Goal: Information Seeking & Learning: Learn about a topic

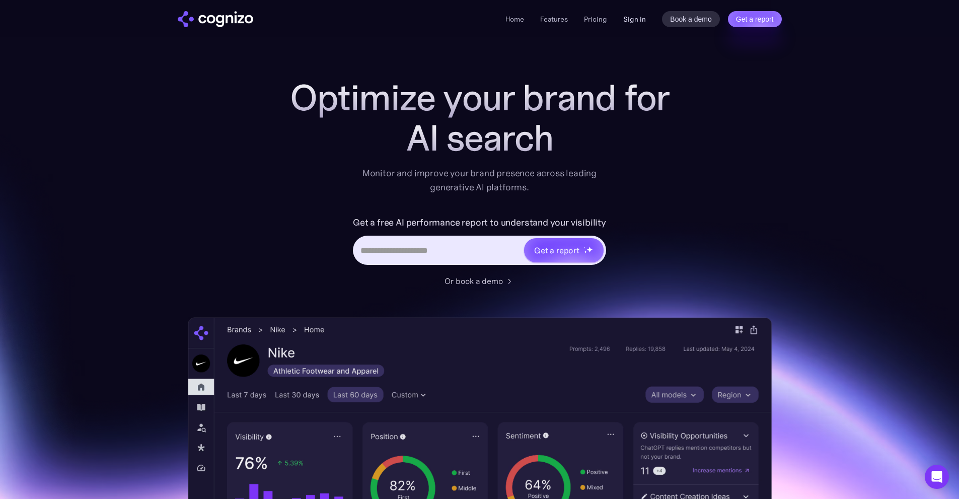
click at [637, 19] on link "Sign in" at bounding box center [634, 19] width 23 height 12
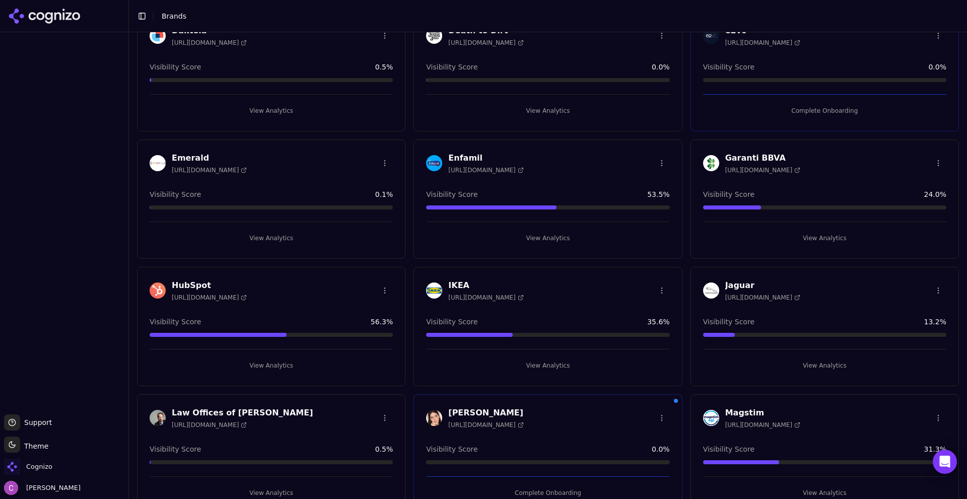
scroll to position [705, 0]
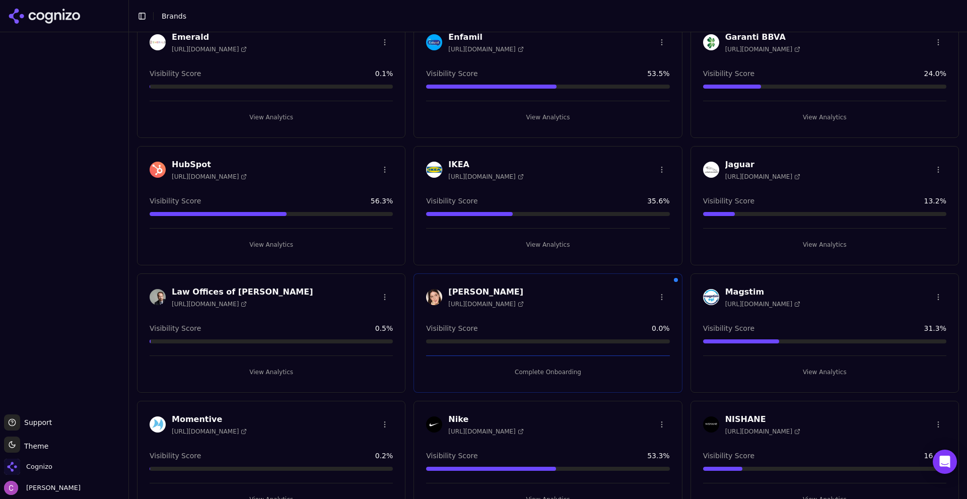
click at [263, 239] on button "View Analytics" at bounding box center [271, 245] width 243 height 16
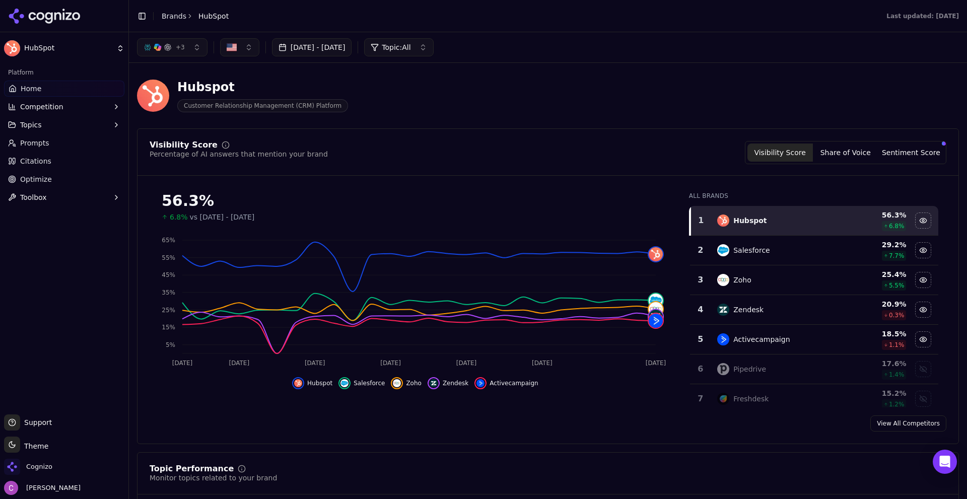
click at [422, 112] on div "Hubspot Customer Relationship Management (CRM) Platform" at bounding box center [548, 95] width 822 height 49
click at [920, 148] on button "Sentiment Score" at bounding box center [910, 152] width 65 height 18
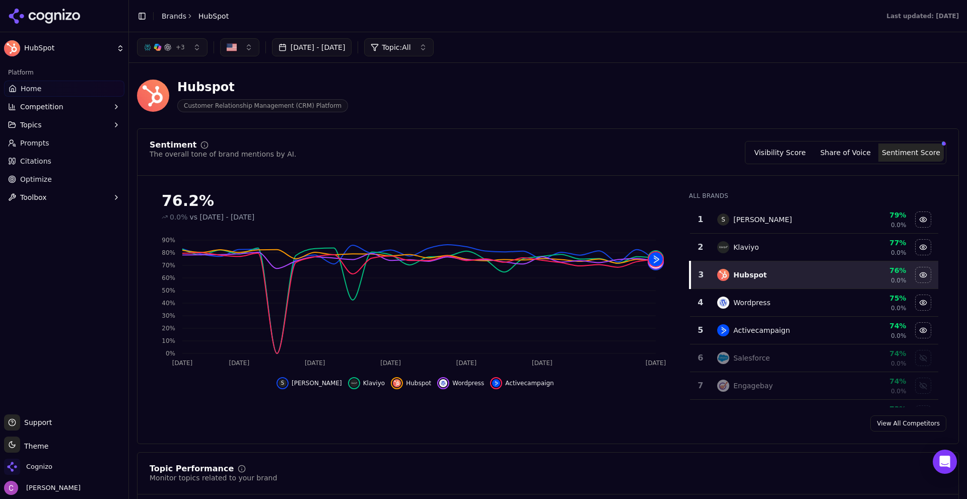
drag, startPoint x: 796, startPoint y: 150, endPoint x: 634, endPoint y: 155, distance: 162.2
click at [796, 150] on button "Visibility Score" at bounding box center [779, 152] width 65 height 18
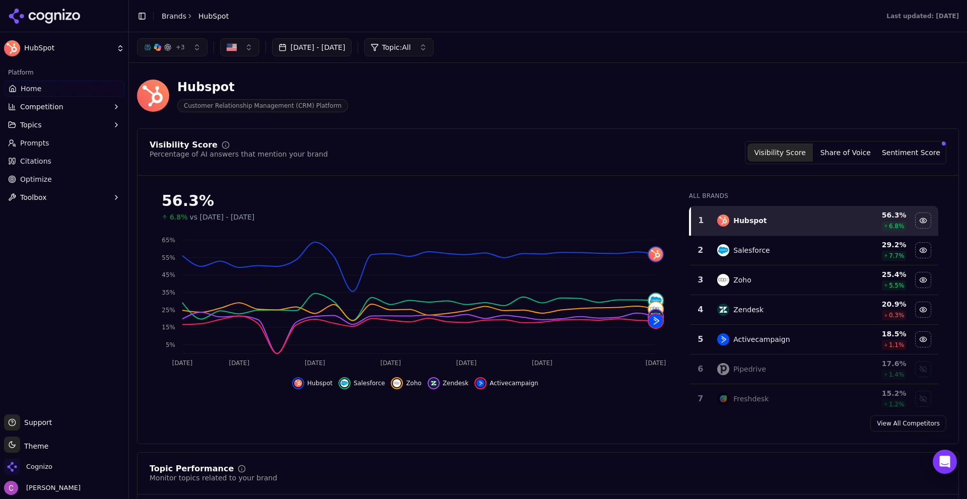
click at [878, 152] on button "Sentiment Score" at bounding box center [910, 152] width 65 height 18
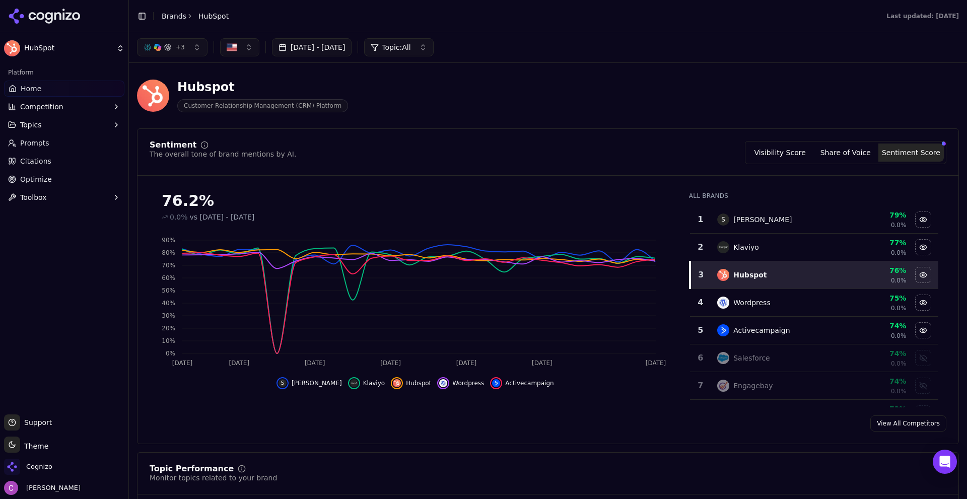
click at [785, 155] on button "Visibility Score" at bounding box center [779, 152] width 65 height 18
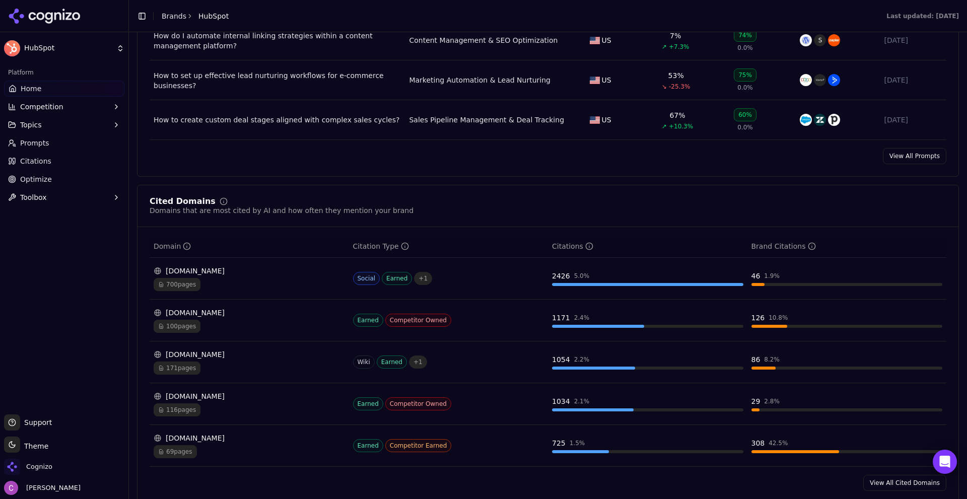
scroll to position [906, 0]
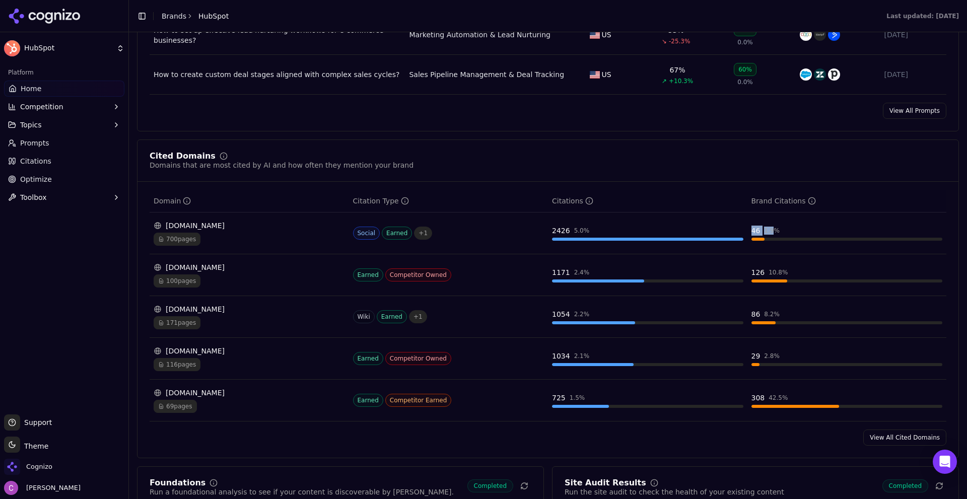
drag, startPoint x: 743, startPoint y: 229, endPoint x: 768, endPoint y: 230, distance: 25.2
click at [768, 230] on td "46 1.9 %" at bounding box center [846, 233] width 199 height 42
click at [733, 189] on div "Cited Domains Domains that are most cited by AI and how often they mention your…" at bounding box center [548, 298] width 822 height 319
drag, startPoint x: 741, startPoint y: 231, endPoint x: 777, endPoint y: 231, distance: 36.8
click at [777, 231] on tr "reddit.com 700 pages Social Earned + 1 2426 5.0 % 46 1.9 %" at bounding box center [548, 233] width 796 height 42
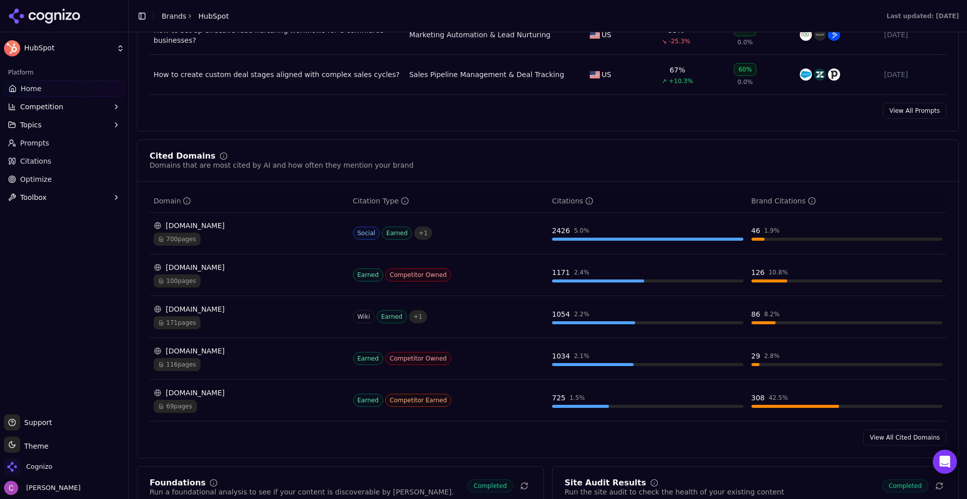
click at [608, 176] on div "Cited Domains Domains that are most cited by AI and how often they mention your…" at bounding box center [547, 167] width 821 height 30
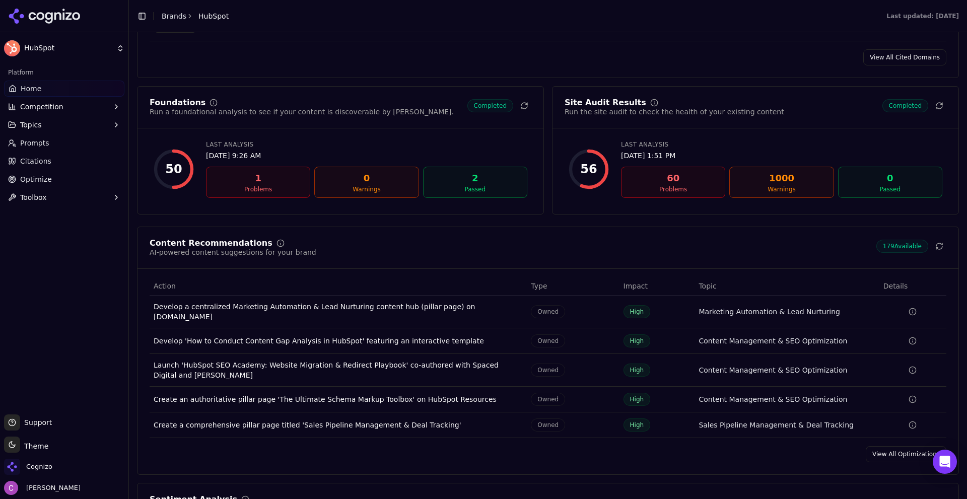
scroll to position [1309, 0]
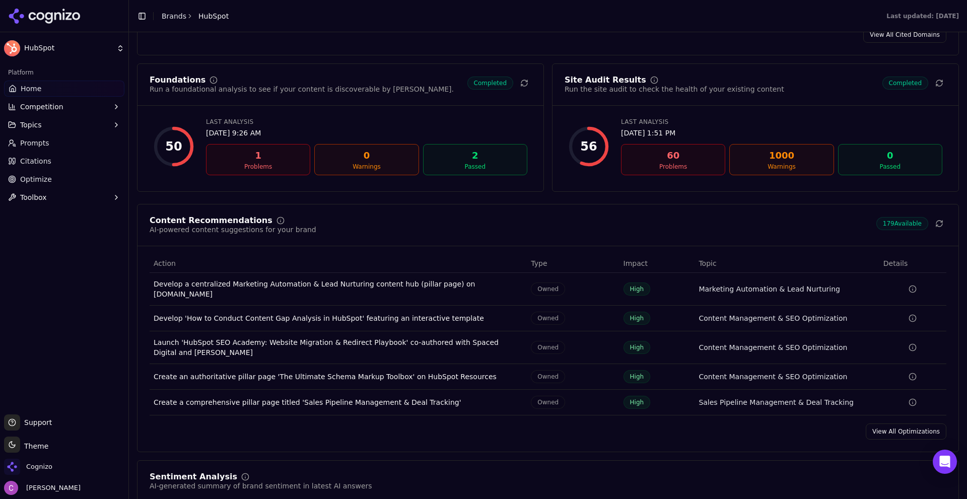
click at [44, 140] on span "Prompts" at bounding box center [34, 143] width 29 height 10
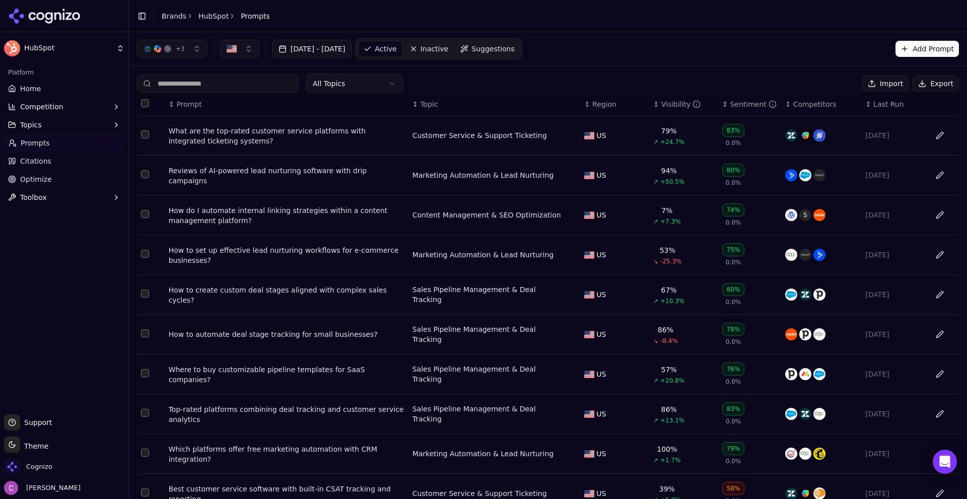
click at [441, 82] on div "All Topics Import Export" at bounding box center [548, 83] width 822 height 19
click at [917, 51] on button "Add Prompt" at bounding box center [926, 49] width 63 height 16
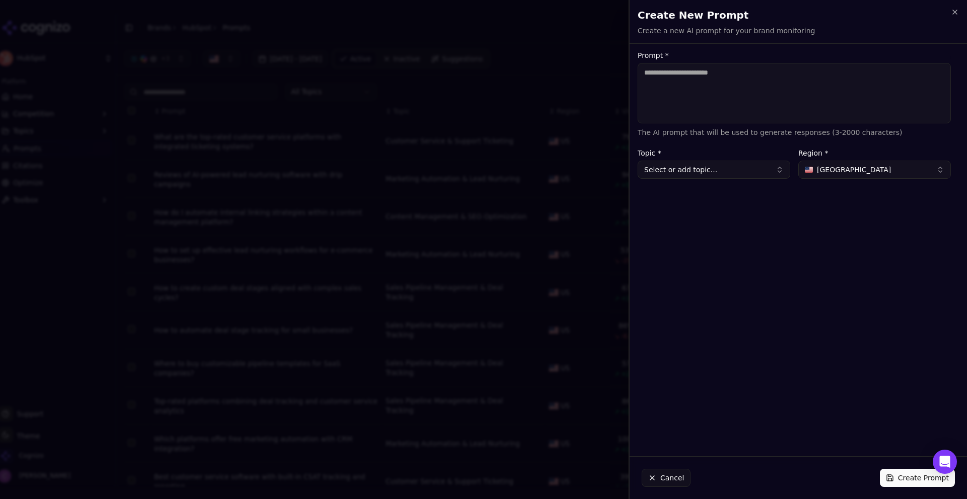
click at [565, 87] on div at bounding box center [483, 249] width 967 height 499
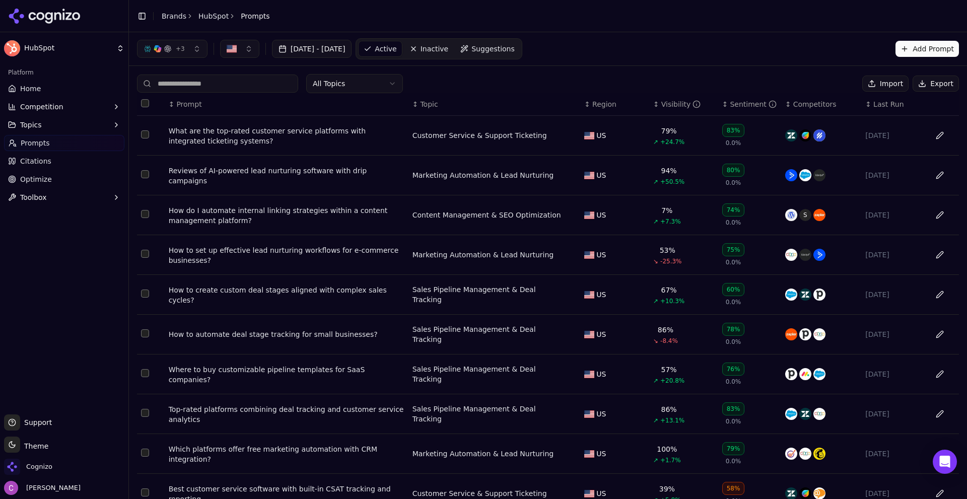
click at [520, 56] on link "Suggestions" at bounding box center [487, 49] width 64 height 16
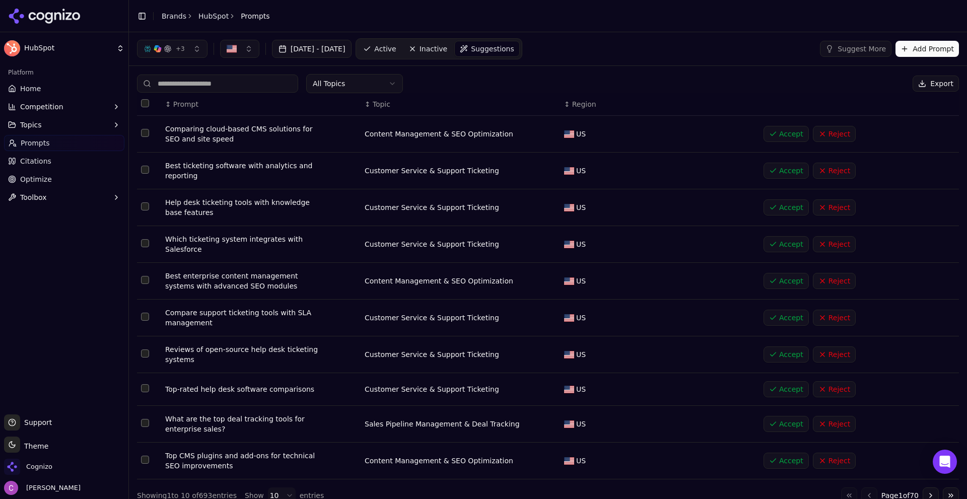
click at [912, 46] on button "Add Prompt" at bounding box center [926, 49] width 63 height 16
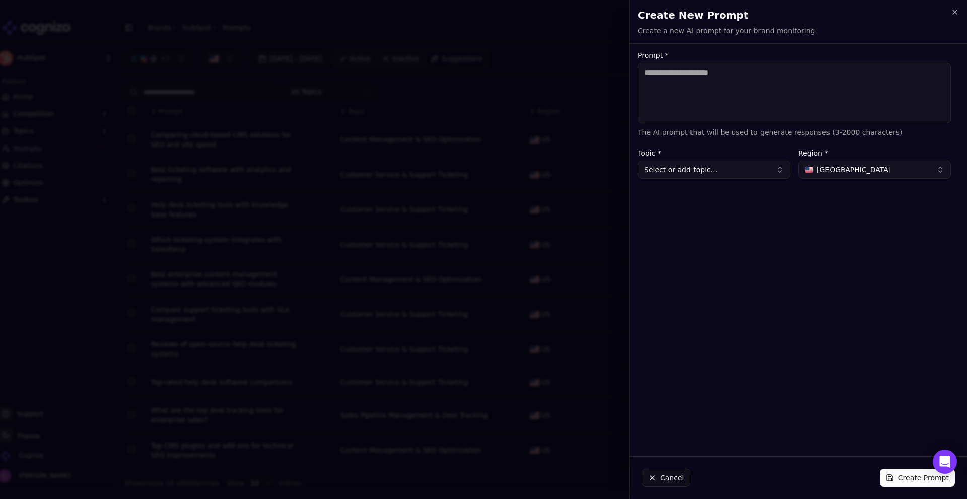
click at [598, 77] on div at bounding box center [483, 249] width 967 height 499
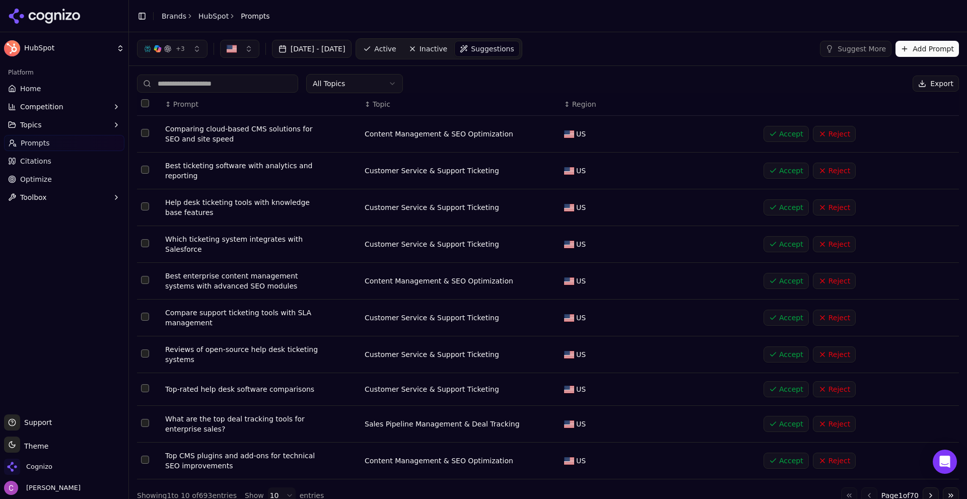
click at [396, 48] on span "Active" at bounding box center [385, 49] width 22 height 10
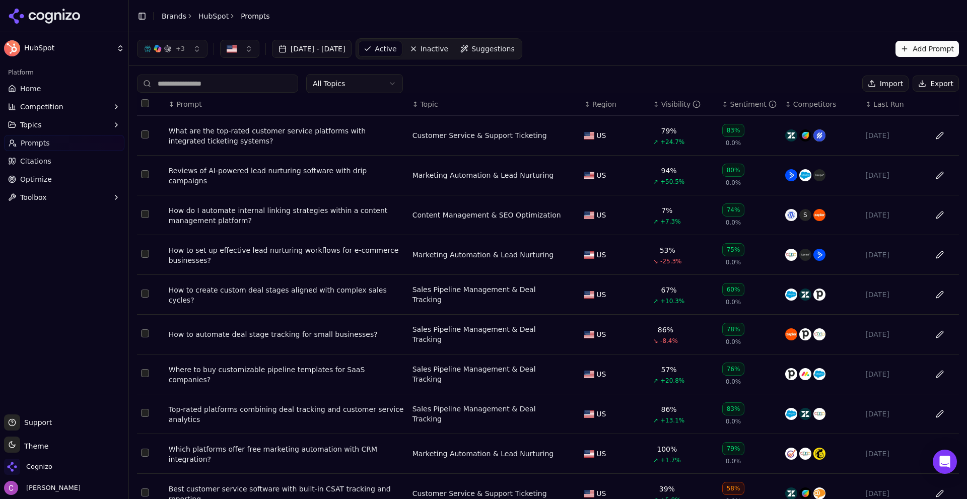
click at [318, 133] on div "What are the top-rated customer service platforms with integrated ticketing sys…" at bounding box center [287, 136] width 236 height 20
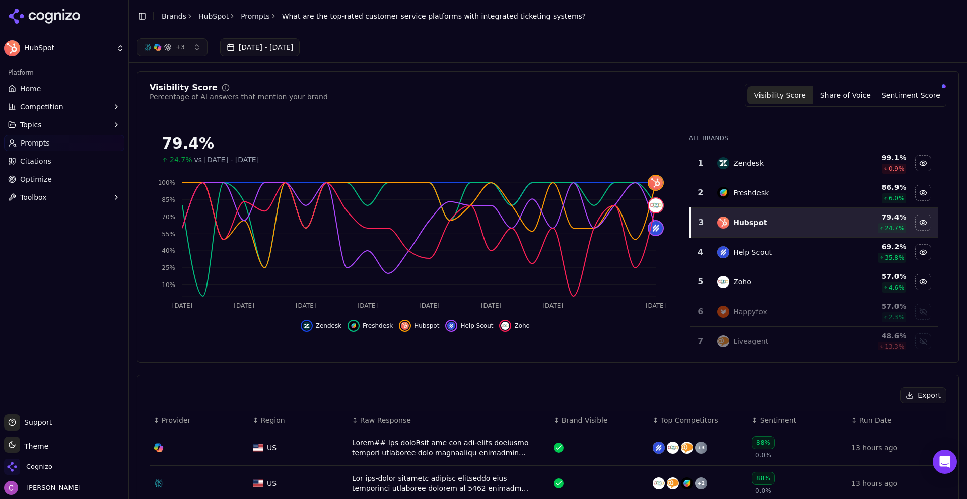
click at [184, 45] on button "+ 3" at bounding box center [172, 47] width 70 height 18
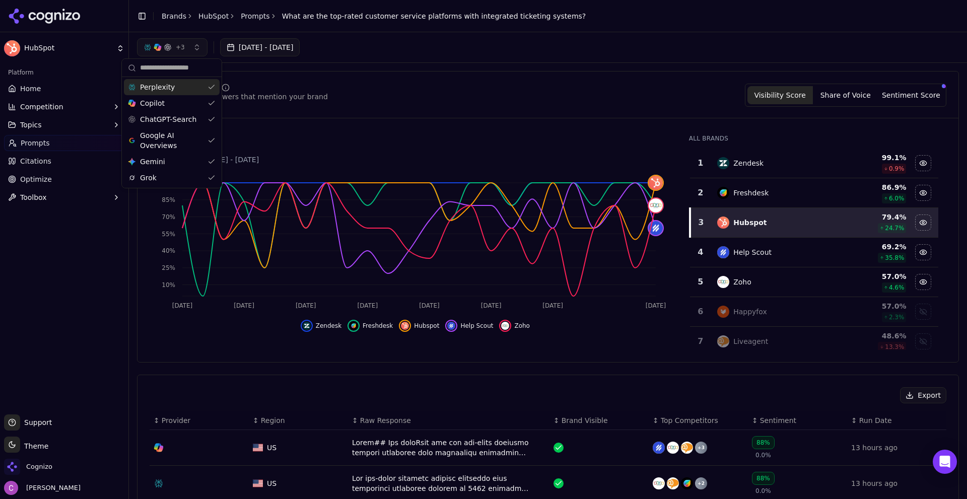
click at [183, 44] on span "+ 3" at bounding box center [180, 47] width 9 height 8
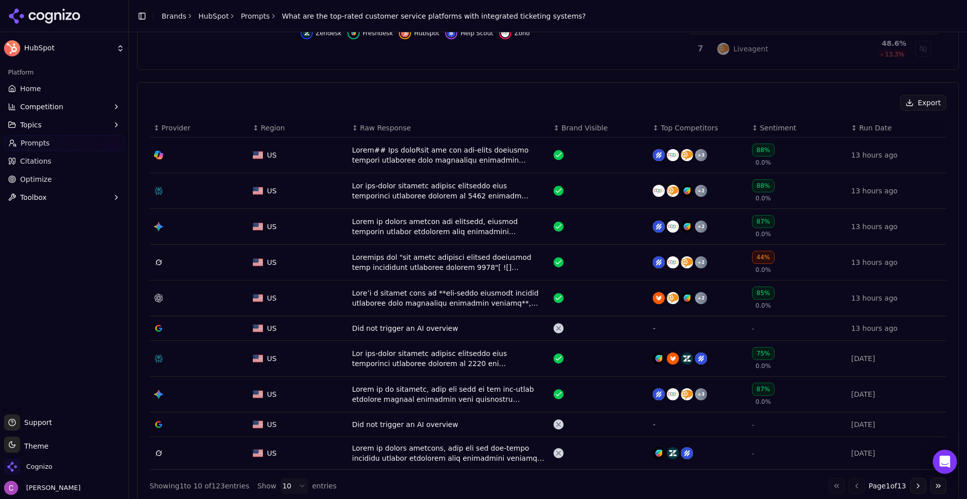
scroll to position [302, 0]
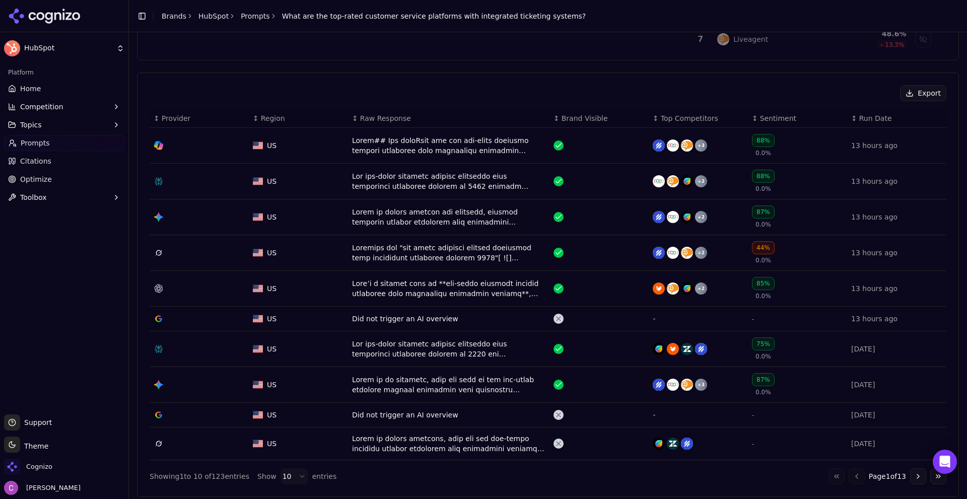
click at [910, 470] on button "Go to next page" at bounding box center [918, 476] width 16 height 16
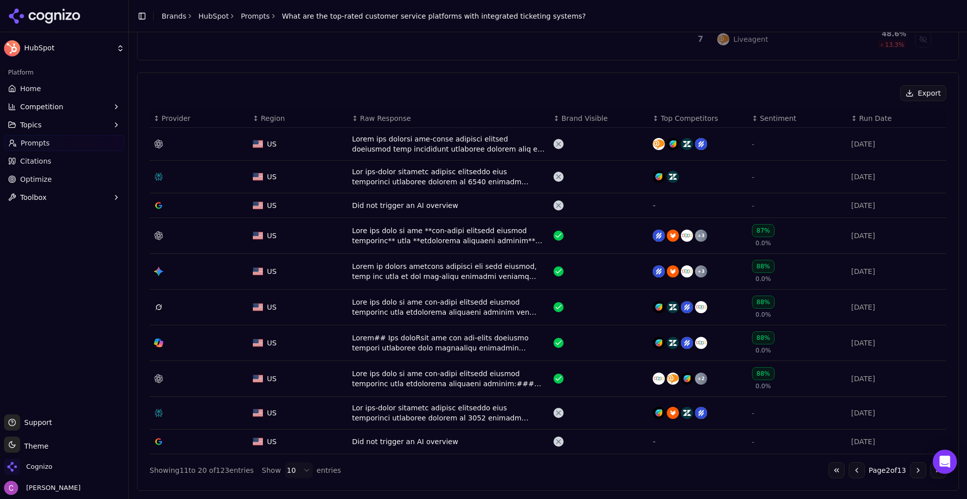
click at [848, 471] on button "Go to previous page" at bounding box center [856, 470] width 16 height 16
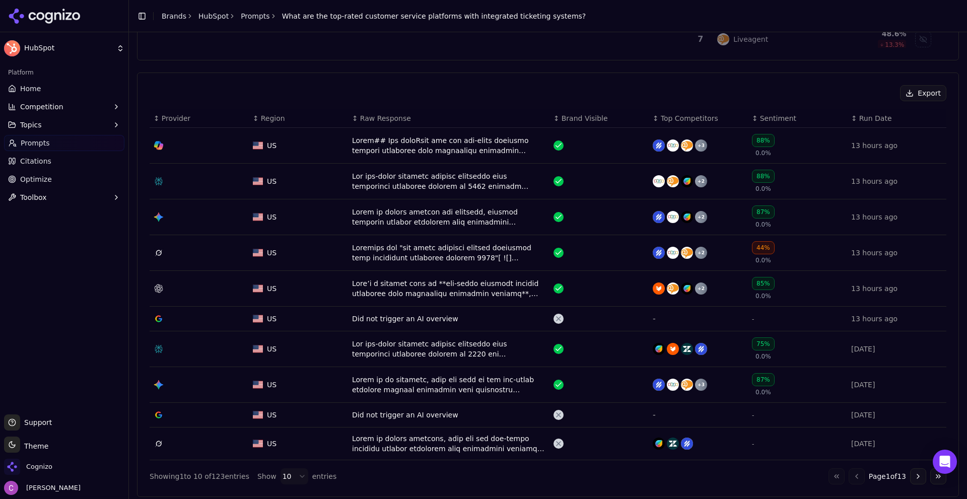
click at [370, 179] on div "Data table" at bounding box center [448, 181] width 193 height 20
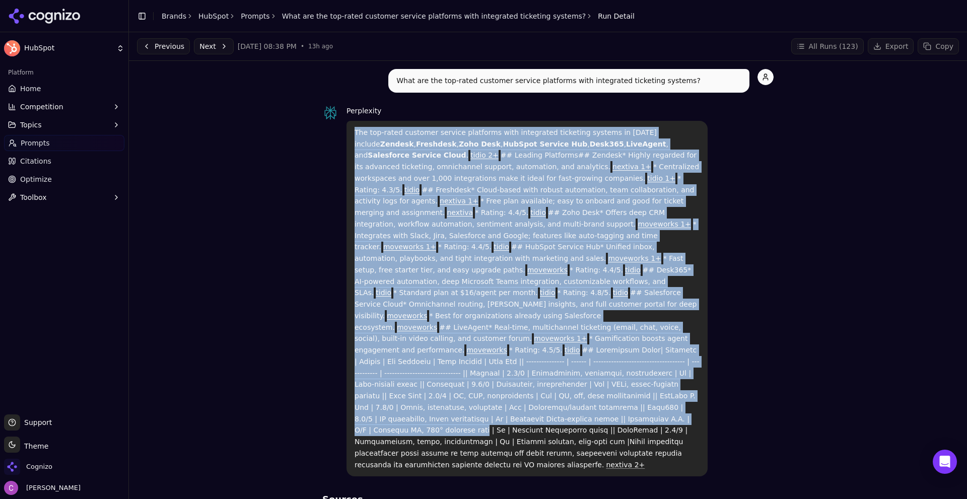
drag, startPoint x: 347, startPoint y: 131, endPoint x: 710, endPoint y: 382, distance: 441.0
click at [710, 382] on div "Perplexity The top-rated customer service platforms with integrated ticketing s…" at bounding box center [547, 291] width 451 height 372
click at [765, 326] on div "Perplexity The top-rated customer service platforms with integrated ticketing s…" at bounding box center [547, 291] width 451 height 372
click at [434, 210] on p "The top-rated customer service platforms with integrated ticketing systems in 2…" at bounding box center [526, 299] width 345 height 344
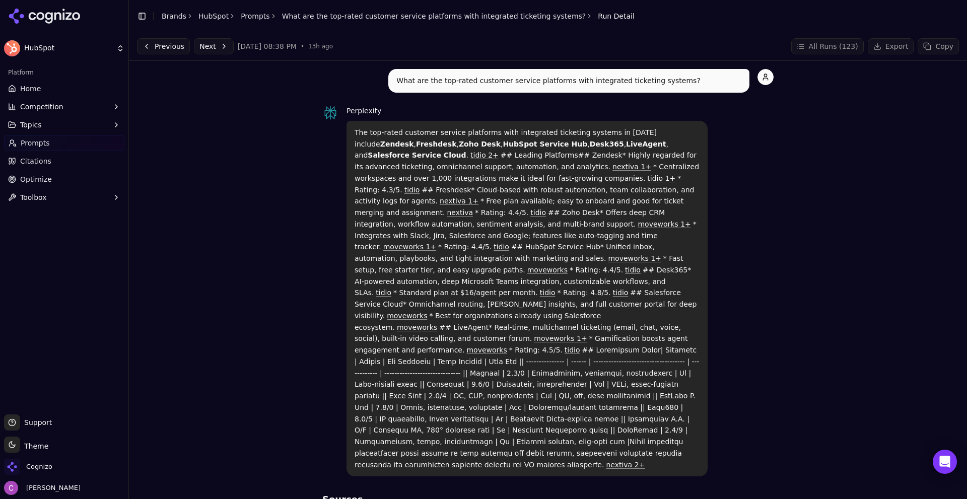
click at [231, 185] on div "What are the top-rated customer service platforms with integrated ticketing sys…" at bounding box center [548, 475] width 822 height 812
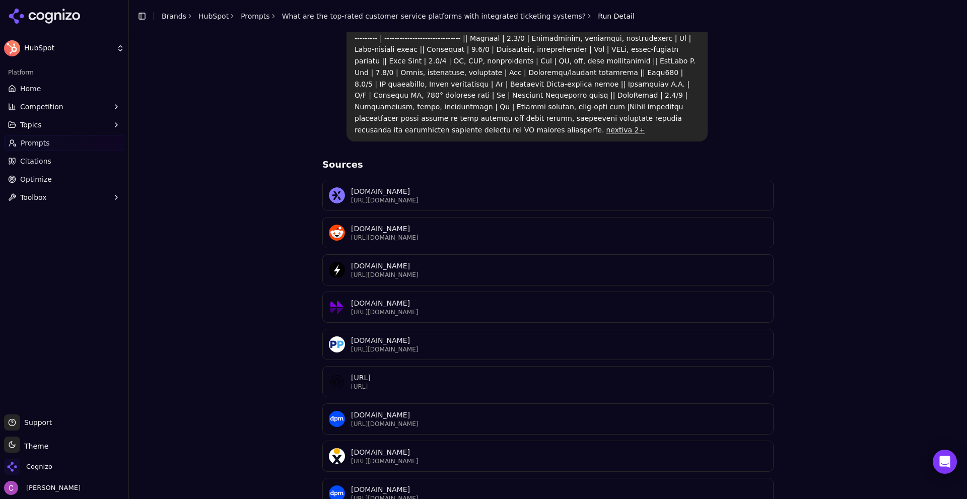
scroll to position [344, 0]
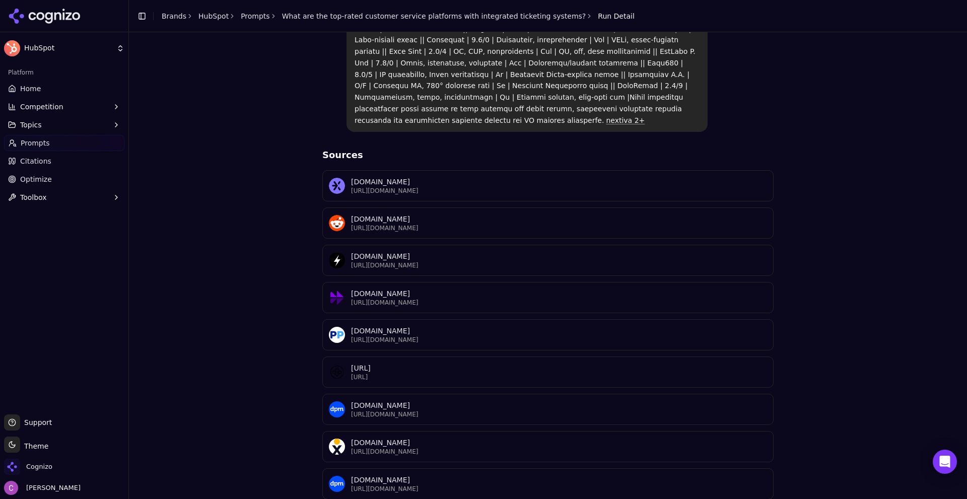
click at [246, 185] on div "What are the top-rated customer service platforms with integrated ticketing sys…" at bounding box center [548, 131] width 822 height 812
click at [61, 108] on button "Competition" at bounding box center [64, 107] width 120 height 16
click at [43, 127] on span "Metrics" at bounding box center [65, 123] width 88 height 10
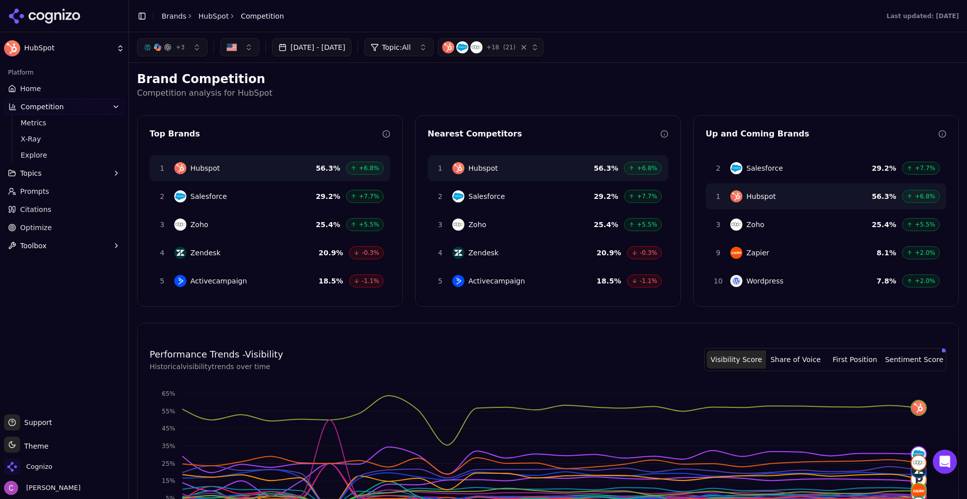
click at [465, 88] on p "Competition analysis for HubSpot" at bounding box center [548, 93] width 822 height 12
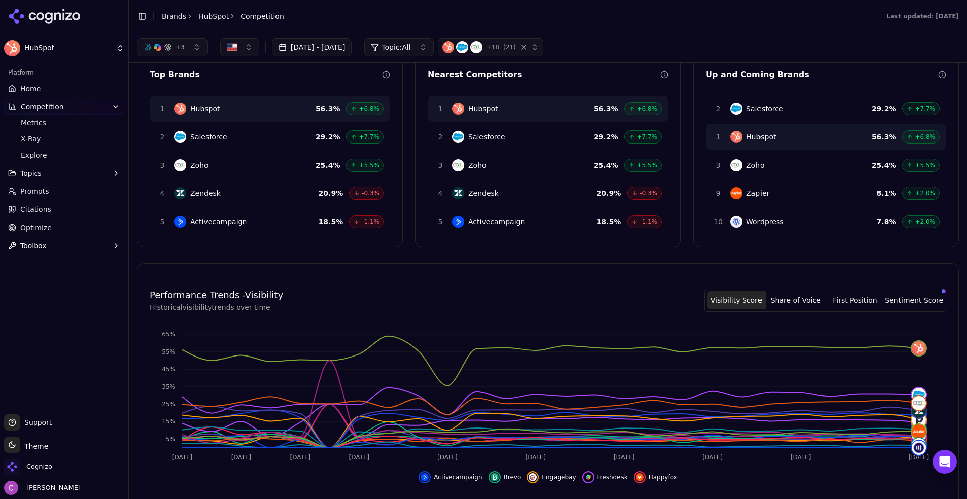
scroll to position [287, 0]
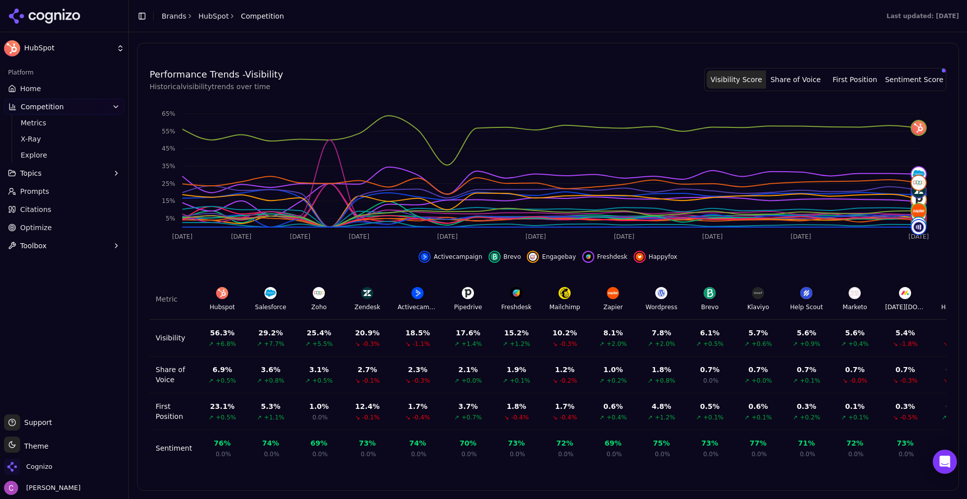
drag, startPoint x: 334, startPoint y: 467, endPoint x: 458, endPoint y: 476, distance: 124.7
click at [458, 476] on div "Performance Trends - Visibility Historical visibility trends over time Visibili…" at bounding box center [547, 266] width 821 height 423
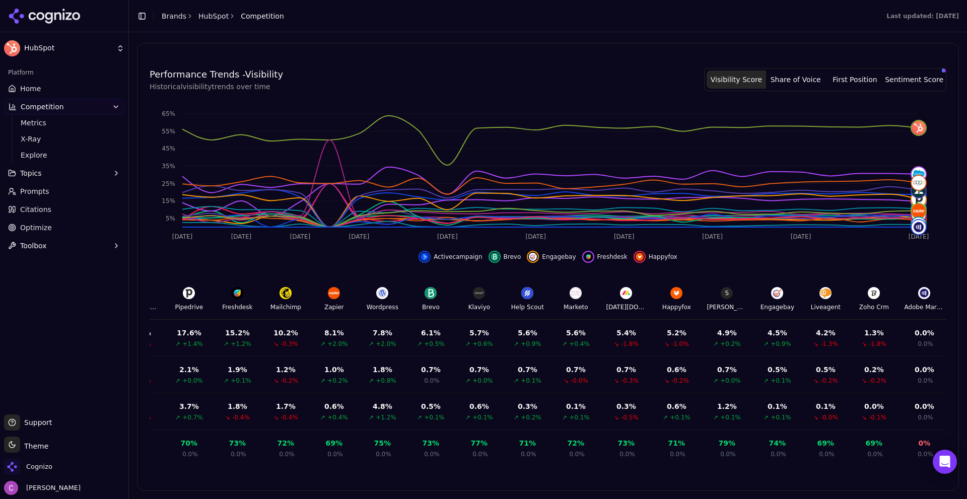
scroll to position [0, 0]
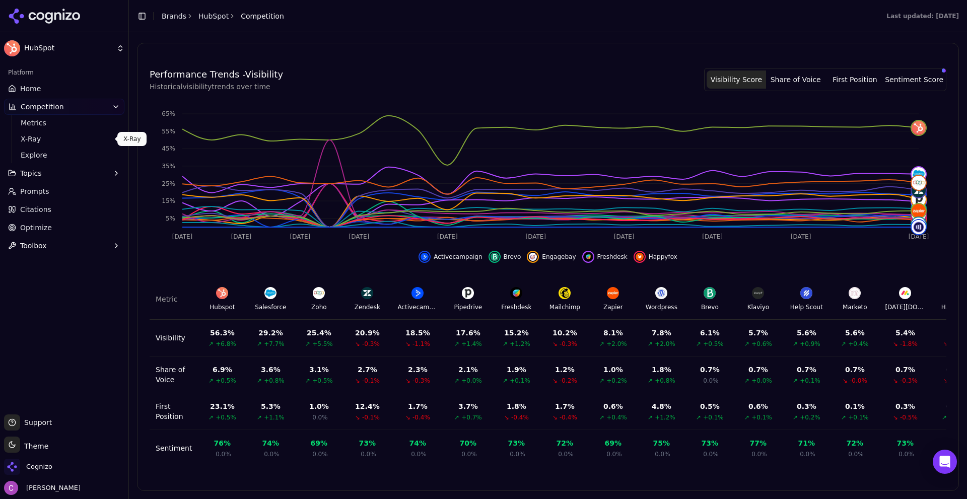
click at [70, 140] on span "X-Ray" at bounding box center [65, 139] width 88 height 10
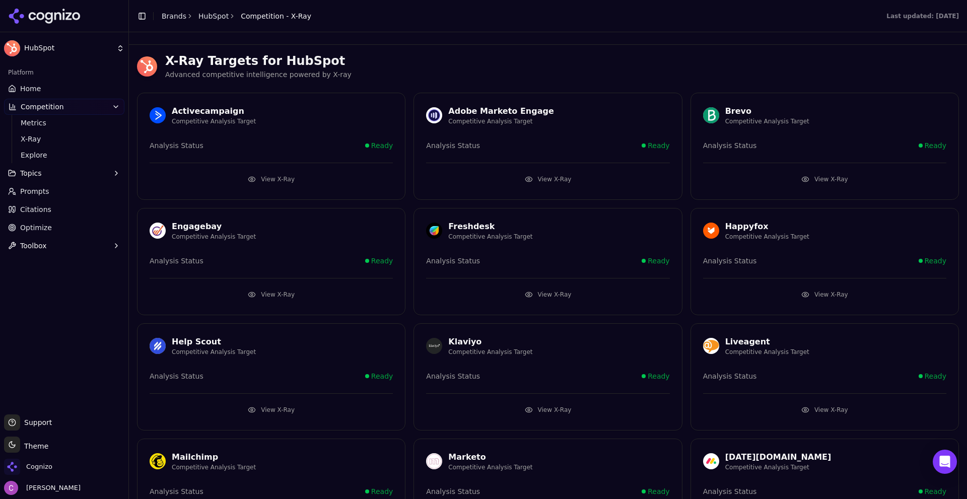
click at [506, 56] on h3 "X-Ray Targets for HubSpot" at bounding box center [561, 61] width 793 height 16
click at [282, 183] on button "View X-Ray" at bounding box center [271, 179] width 243 height 16
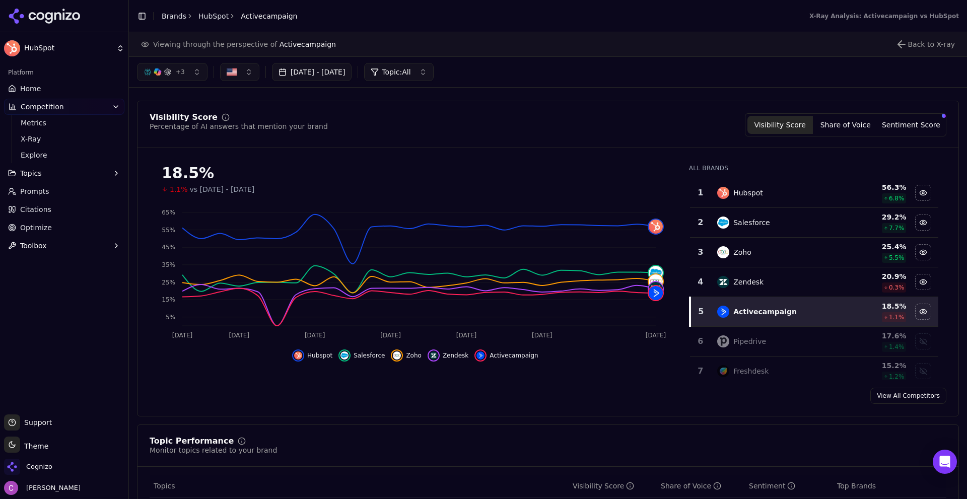
scroll to position [302, 0]
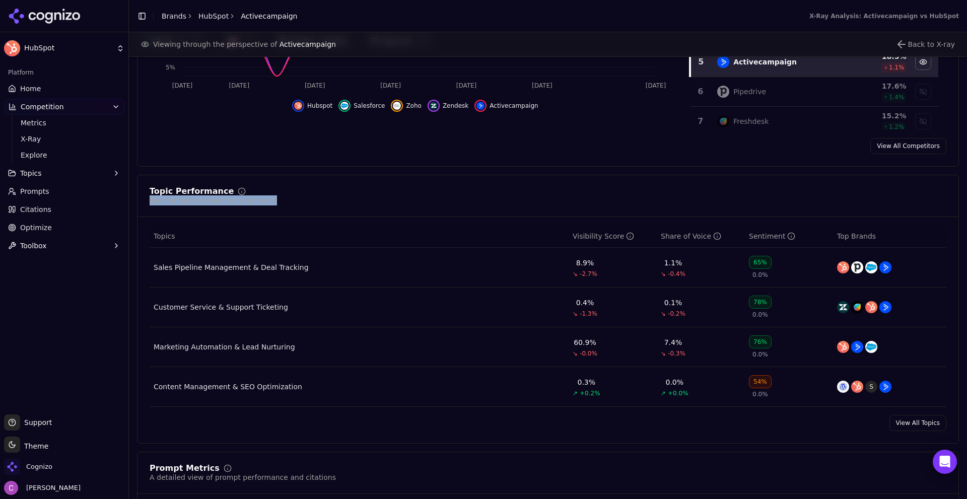
drag, startPoint x: 148, startPoint y: 196, endPoint x: 286, endPoint y: 212, distance: 139.3
click at [272, 212] on div "Topic Performance Monitor topics related to your brand" at bounding box center [547, 202] width 821 height 30
click at [327, 200] on div "Topic Performance Monitor topics related to your brand" at bounding box center [548, 196] width 796 height 18
click at [511, 203] on div "Topic Performance Monitor topics related to your brand" at bounding box center [548, 196] width 796 height 18
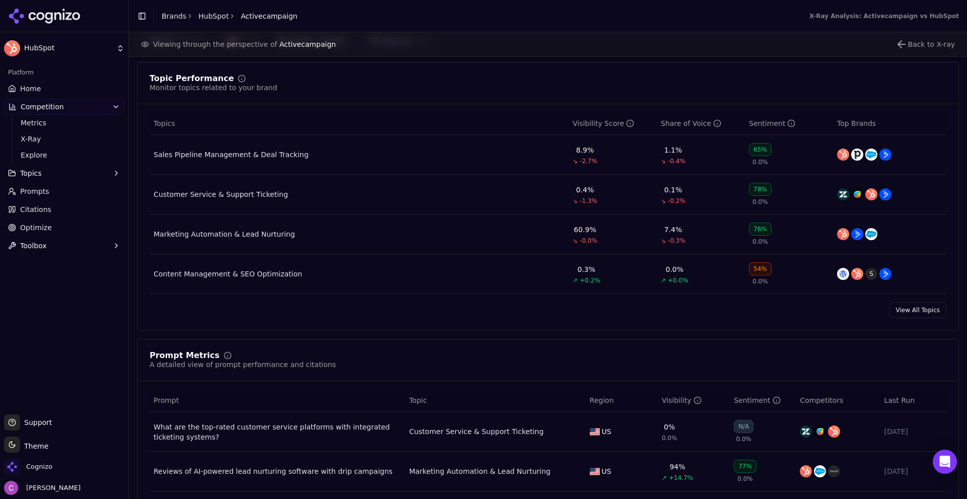
scroll to position [604, 0]
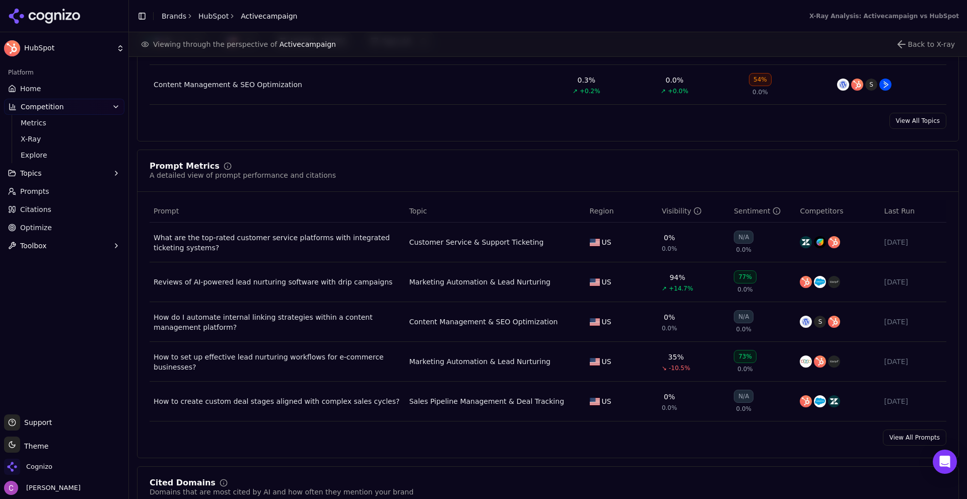
drag, startPoint x: 57, startPoint y: 205, endPoint x: 147, endPoint y: 226, distance: 92.0
click at [57, 205] on link "Citations" at bounding box center [64, 209] width 120 height 16
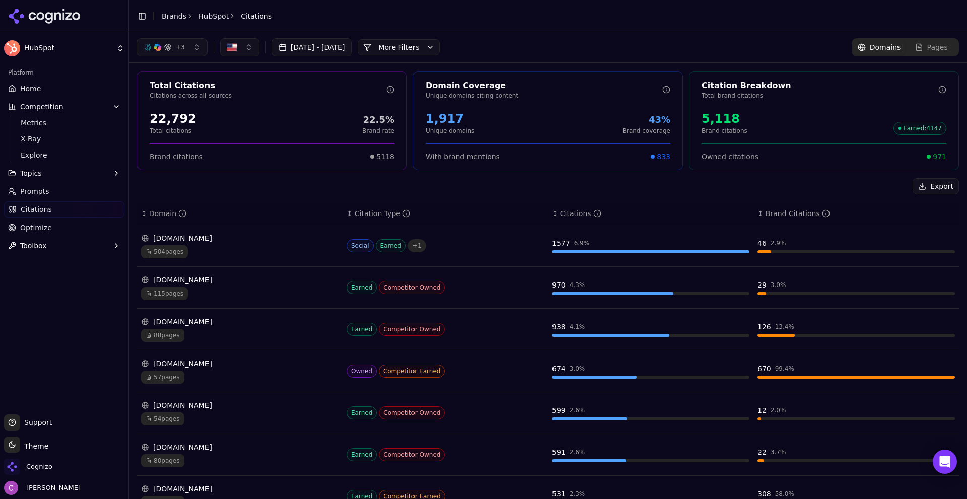
click at [340, 195] on div "Export ↕ Domain ↕ Citation Type ↕ Citations ↕ Brand Citations reddit.com 504 pa…" at bounding box center [548, 422] width 822 height 489
click at [714, 123] on div "5,118" at bounding box center [724, 119] width 46 height 16
click at [807, 131] on div "5,118 Brand citations Earned : 4147" at bounding box center [823, 123] width 245 height 24
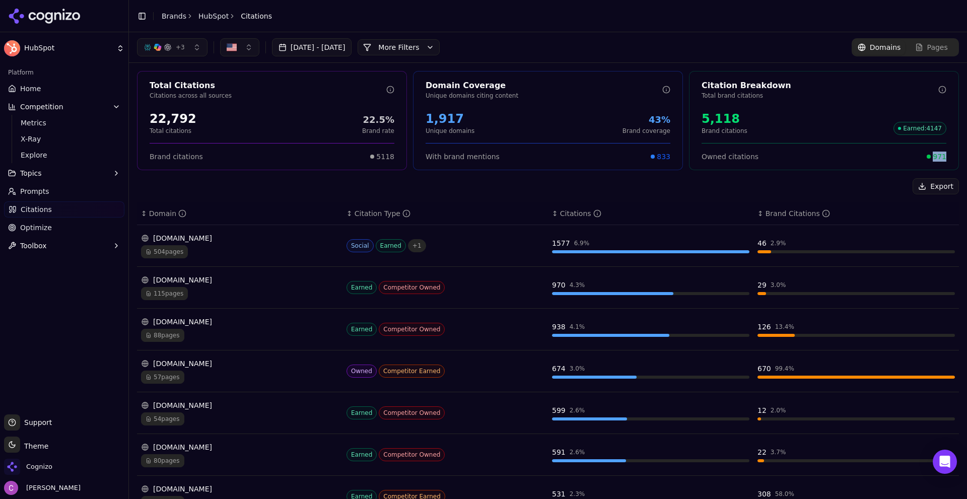
drag, startPoint x: 926, startPoint y: 154, endPoint x: 956, endPoint y: 158, distance: 30.0
click at [952, 158] on div "Total Citations Citations across all sources 22,792 Total citations 22.5% Brand…" at bounding box center [548, 369] width 838 height 612
click at [806, 184] on div "Export" at bounding box center [548, 186] width 822 height 16
click at [423, 49] on button "More Filters" at bounding box center [398, 47] width 82 height 16
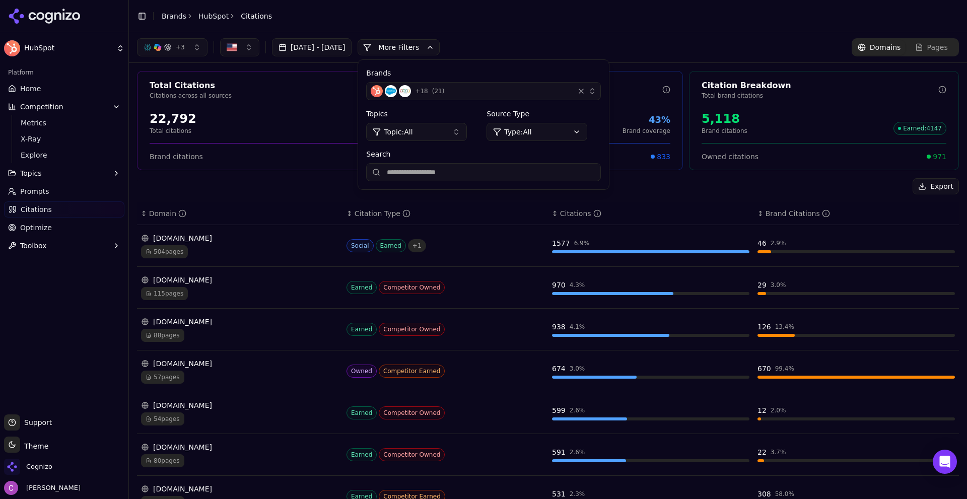
click at [555, 133] on html "HubSpot Platform Home Competition Metrics X-Ray Explore Topics Prompts Citation…" at bounding box center [483, 249] width 967 height 499
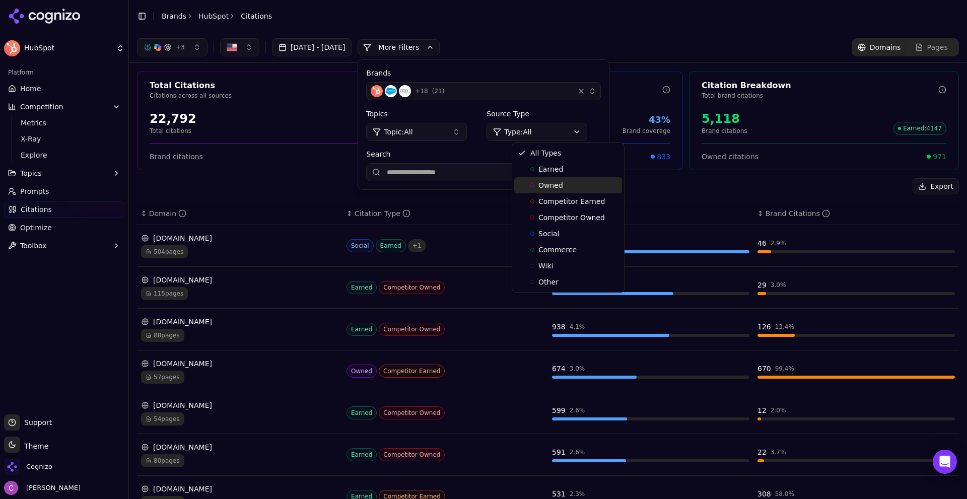
click at [562, 181] on div "Owned" at bounding box center [568, 185] width 108 height 16
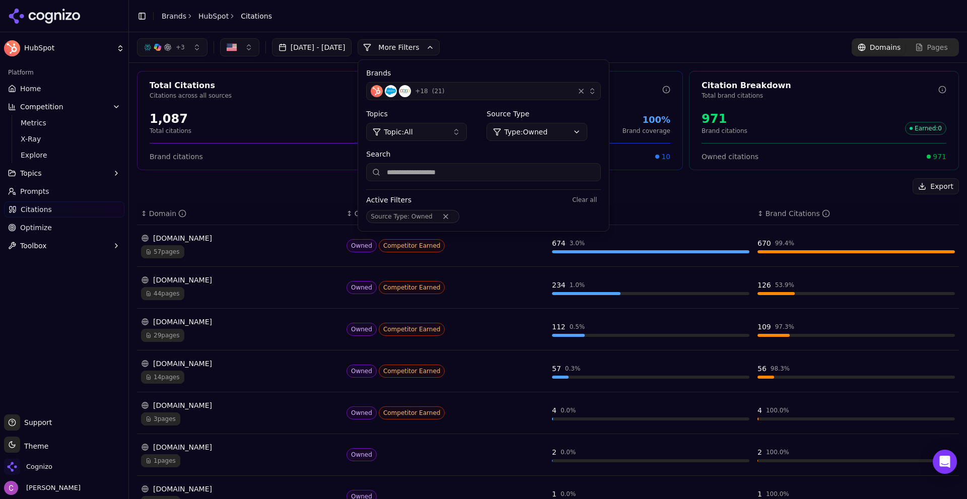
click at [547, 56] on div "+ 3 Aug 04, 2025 - Sep 03, 2025 More More Filters Brands + 18 ( 21 ) Topics Top…" at bounding box center [548, 47] width 822 height 18
click at [546, 40] on div "+ 3 Aug 04, 2025 - Sep 03, 2025 More More Filters Brands + 18 ( 21 ) Topics Top…" at bounding box center [548, 47] width 822 height 18
click at [429, 46] on button "More Filters" at bounding box center [398, 47] width 82 height 16
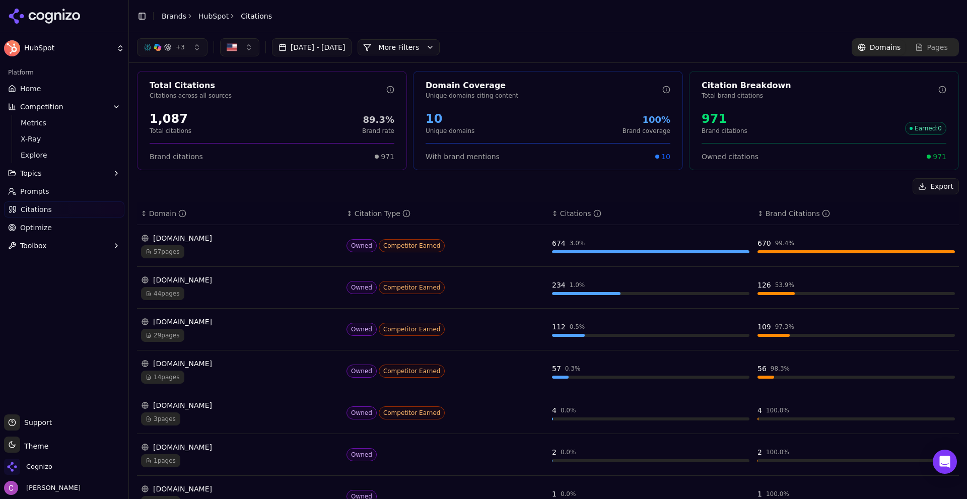
click at [440, 52] on button "More Filters" at bounding box center [398, 47] width 82 height 16
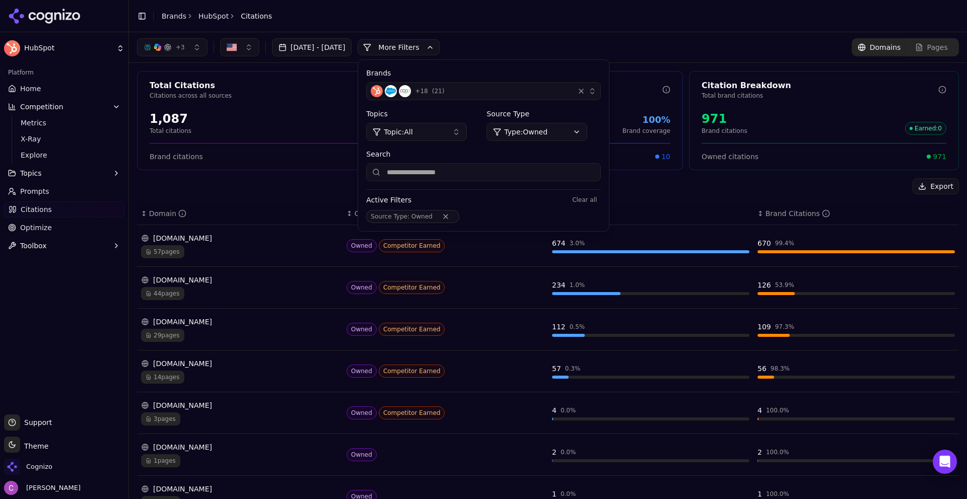
click at [537, 127] on html "HubSpot Platform Home Competition Metrics X-Ray Explore Topics Prompts Citation…" at bounding box center [483, 249] width 967 height 499
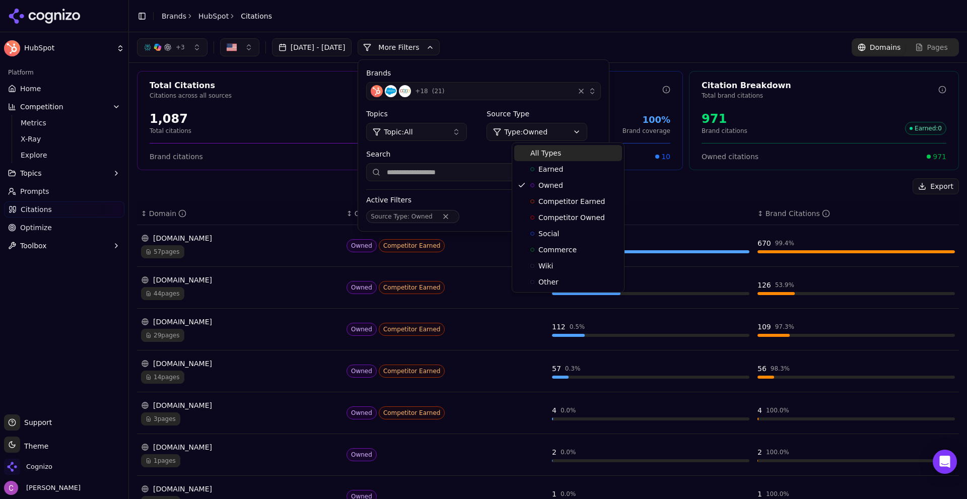
click at [538, 154] on span "All Types" at bounding box center [545, 153] width 31 height 10
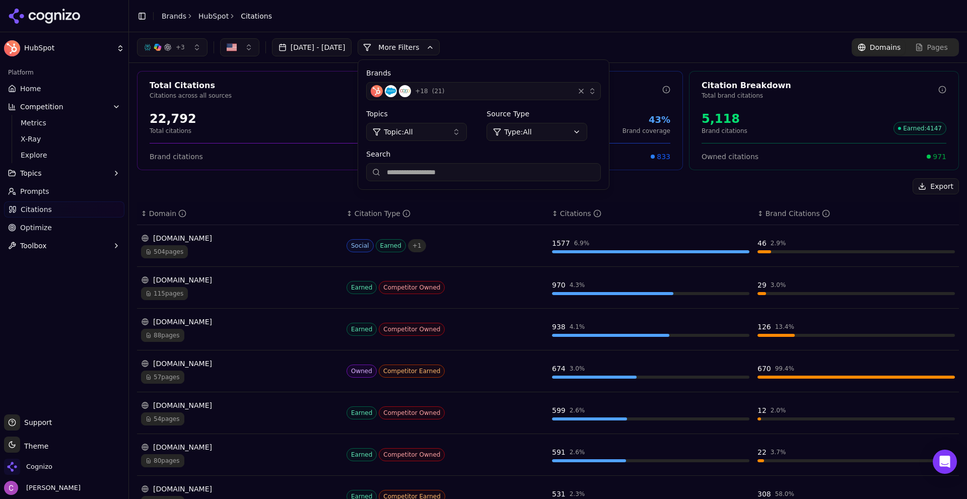
click at [689, 177] on div "Total Citations Citations across all sources 22,792 Total citations 22.5% Brand…" at bounding box center [548, 369] width 838 height 612
drag, startPoint x: 451, startPoint y: 53, endPoint x: 466, endPoint y: 52, distance: 15.2
click at [440, 53] on button "More Filters" at bounding box center [398, 47] width 82 height 16
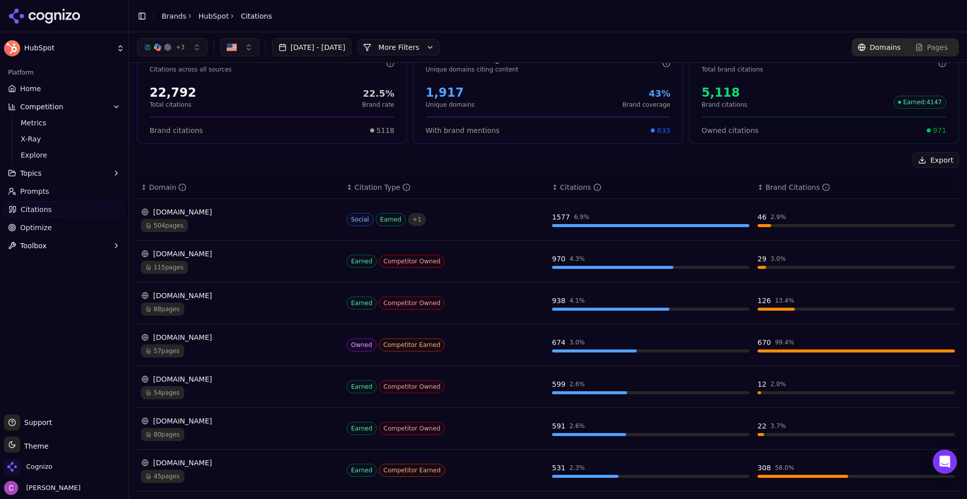
scroll to position [25, 0]
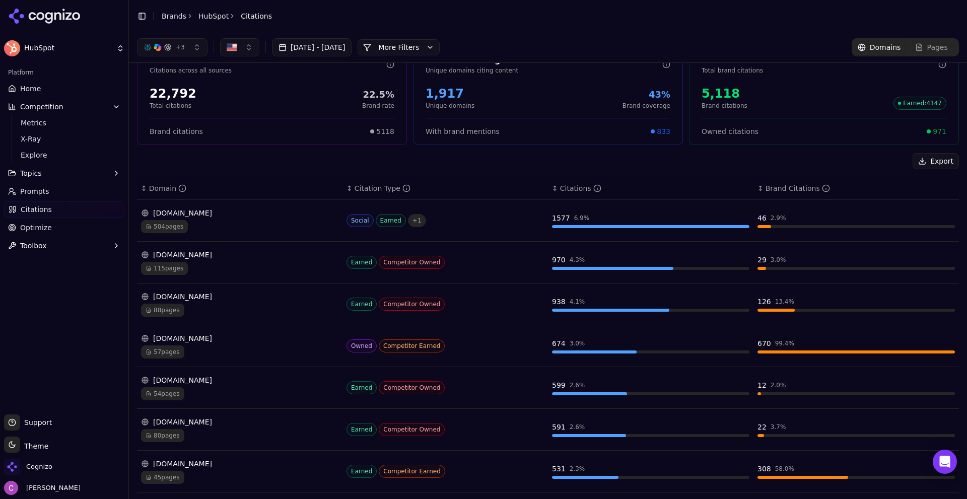
click at [236, 210] on div "reddit.com" at bounding box center [239, 213] width 197 height 10
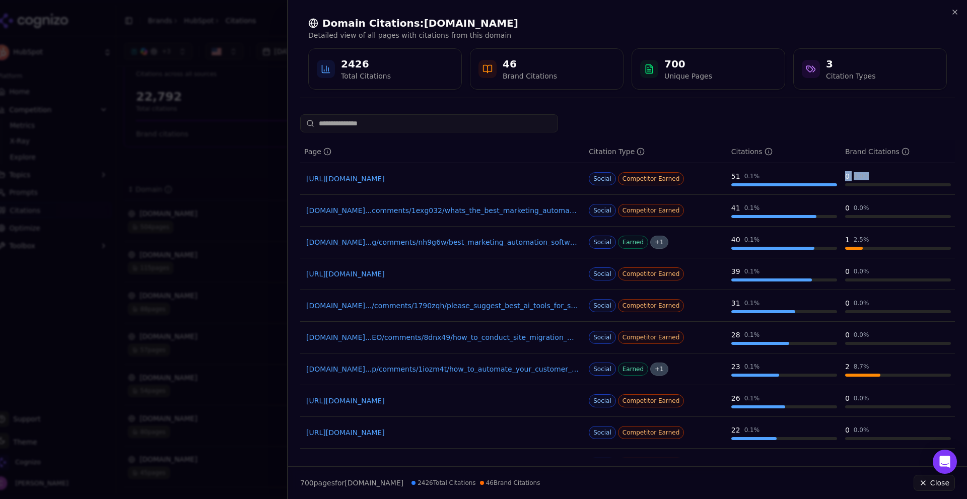
drag, startPoint x: 835, startPoint y: 177, endPoint x: 876, endPoint y: 174, distance: 41.4
click at [876, 174] on td "0 0.0 %" at bounding box center [898, 179] width 114 height 32
drag, startPoint x: 836, startPoint y: 210, endPoint x: 873, endPoint y: 210, distance: 37.8
click at [871, 210] on td "0 0.0 %" at bounding box center [898, 211] width 114 height 32
drag, startPoint x: 837, startPoint y: 266, endPoint x: 922, endPoint y: 268, distance: 85.1
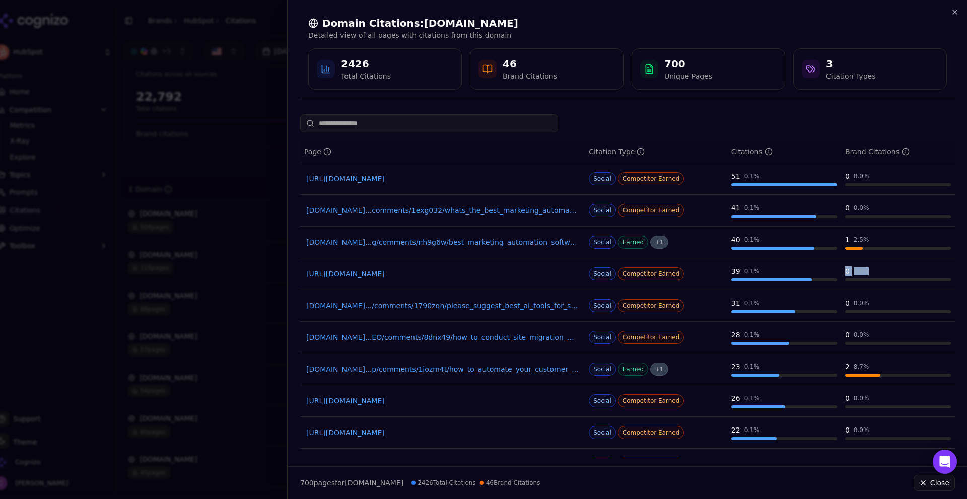
click at [911, 268] on td "0 0.0 %" at bounding box center [898, 274] width 114 height 32
drag, startPoint x: 837, startPoint y: 307, endPoint x: 901, endPoint y: 306, distance: 64.5
click at [895, 306] on td "0 0.0 %" at bounding box center [898, 306] width 114 height 32
drag, startPoint x: 830, startPoint y: 338, endPoint x: 939, endPoint y: 338, distance: 109.3
click at [903, 337] on tr "reddit.com...EO/comments/8dnx49/how_to_conduct_site_migration_without_losing_se…" at bounding box center [627, 338] width 654 height 32
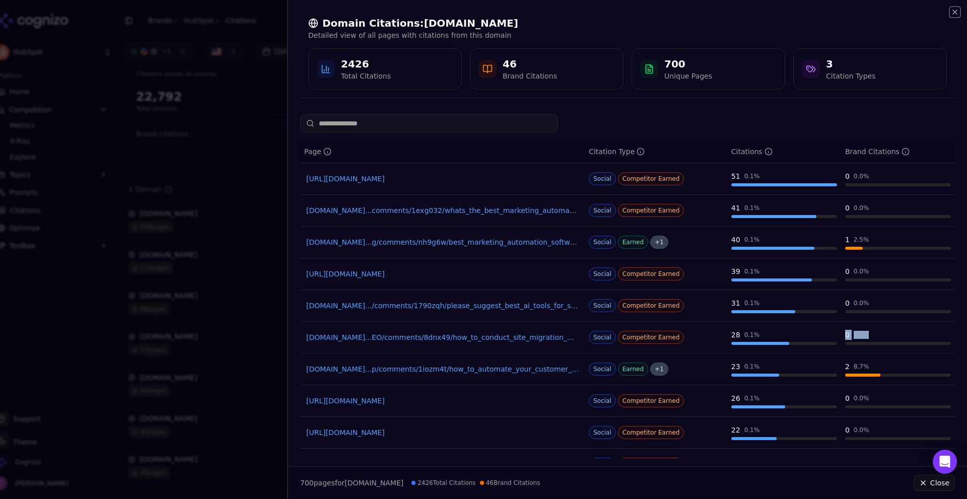
click at [957, 14] on icon "button" at bounding box center [955, 12] width 8 height 8
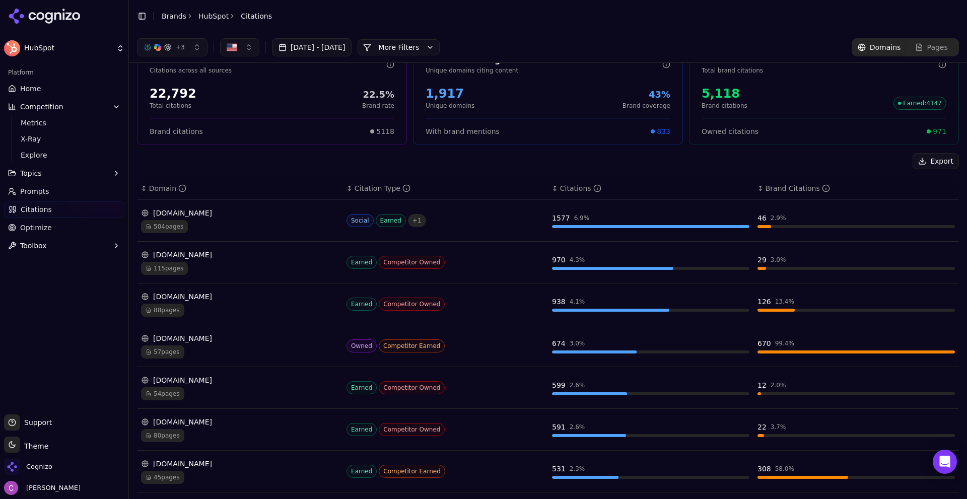
click at [41, 228] on span "Optimize" at bounding box center [36, 228] width 32 height 10
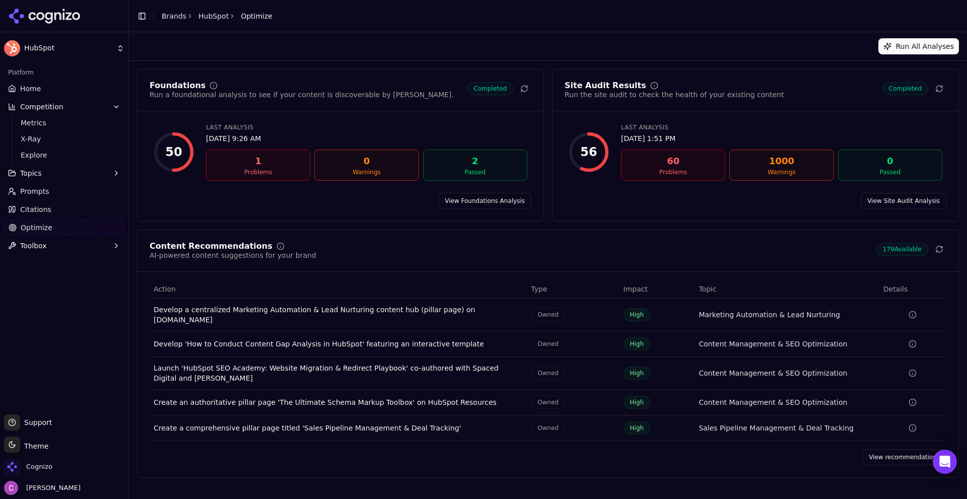
click at [245, 227] on div "Foundations Run a foundational analysis to see if your content is discoverable …" at bounding box center [548, 273] width 822 height 409
click at [493, 210] on div "Foundations Run a foundational analysis to see if your content is discoverable …" at bounding box center [340, 145] width 407 height 153
click at [493, 206] on link "View Foundations Analysis" at bounding box center [484, 201] width 93 height 16
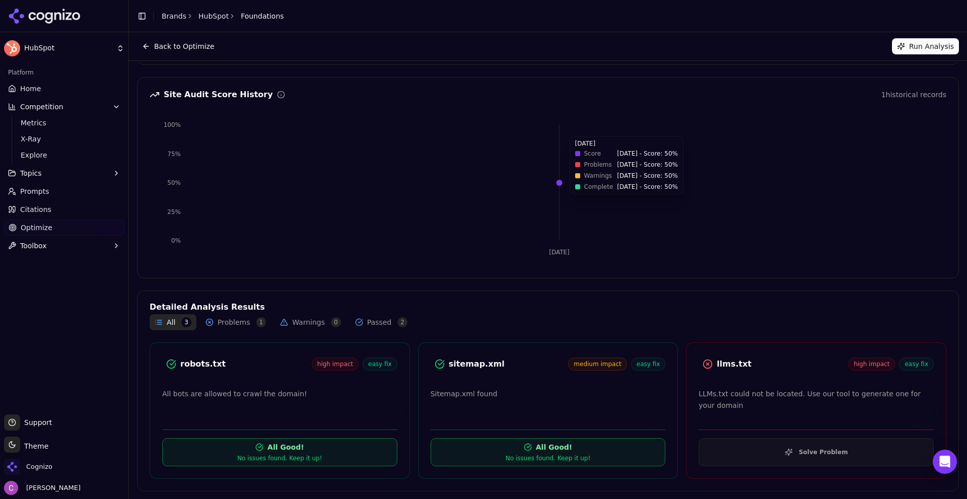
scroll to position [66, 0]
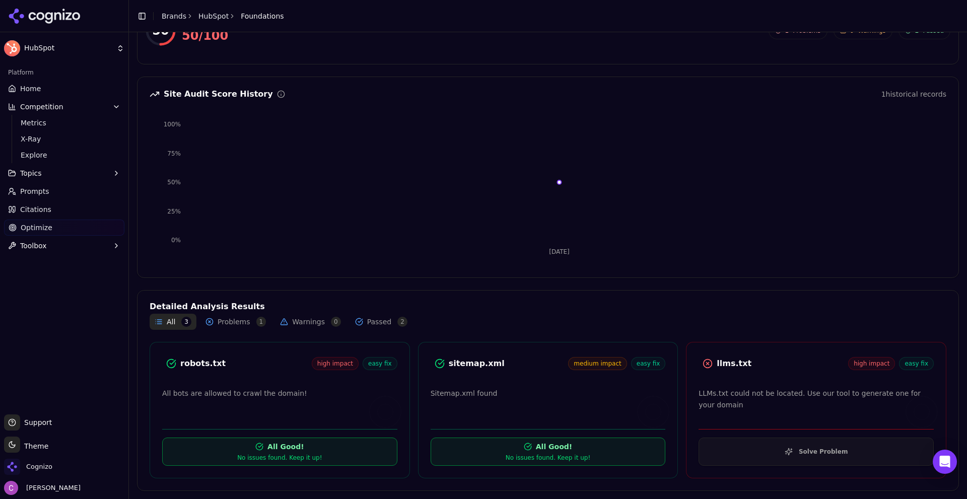
click at [766, 457] on button "Solve Problem" at bounding box center [815, 451] width 235 height 28
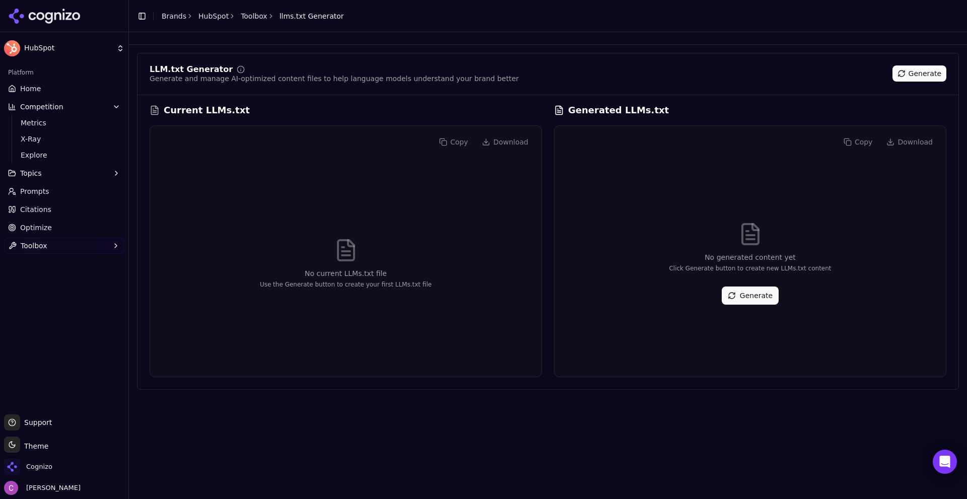
click at [748, 295] on button "Generate" at bounding box center [749, 295] width 57 height 18
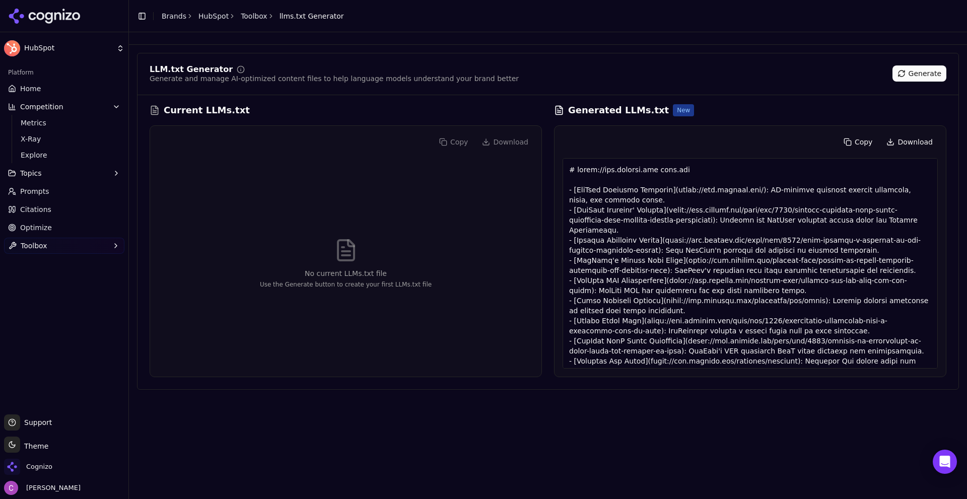
click at [42, 221] on link "Optimize" at bounding box center [64, 228] width 120 height 16
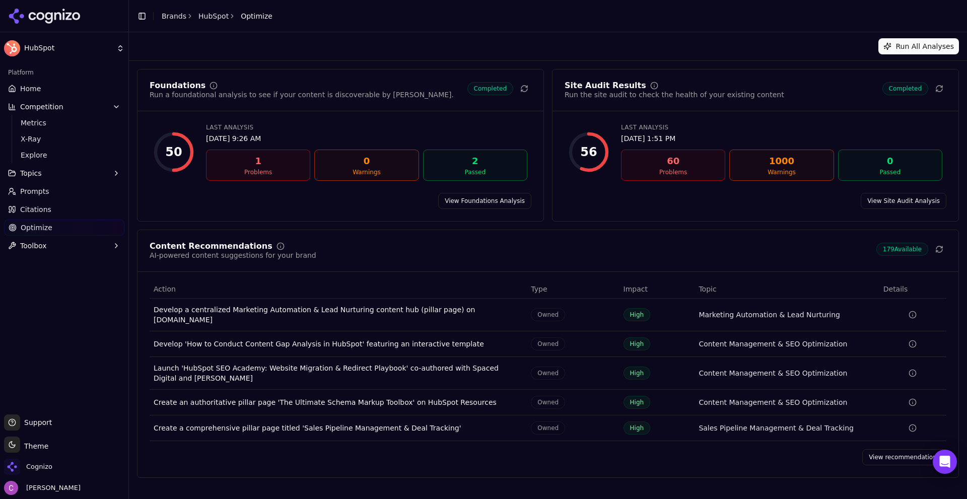
click at [882, 449] on link "View recommendations" at bounding box center [904, 457] width 84 height 16
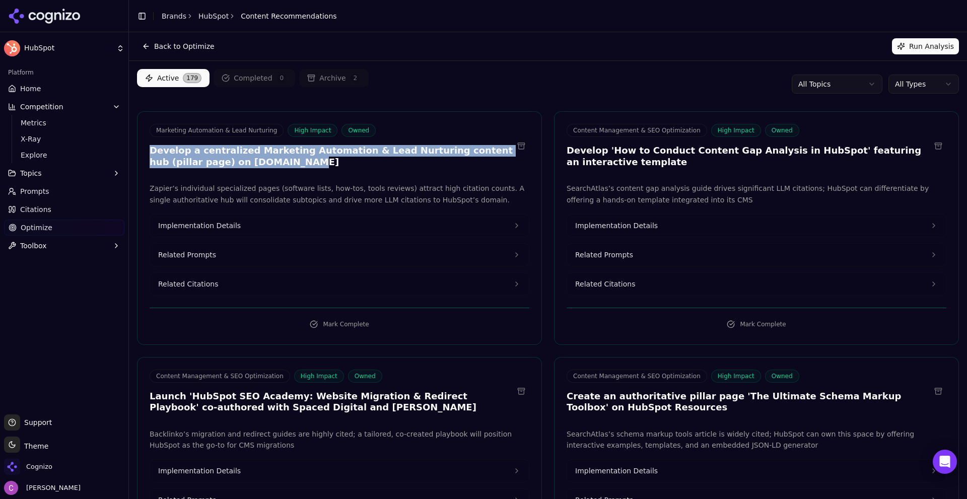
drag, startPoint x: 150, startPoint y: 154, endPoint x: 345, endPoint y: 167, distance: 195.8
click at [345, 167] on h3 "Develop a centralized Marketing Automation & Lead Nurturing content hub (pillar…" at bounding box center [331, 156] width 363 height 23
click at [344, 165] on h3 "Develop a centralized Marketing Automation & Lead Nurturing content hub (pillar…" at bounding box center [331, 156] width 363 height 23
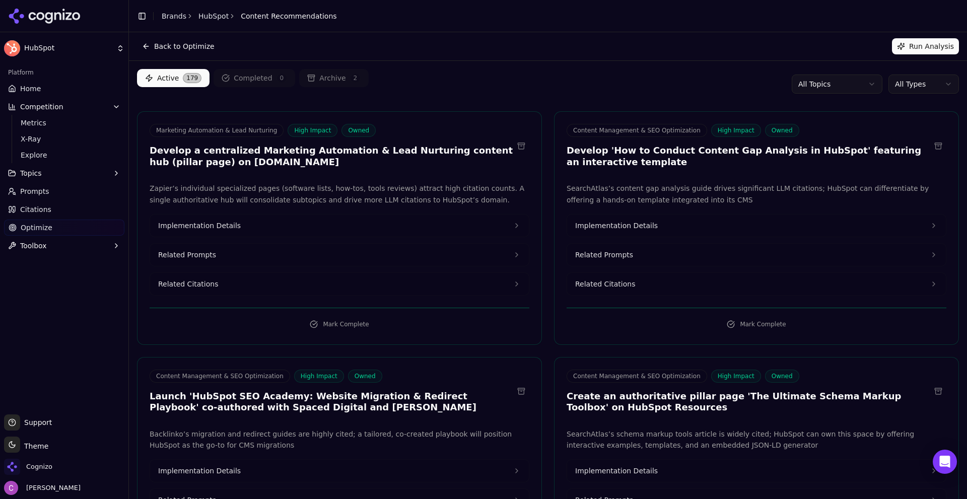
click at [231, 259] on button "Related Prompts" at bounding box center [339, 255] width 379 height 22
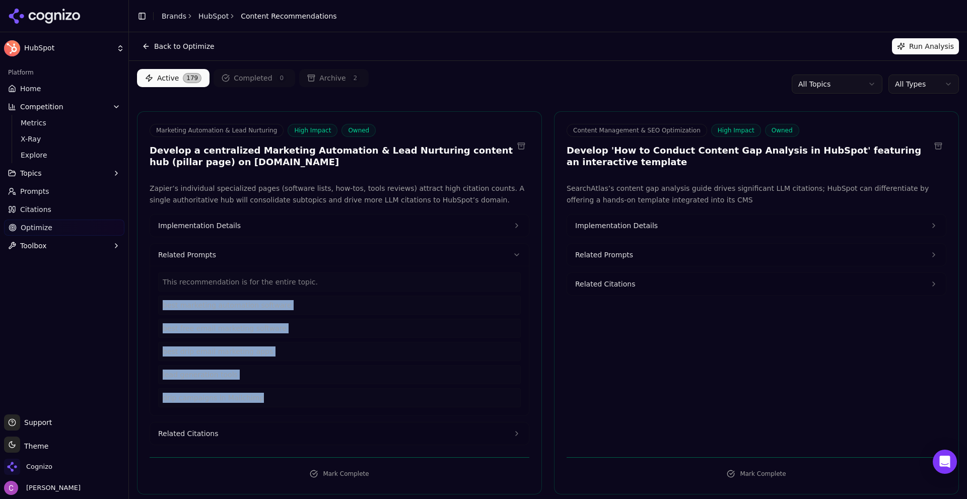
drag, startPoint x: 271, startPoint y: 397, endPoint x: 141, endPoint y: 298, distance: 163.7
click at [141, 298] on div "Zapier’s individual specialized pages (software lists, how-tos, tools reviews) …" at bounding box center [339, 314] width 404 height 262
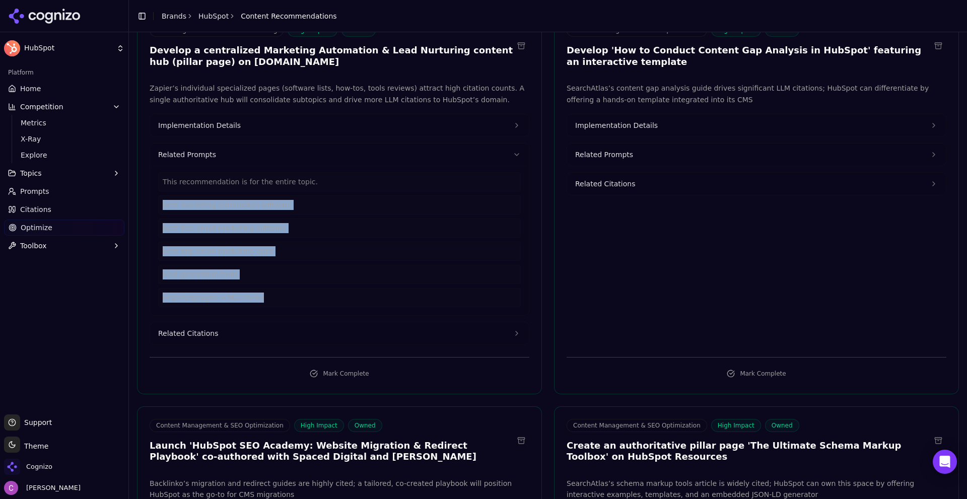
scroll to position [101, 0]
click at [247, 334] on button "Related Citations" at bounding box center [339, 333] width 379 height 22
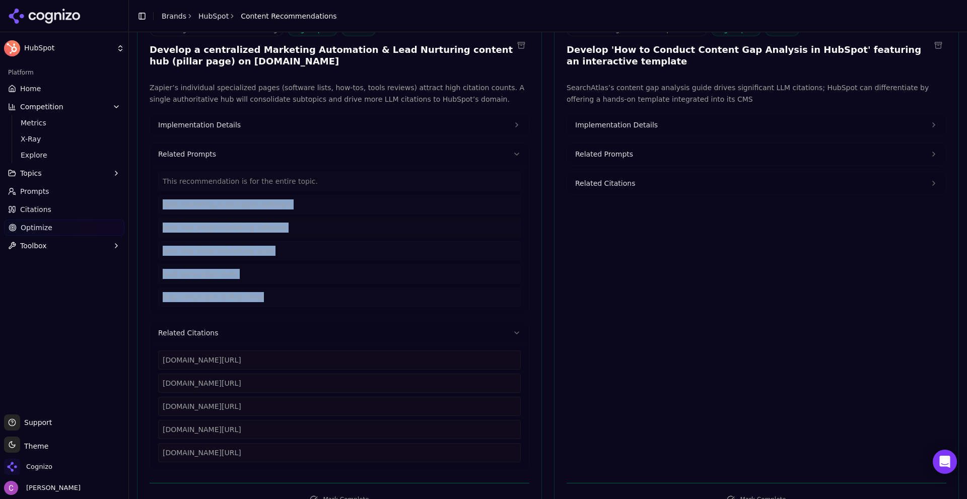
drag, startPoint x: 315, startPoint y: 454, endPoint x: 156, endPoint y: 359, distance: 185.4
click at [156, 360] on div "zapier.com/blog/best-marketing-automation-software zapier.com/blog/free-email-m…" at bounding box center [339, 407] width 379 height 126
click at [229, 124] on span "Implementation Details" at bounding box center [199, 125] width 83 height 10
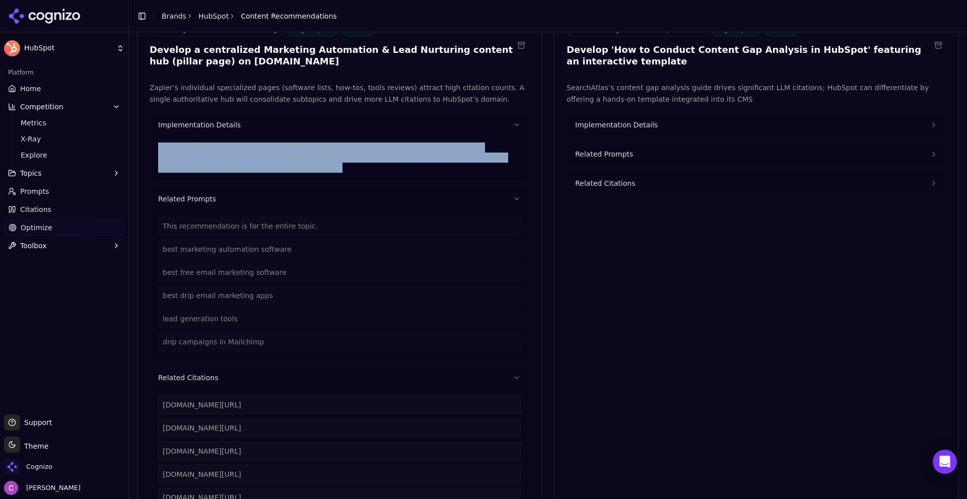
drag, startPoint x: 248, startPoint y: 169, endPoint x: 153, endPoint y: 144, distance: 98.3
click at [153, 145] on div "Create a pillar page linking to dedicated subpages on software comparisons, fre…" at bounding box center [339, 158] width 379 height 45
click at [601, 120] on span "Implementation Details" at bounding box center [616, 125] width 83 height 10
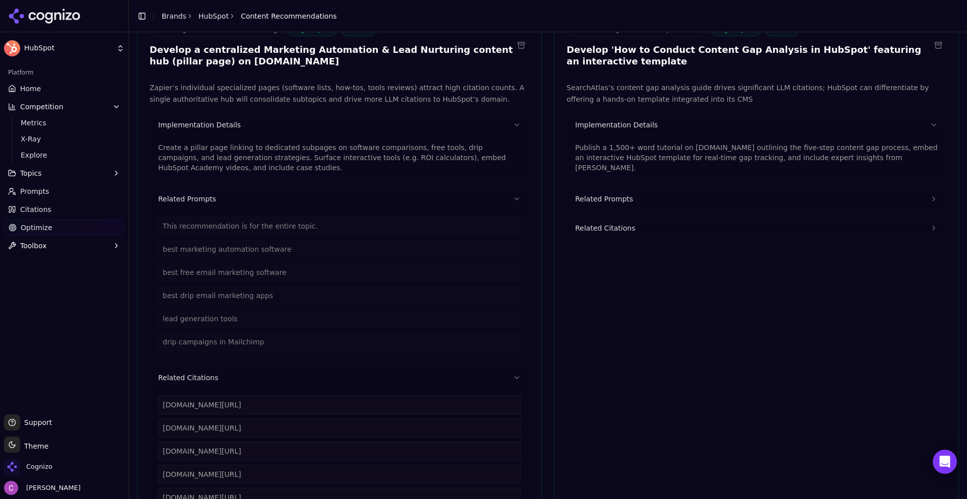
click at [666, 159] on p "Publish a 1,500+ word tutorial on blog.hubspot.com outlining the five-step cont…" at bounding box center [756, 157] width 362 height 30
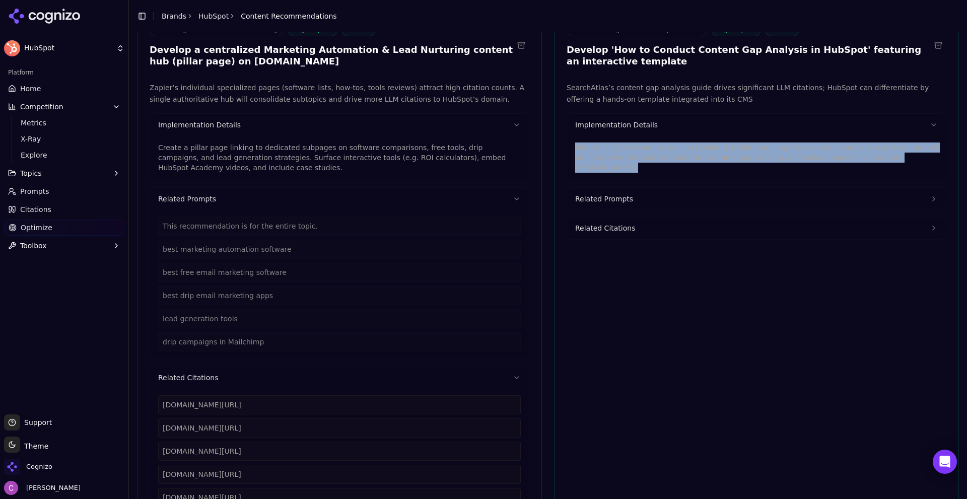
click at [666, 159] on p "Publish a 1,500+ word tutorial on blog.hubspot.com outlining the five-step cont…" at bounding box center [756, 157] width 362 height 30
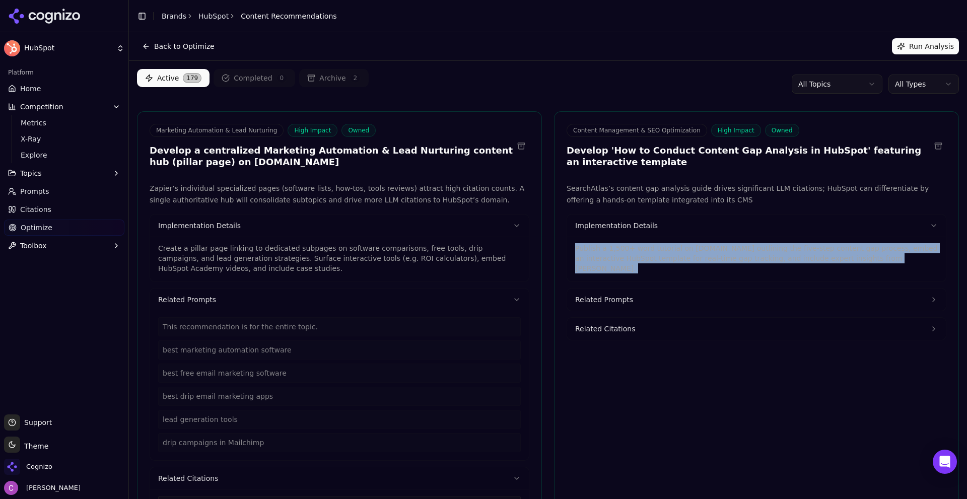
click at [906, 76] on html "HubSpot Platform Home Competition Metrics X-Ray Explore Topics Prompts Citation…" at bounding box center [483, 249] width 967 height 499
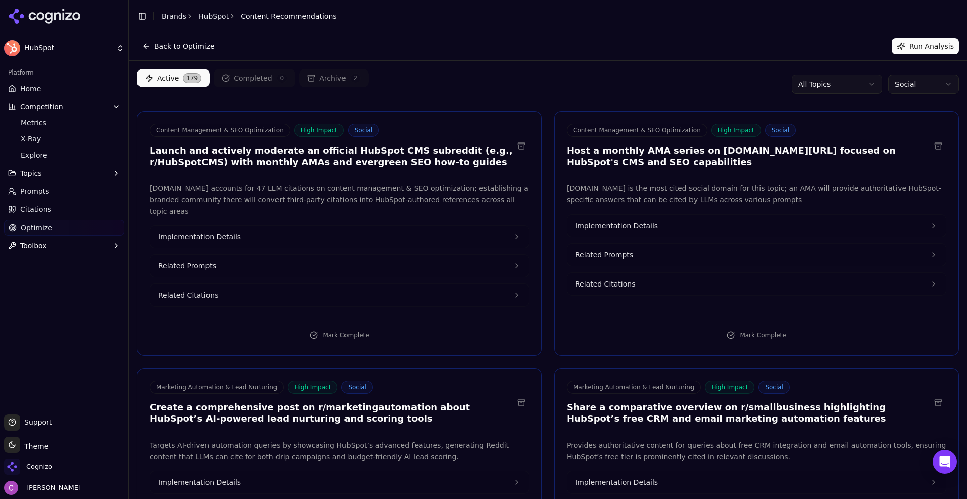
click at [590, 54] on div "Back to Optimize Run Analysis" at bounding box center [548, 46] width 838 height 28
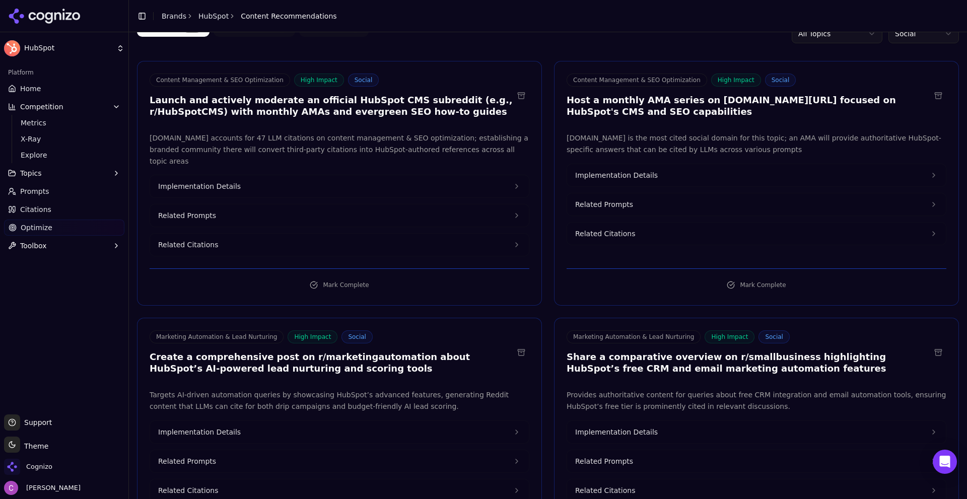
scroll to position [151, 0]
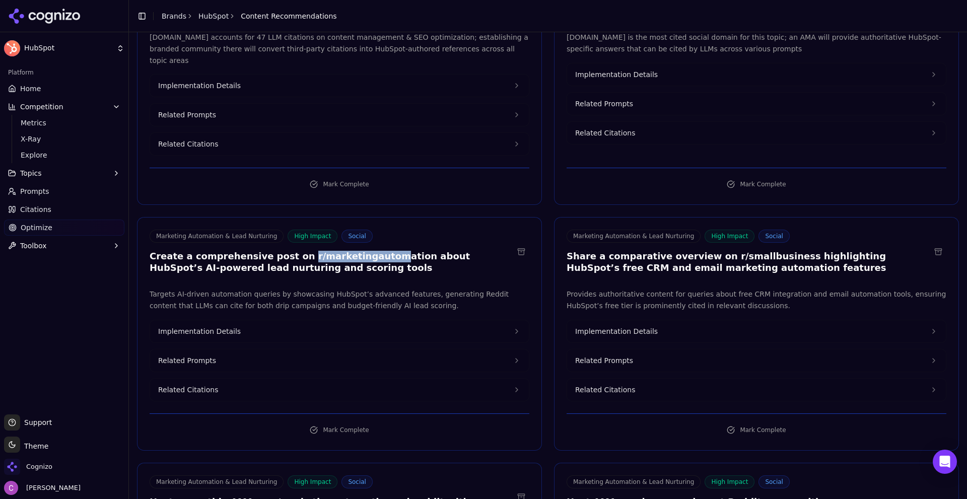
drag, startPoint x: 284, startPoint y: 247, endPoint x: 373, endPoint y: 248, distance: 88.6
click at [366, 251] on h3 "Create a comprehensive post on r/marketingautomation about HubSpot’s AI-powered…" at bounding box center [331, 262] width 363 height 23
drag, startPoint x: 709, startPoint y: 243, endPoint x: 853, endPoint y: 255, distance: 144.5
click at [799, 257] on h3 "Share a comparative overview on r/smallbusiness highlighting HubSpot’s free CRM…" at bounding box center [747, 262] width 363 height 23
click at [676, 251] on h3 "Share a comparative overview on r/smallbusiness highlighting HubSpot’s free CRM…" at bounding box center [747, 262] width 363 height 23
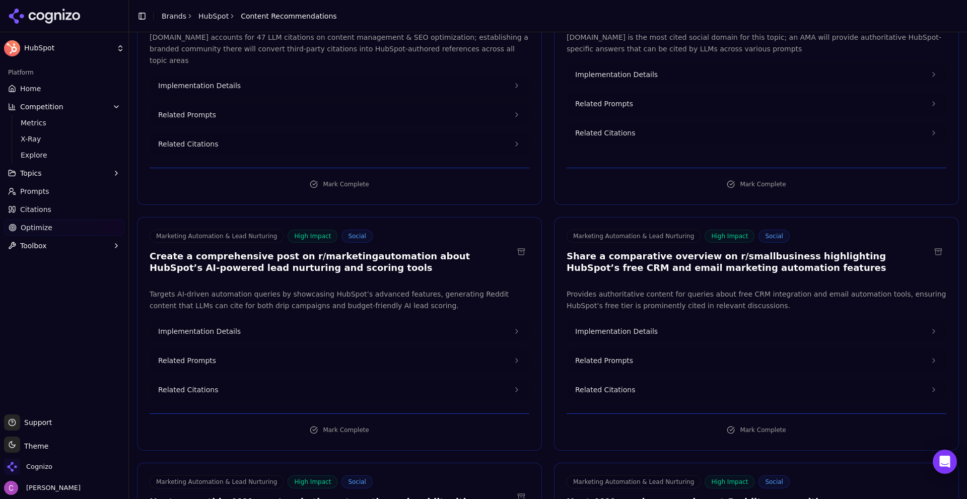
click at [622, 326] on span "Implementation Details" at bounding box center [616, 331] width 83 height 10
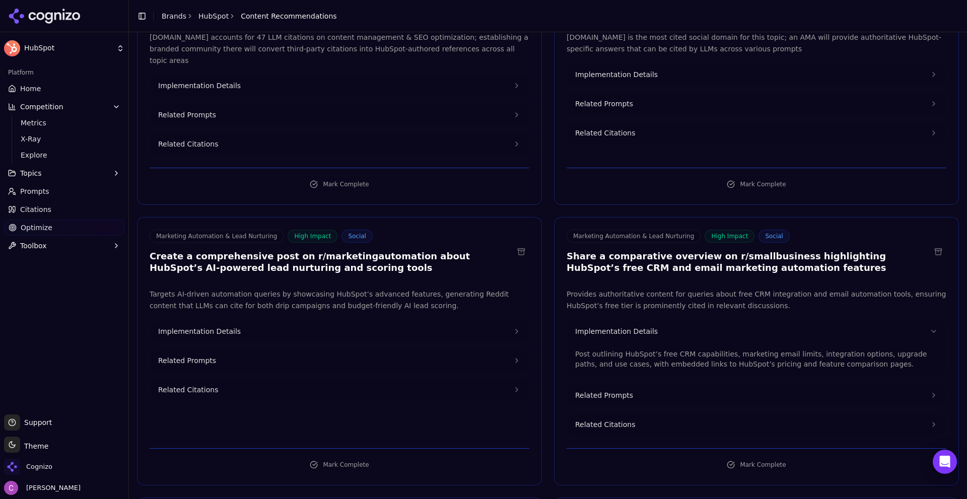
click at [344, 321] on button "Implementation Details" at bounding box center [339, 331] width 379 height 22
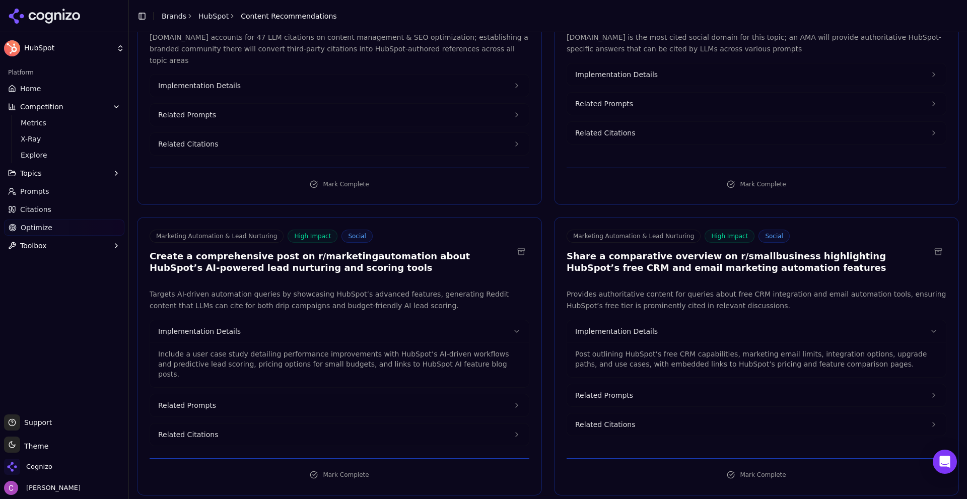
click at [262, 394] on button "Related Prompts" at bounding box center [339, 405] width 379 height 22
drag, startPoint x: 652, startPoint y: 381, endPoint x: 645, endPoint y: 380, distance: 6.6
click at [651, 384] on button "Related Prompts" at bounding box center [756, 395] width 379 height 22
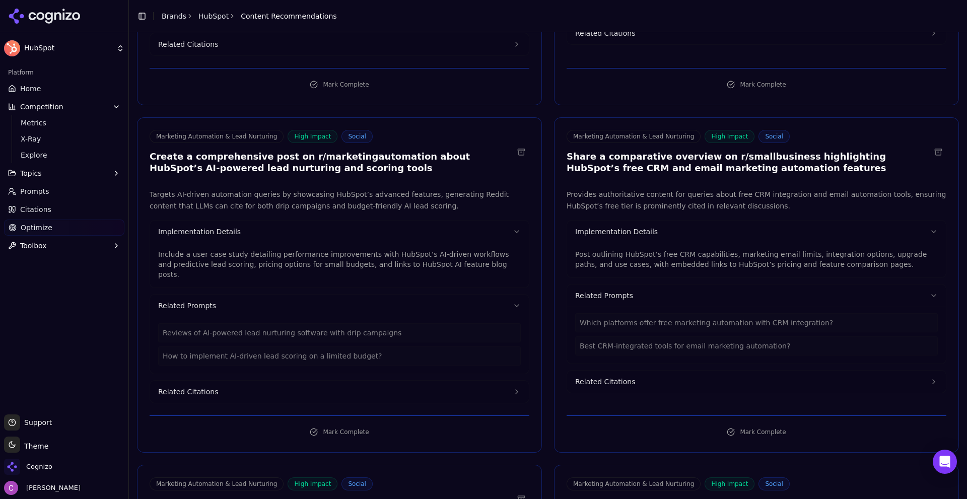
scroll to position [252, 0]
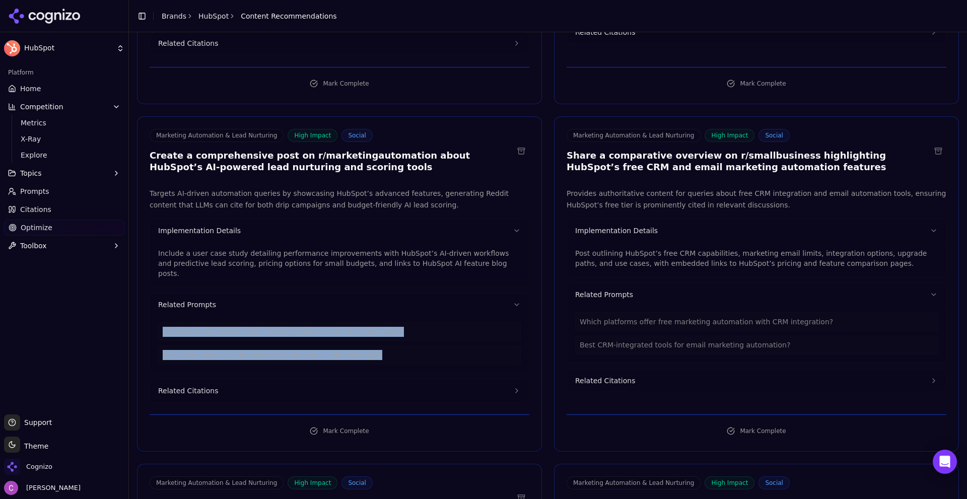
drag, startPoint x: 346, startPoint y: 336, endPoint x: 447, endPoint y: 335, distance: 101.2
click at [160, 322] on div "Reviews of AI-powered lead nurturing software with drip campaigns How to implem…" at bounding box center [339, 343] width 362 height 42
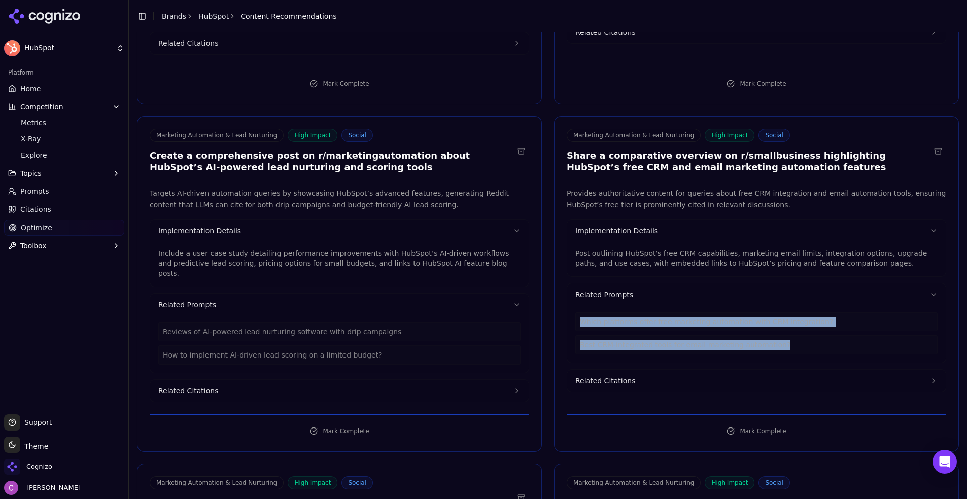
drag, startPoint x: 784, startPoint y: 329, endPoint x: 550, endPoint y: 301, distance: 236.3
click at [554, 301] on div "Marketing Automation & Lead Nurturing High Impact Social Share a comparative ov…" at bounding box center [756, 283] width 405 height 335
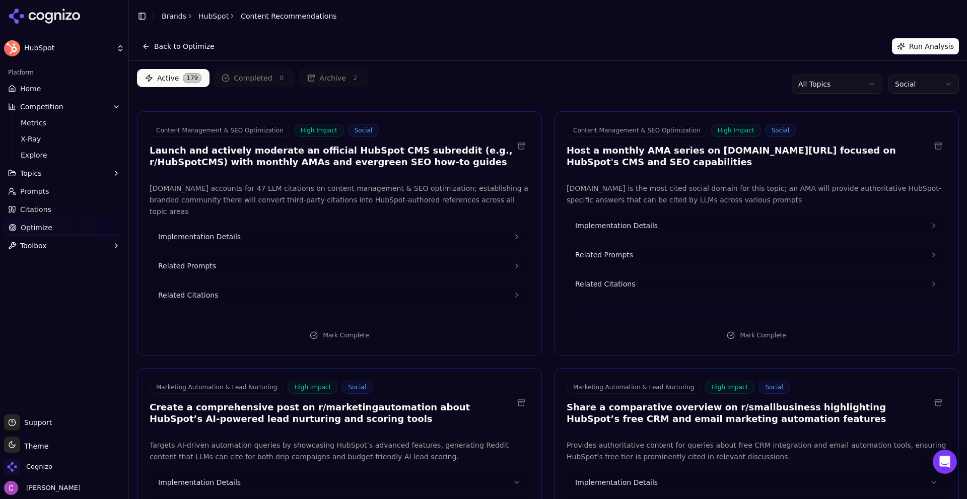
click at [537, 69] on div "Active 179 Completed 0 Archive 2 All Topics Social" at bounding box center [548, 84] width 822 height 30
click at [45, 88] on link "Home" at bounding box center [64, 89] width 120 height 16
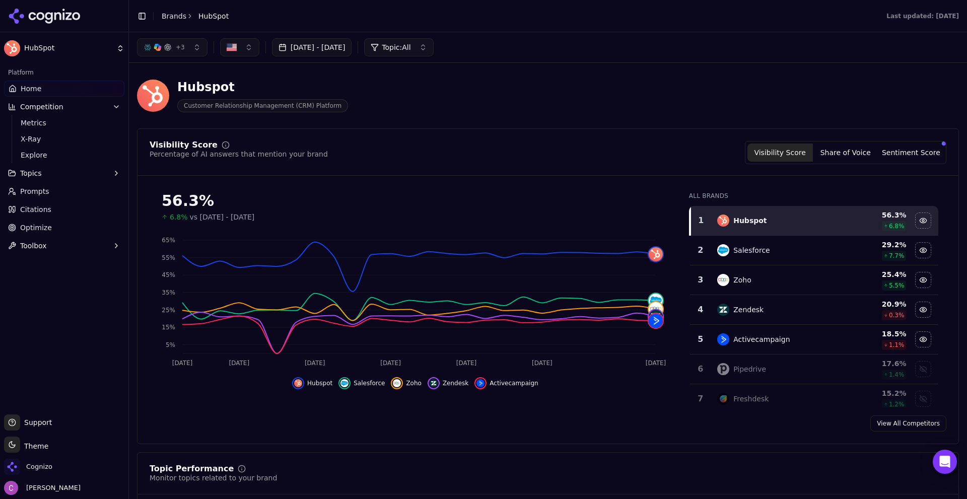
click at [175, 18] on link "Brands" at bounding box center [174, 16] width 25 height 8
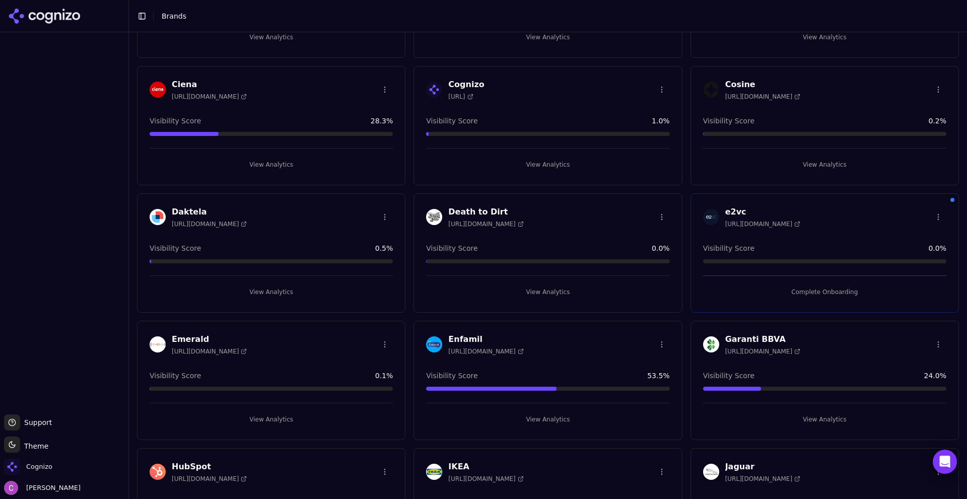
scroll to position [604, 0]
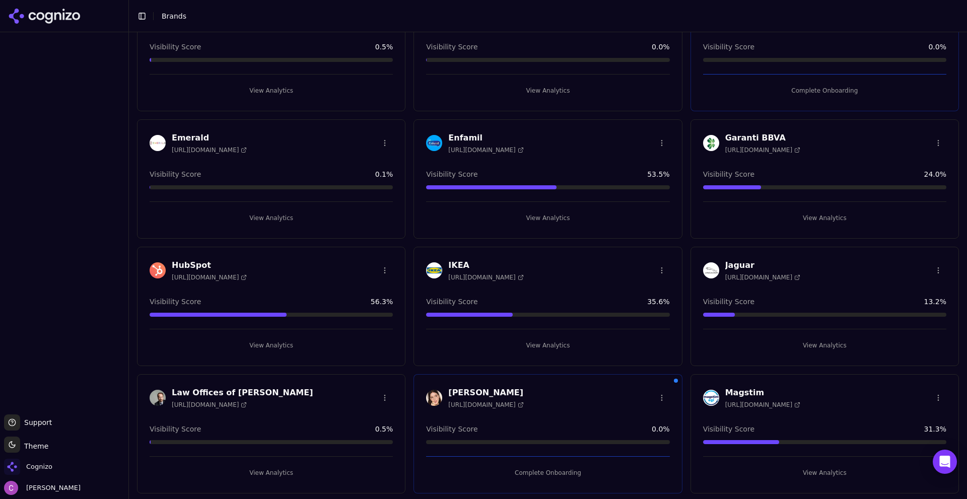
click at [244, 215] on button "View Analytics" at bounding box center [271, 218] width 243 height 16
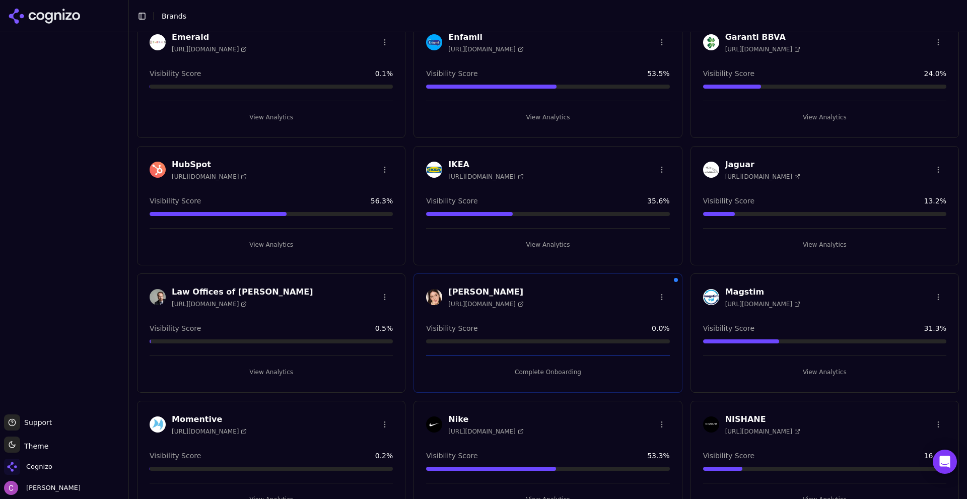
click at [266, 243] on button "View Analytics" at bounding box center [271, 245] width 243 height 16
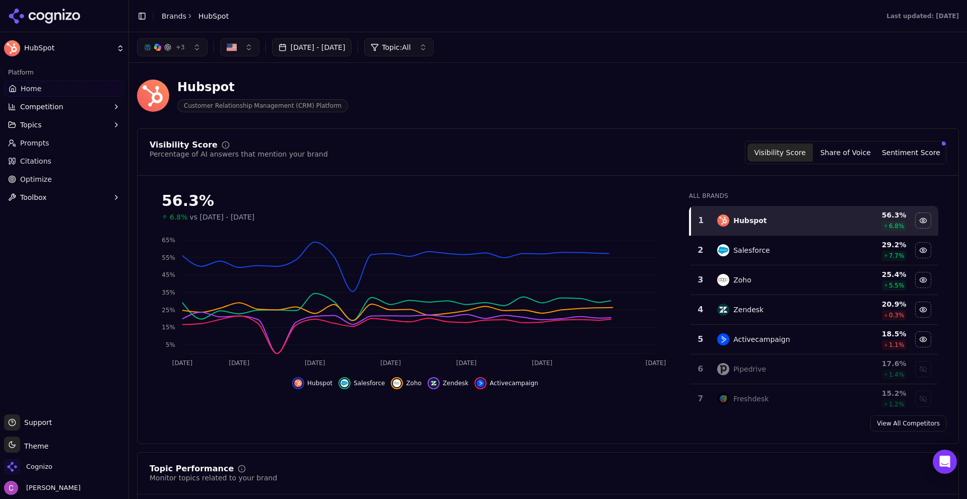
click at [478, 162] on div "Visibility Score Percentage of AI answers that mention your brand Visibility Sc…" at bounding box center [548, 152] width 796 height 23
click at [540, 132] on div "Visibility Score Percentage of AI answers that mention your brand Visibility Sc…" at bounding box center [548, 286] width 822 height 316
click at [489, 155] on div "Visibility Score Percentage of AI answers that mention your brand Visibility Sc…" at bounding box center [548, 152] width 796 height 23
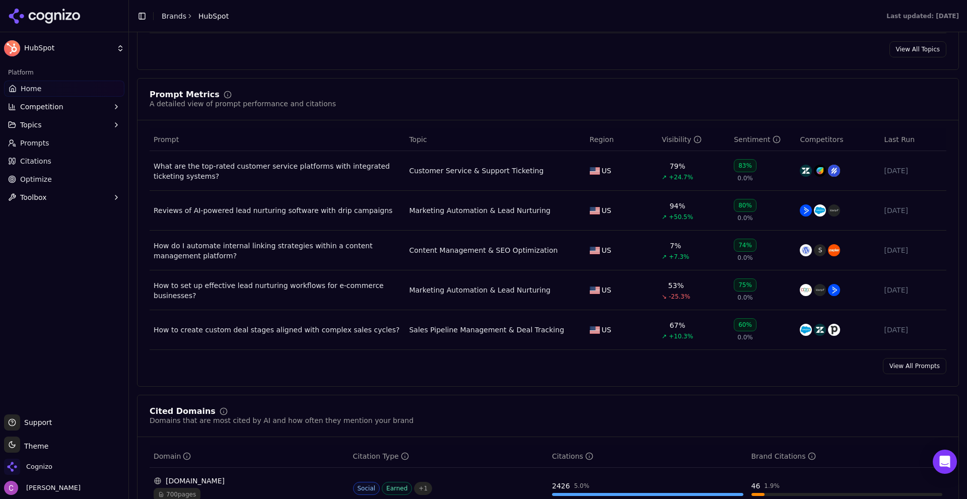
scroll to position [654, 0]
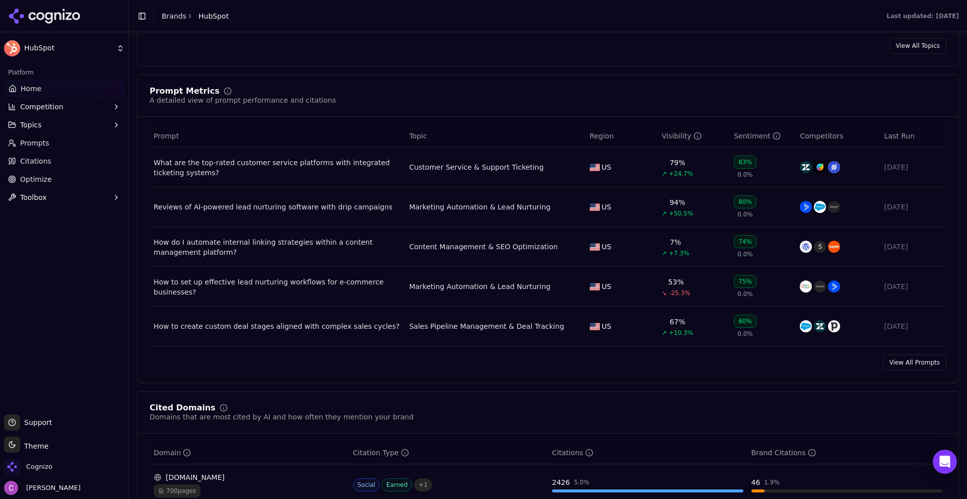
click at [901, 367] on link "View All Prompts" at bounding box center [914, 362] width 63 height 16
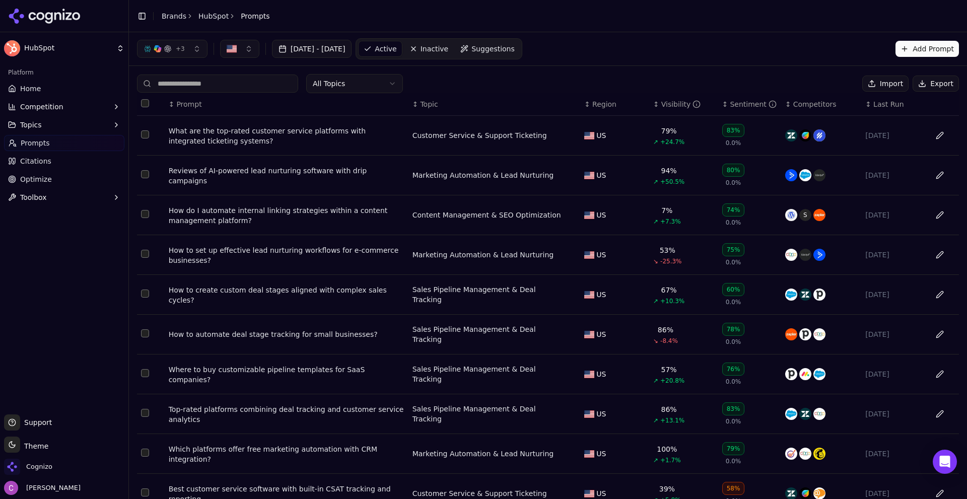
click at [343, 135] on div "What are the top-rated customer service platforms with integrated ticketing sys…" at bounding box center [287, 136] width 236 height 20
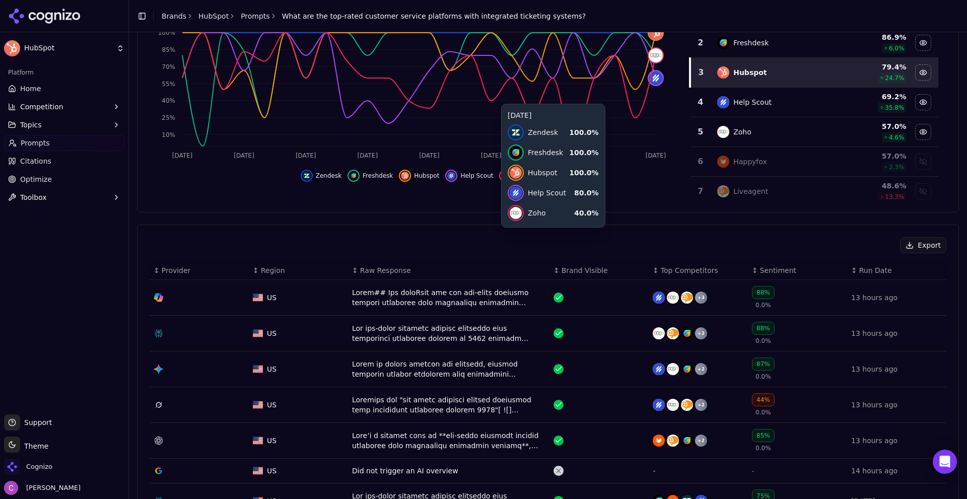
scroll to position [151, 0]
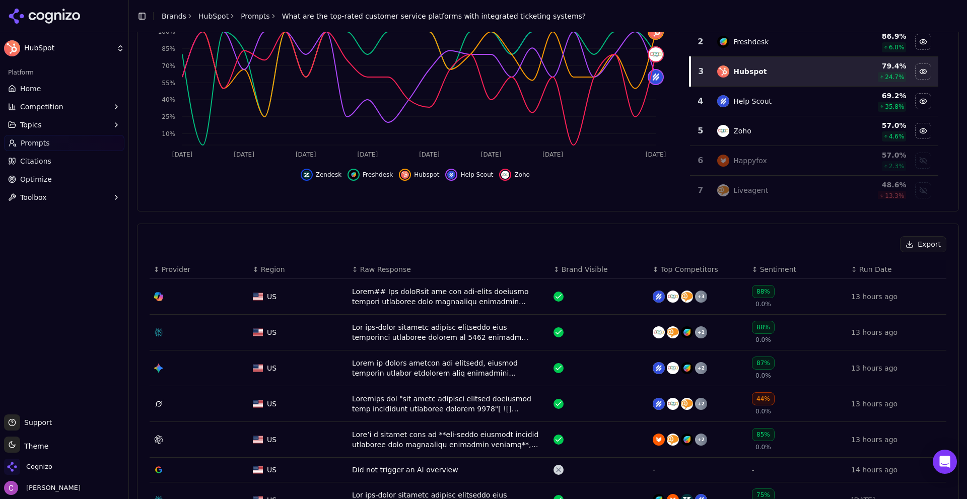
click at [407, 338] on div "Data table" at bounding box center [448, 332] width 193 height 20
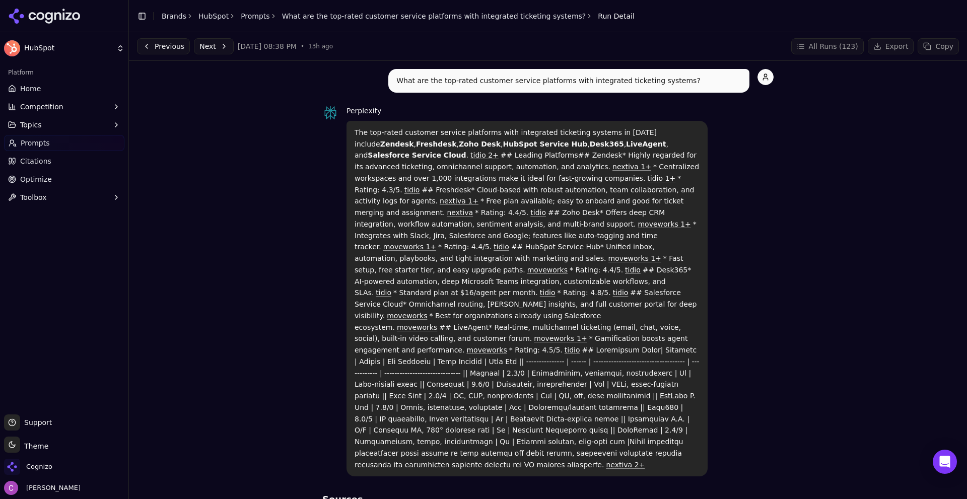
click at [48, 202] on button "Toolbox" at bounding box center [64, 197] width 120 height 16
click at [47, 225] on span "View All" at bounding box center [65, 230] width 88 height 10
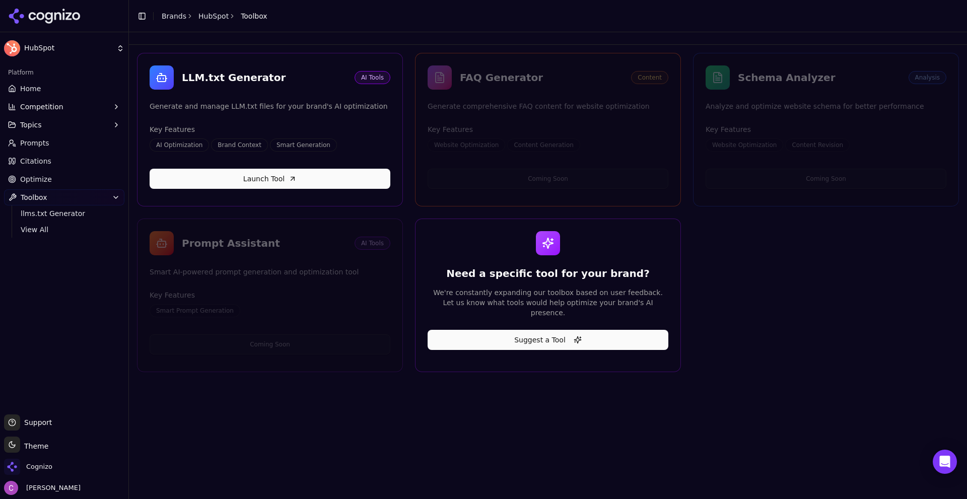
click at [479, 158] on div "FAQ Generator Content Generate comprehensive FAQ content for website optimizati…" at bounding box center [548, 130] width 266 height 154
click at [817, 260] on div "LLM.txt Generator AI Tools Generate and manage LLM.txt files for your brand's A…" at bounding box center [548, 212] width 822 height 319
click at [800, 248] on div "LLM.txt Generator AI Tools Generate and manage LLM.txt files for your brand's A…" at bounding box center [548, 212] width 822 height 319
click at [58, 93] on link "Home" at bounding box center [64, 89] width 120 height 16
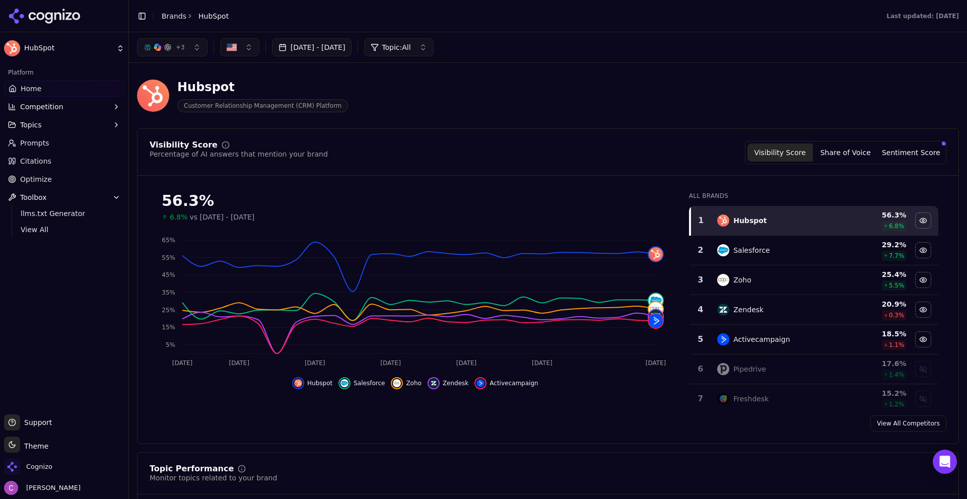
click at [512, 134] on div "Visibility Score Percentage of AI answers that mention your brand Visibility Sc…" at bounding box center [548, 286] width 822 height 316
click at [38, 147] on span "Prompts" at bounding box center [34, 143] width 29 height 10
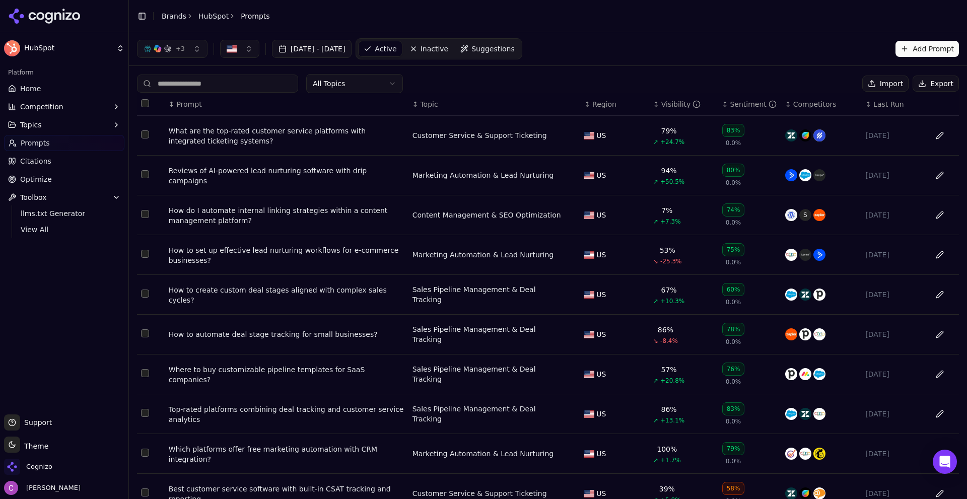
click at [521, 80] on div "All Topics Import Export" at bounding box center [548, 83] width 822 height 19
click at [449, 76] on div "All Topics Import Export" at bounding box center [548, 83] width 822 height 19
click at [457, 74] on div "All Topics Import Export" at bounding box center [548, 83] width 822 height 19
click at [451, 78] on div "All Topics Import Export" at bounding box center [548, 83] width 822 height 19
click at [560, 87] on div "All Topics Import Export" at bounding box center [548, 83] width 822 height 19
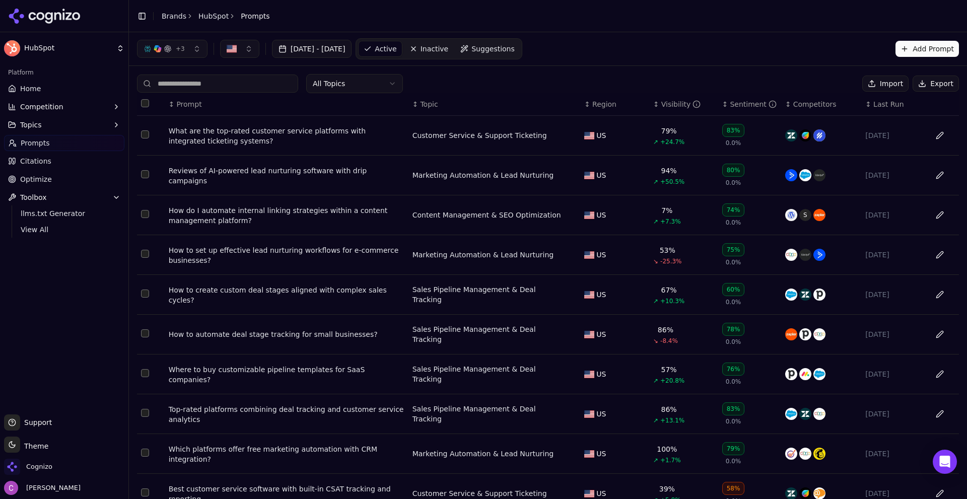
click at [557, 86] on div "All Topics Import Export" at bounding box center [548, 83] width 822 height 19
click at [74, 92] on link "Home" at bounding box center [64, 89] width 120 height 16
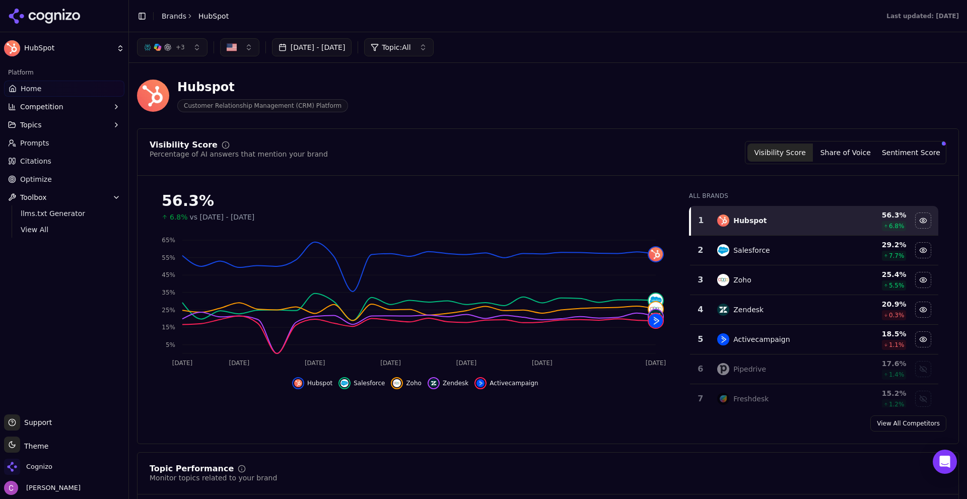
click at [500, 96] on div "Hubspot Customer Relationship Management (CRM) Platform" at bounding box center [362, 95] width 451 height 33
click at [232, 395] on div "56.3% 6.8% vs Jul 04, 2025 - Aug 03, 2025 Aug 4 Aug 7 Aug 12 Aug 18 Aug 22 Aug …" at bounding box center [415, 296] width 531 height 224
click at [43, 147] on span "Prompts" at bounding box center [34, 143] width 29 height 10
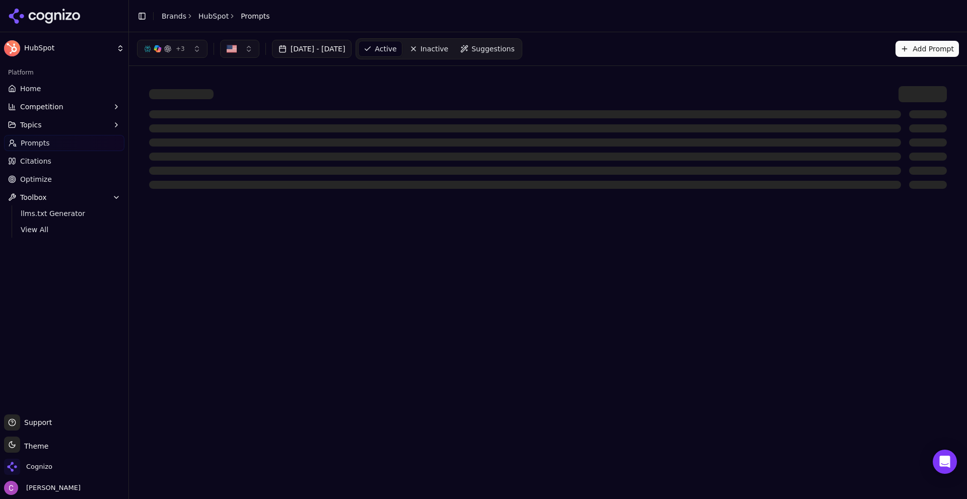
click at [26, 84] on span "Home" at bounding box center [30, 89] width 21 height 10
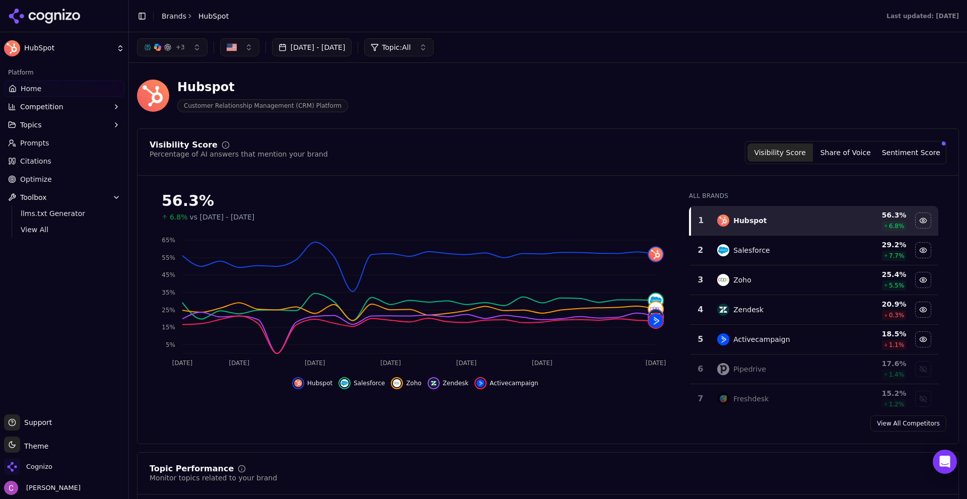
click at [513, 88] on div "Hubspot Customer Relationship Management (CRM) Platform" at bounding box center [362, 95] width 451 height 33
click at [85, 45] on html "HubSpot Platform Home Competition Topics Prompts Citations Optimize Toolbox llm…" at bounding box center [483, 249] width 967 height 499
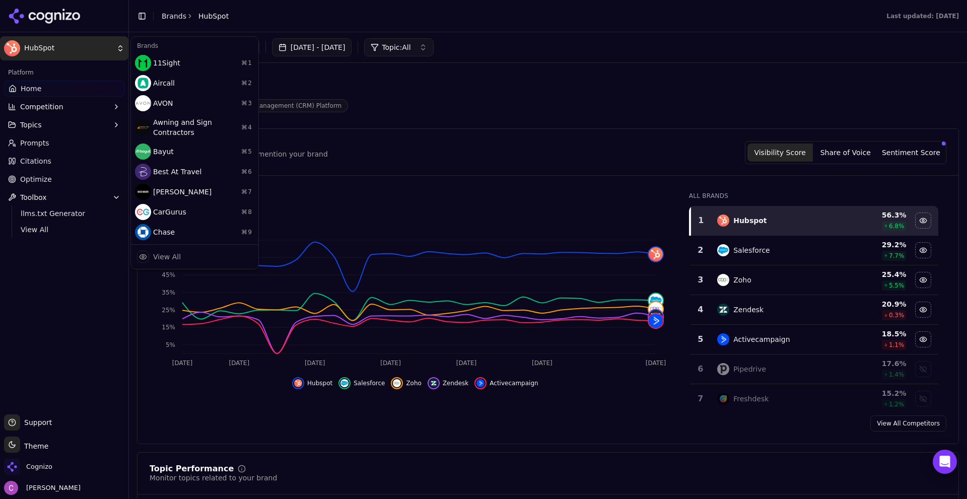
click at [84, 45] on html "HubSpot Platform Home Competition Topics Prompts Citations Optimize Toolbox llm…" at bounding box center [483, 249] width 967 height 499
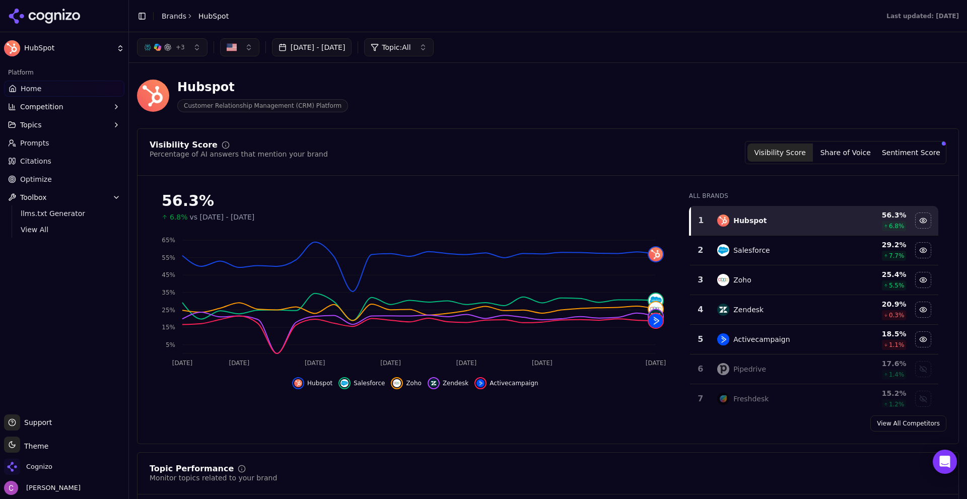
click at [53, 85] on link "Home" at bounding box center [64, 89] width 120 height 16
click at [135, 10] on div "Toggle Sidebar Brands HubSpot" at bounding box center [183, 16] width 108 height 14
click at [142, 16] on button "Toggle Sidebar" at bounding box center [142, 16] width 14 height 14
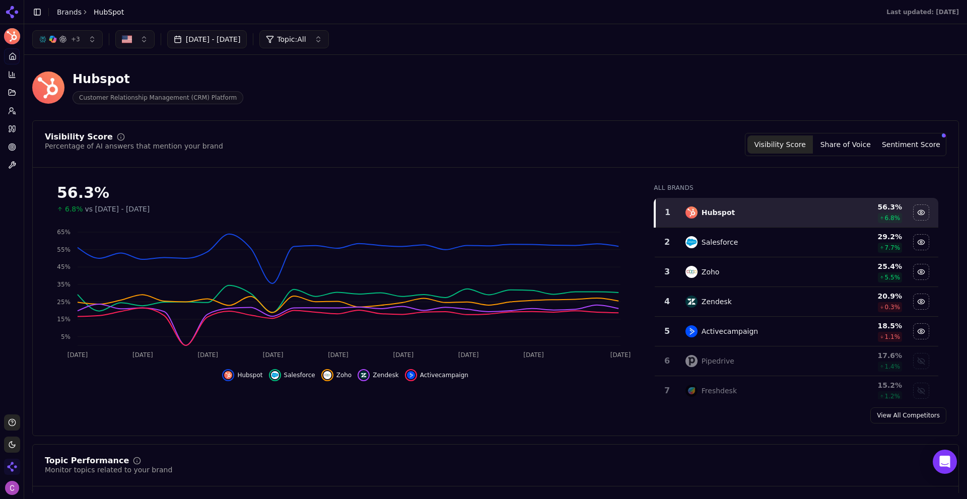
click at [42, 12] on button "Toggle Sidebar" at bounding box center [37, 12] width 14 height 14
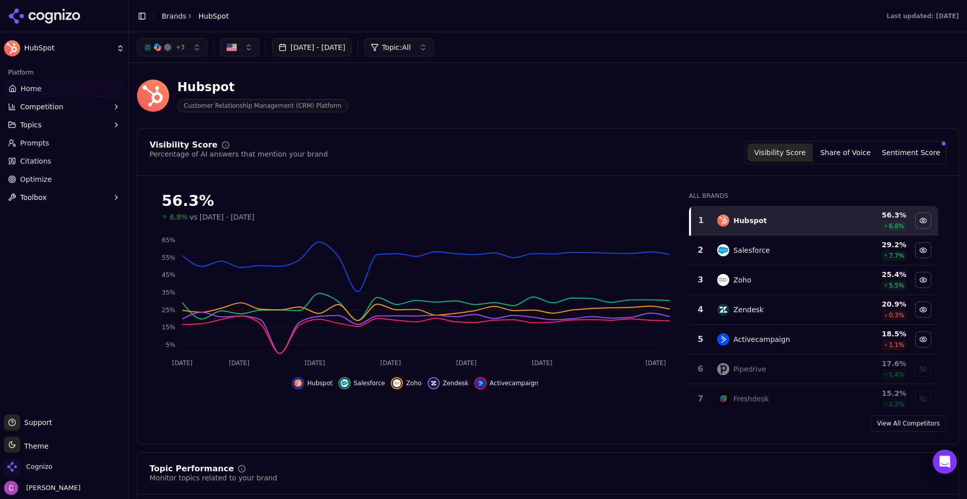
click at [51, 14] on icon at bounding box center [49, 18] width 8 height 12
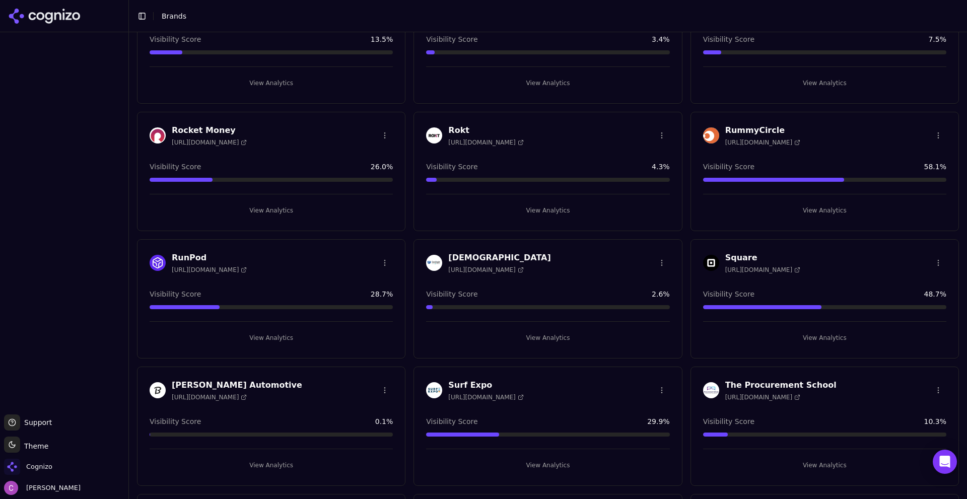
scroll to position [1410, 0]
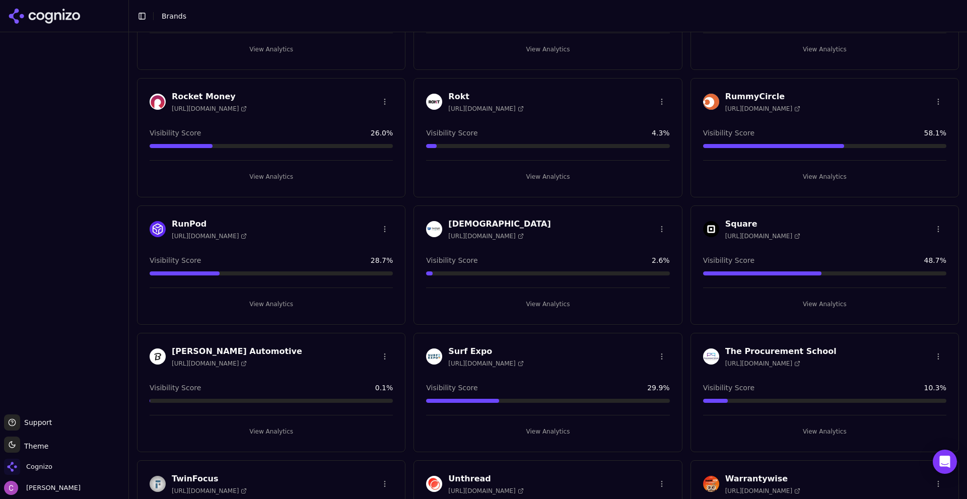
click at [933, 355] on html "Support Support Toggle theme Theme Cognizo Chris Abouraad Toggle Sidebar Brands…" at bounding box center [483, 249] width 967 height 499
click at [934, 355] on html "Support Support Toggle theme Theme Cognizo Chris Abouraad Toggle Sidebar Brands…" at bounding box center [483, 249] width 967 height 499
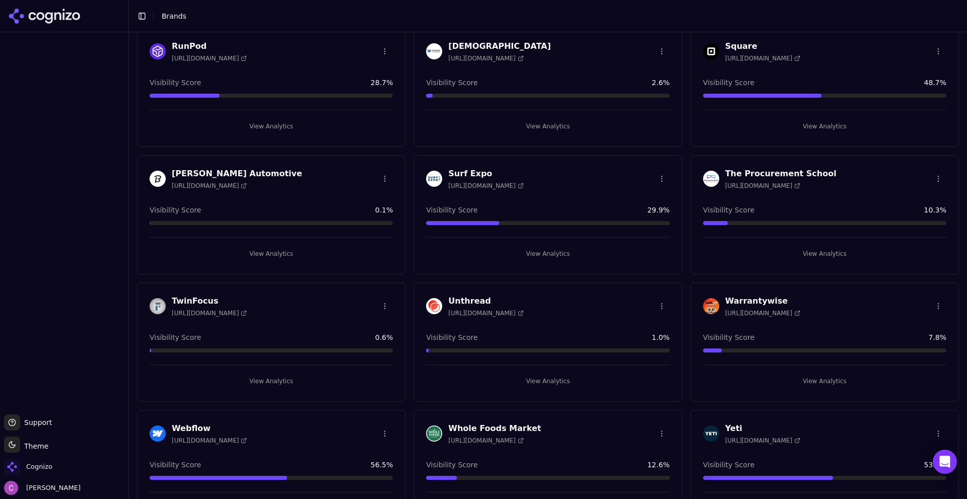
scroll to position [1753, 0]
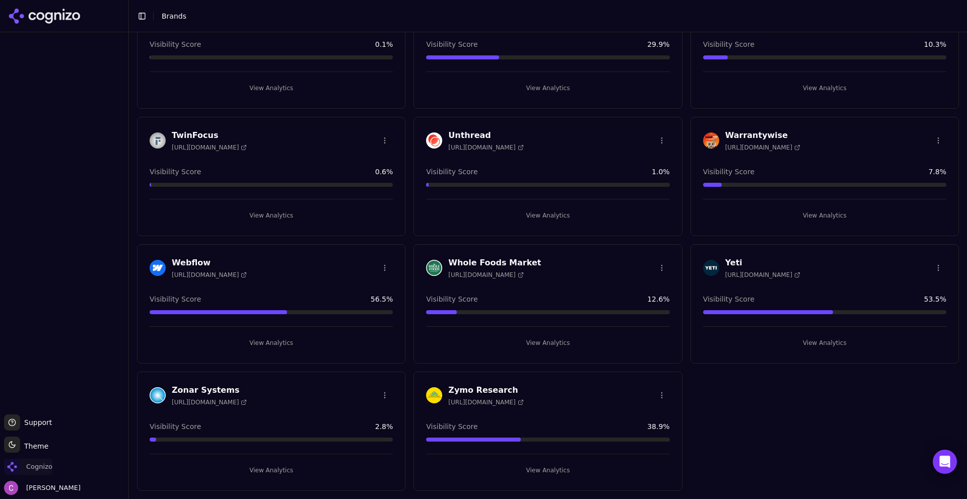
click at [34, 470] on span "Cognizo" at bounding box center [39, 466] width 26 height 9
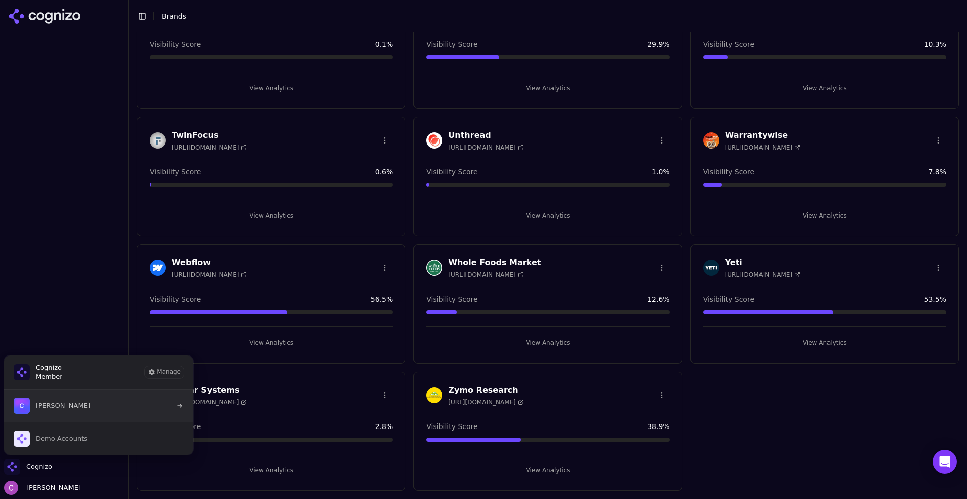
click at [83, 407] on button "Chris Abouraad" at bounding box center [99, 406] width 190 height 32
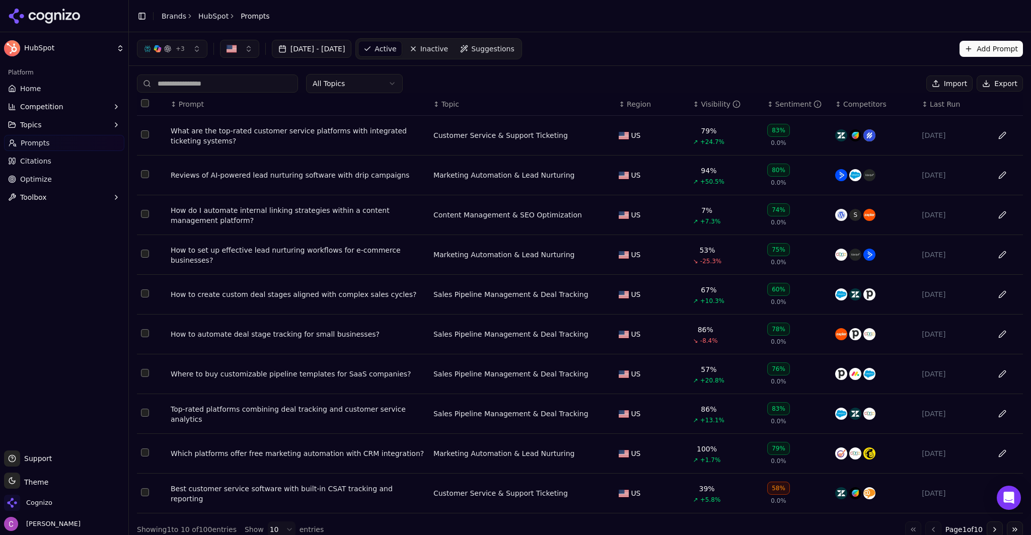
click at [275, 133] on div "What are the top-rated customer service platforms with integrated ticketing sys…" at bounding box center [298, 136] width 255 height 20
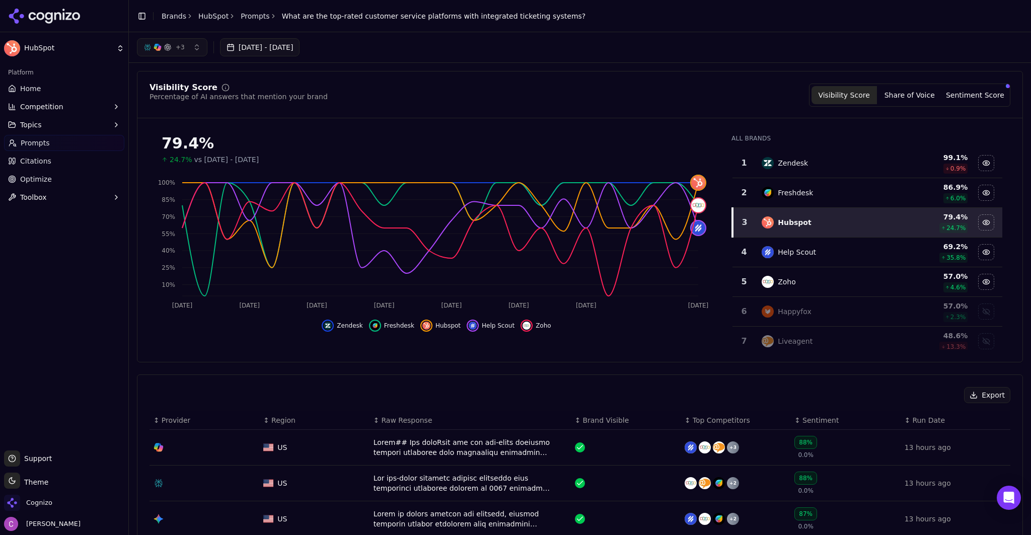
scroll to position [252, 0]
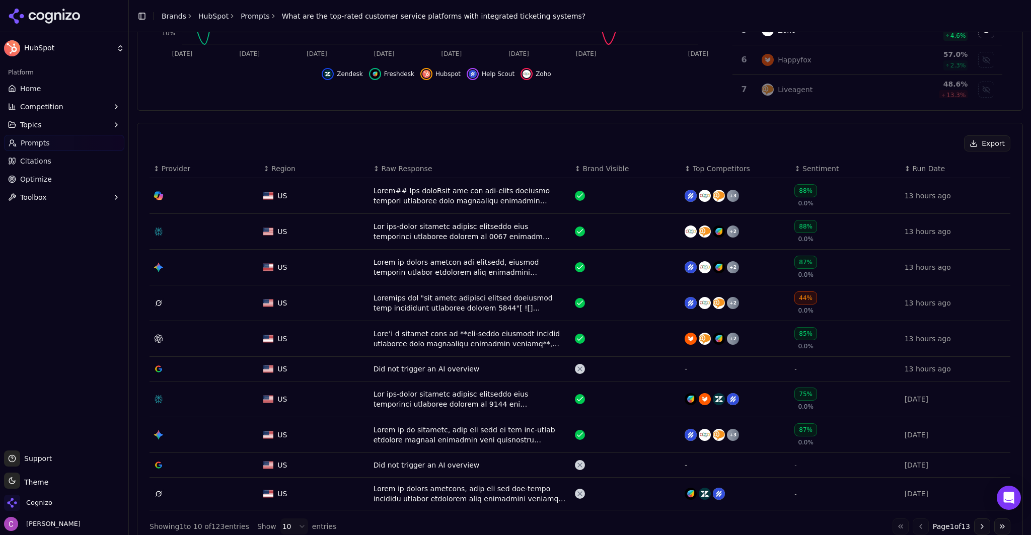
click at [431, 232] on div "Data table" at bounding box center [470, 232] width 193 height 20
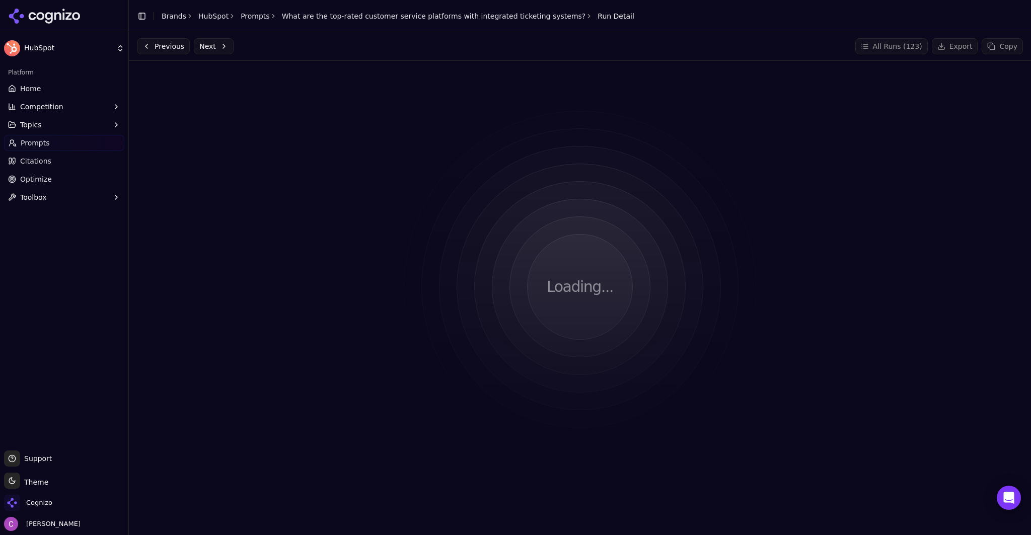
click at [159, 45] on button "Previous" at bounding box center [163, 46] width 53 height 16
click at [202, 49] on button "Next" at bounding box center [214, 46] width 40 height 16
click at [241, 21] on div "Toggle Sidebar Brands HubSpot Prompts What are the top-rated customer service p…" at bounding box center [386, 16] width 514 height 14
click at [244, 17] on link "Prompts" at bounding box center [255, 16] width 29 height 10
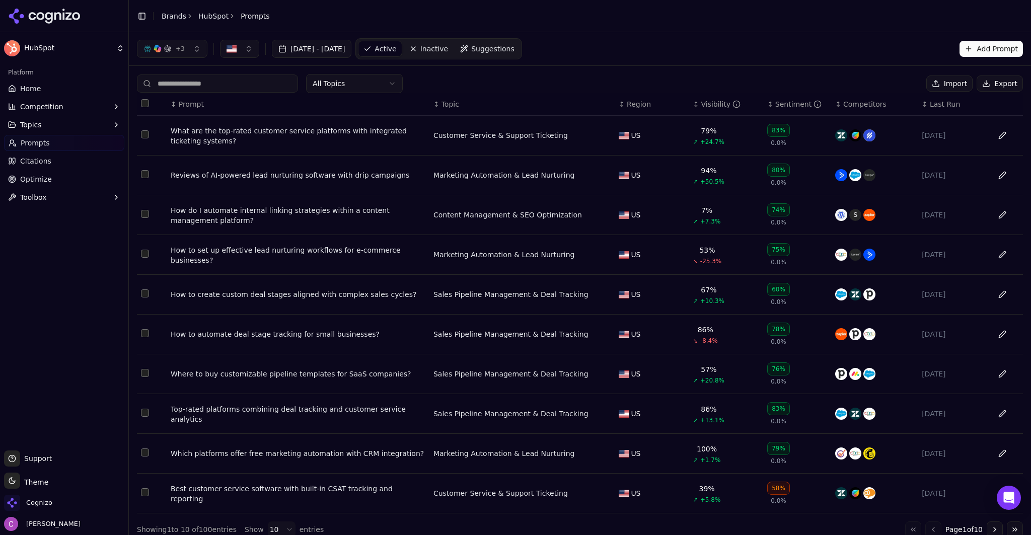
click at [267, 140] on div "What are the top-rated customer service platforms with integrated ticketing sys…" at bounding box center [298, 136] width 255 height 20
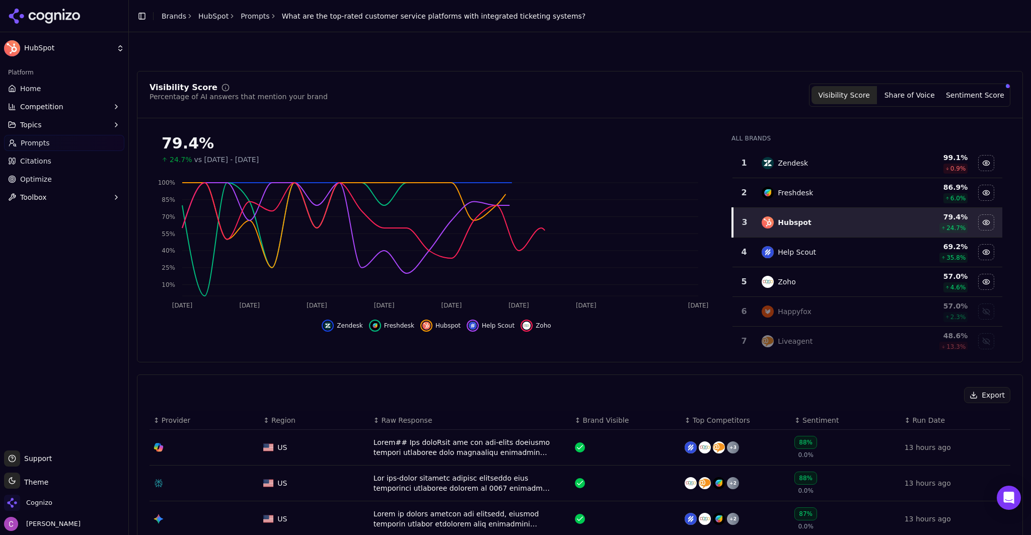
scroll to position [252, 0]
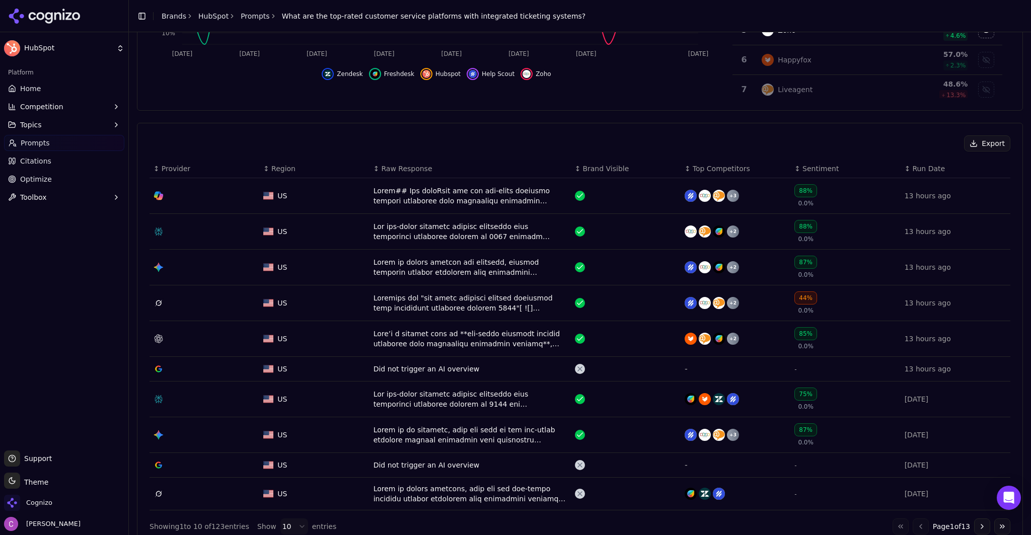
click at [395, 229] on div "Data table" at bounding box center [470, 232] width 193 height 20
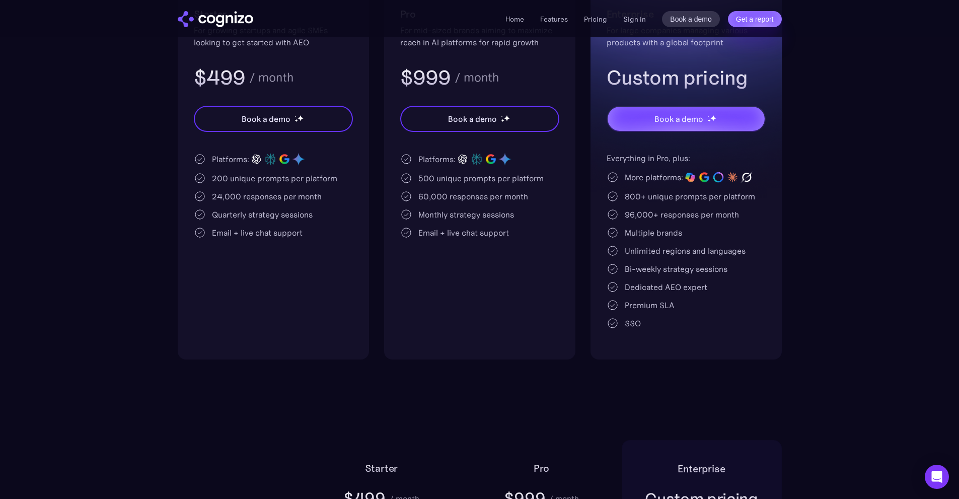
scroll to position [101, 0]
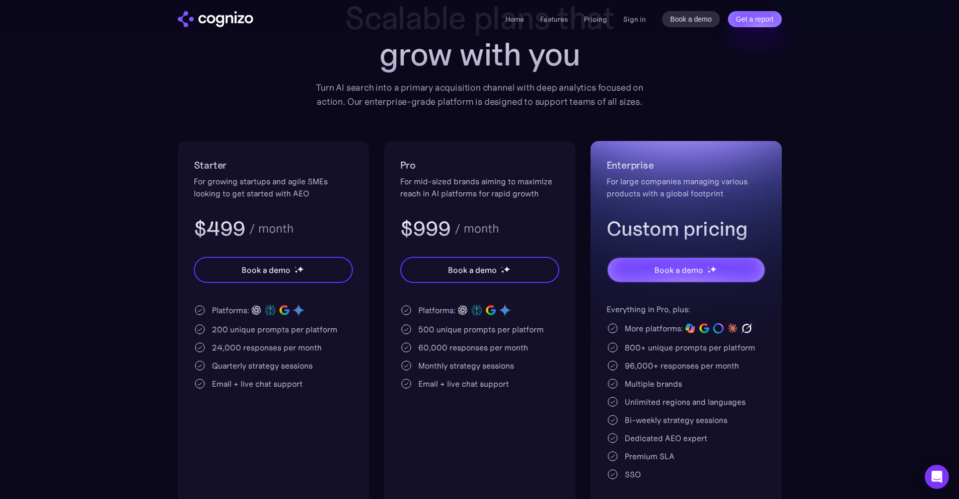
click at [217, 185] on div "For growing startups and agile SMEs looking to get started with AEO" at bounding box center [273, 187] width 159 height 24
click at [161, 201] on section "Pricing Scalable plans that grow with you Turn AI search into a primary acquisi…" at bounding box center [479, 244] width 959 height 534
click at [223, 329] on div "200 unique prompts per platform" at bounding box center [274, 329] width 125 height 12
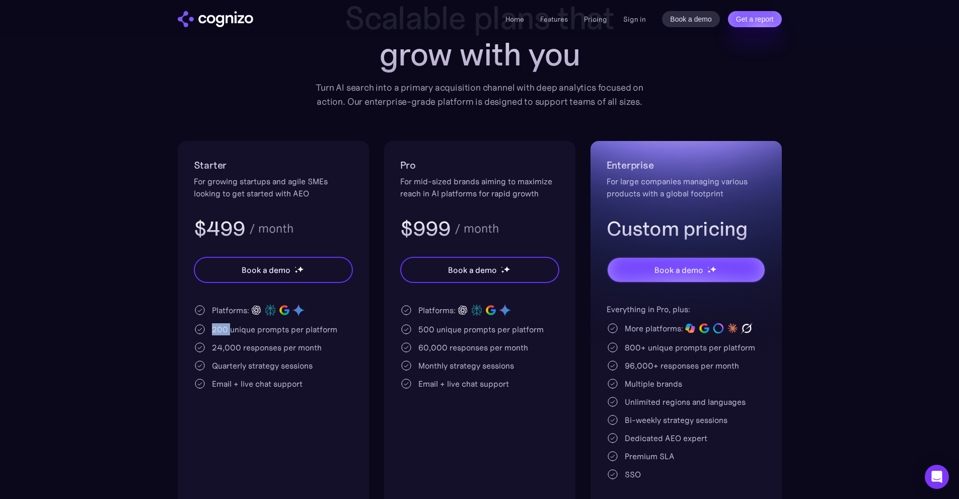
click at [223, 329] on div "200 unique prompts per platform" at bounding box center [274, 329] width 125 height 12
click at [266, 331] on div "200 unique prompts per platform" at bounding box center [274, 329] width 125 height 12
drag, startPoint x: 213, startPoint y: 350, endPoint x: 409, endPoint y: 364, distance: 196.3
click at [353, 364] on div "Starter For growing startups and agile SMEs looking to get started with AEO $49…" at bounding box center [273, 326] width 191 height 370
click at [319, 347] on div "24,000 responses per month" at bounding box center [267, 347] width 110 height 12
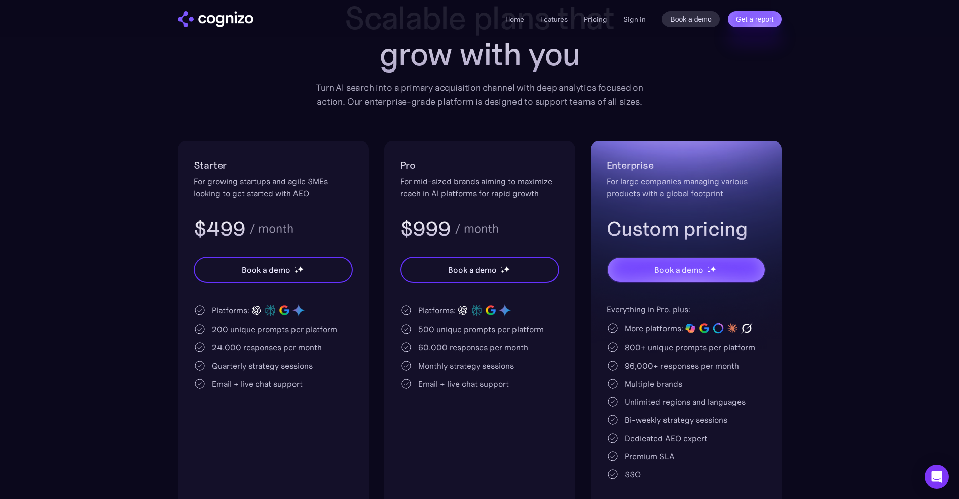
click at [218, 220] on h3 "$499" at bounding box center [220, 228] width 52 height 26
click at [302, 213] on div "Starter For growing startups and agile SMEs looking to get started with AEO $49…" at bounding box center [273, 199] width 159 height 85
drag, startPoint x: 189, startPoint y: 168, endPoint x: 323, endPoint y: 192, distance: 136.5
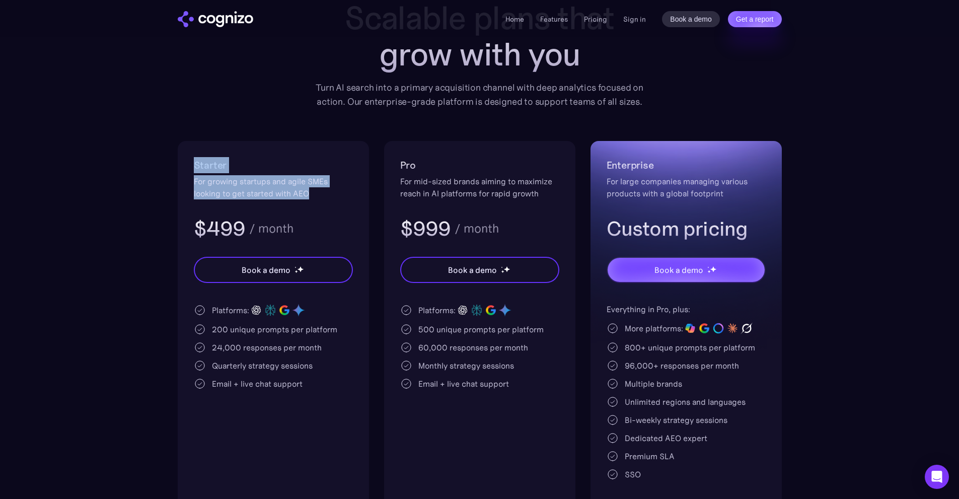
click at [323, 192] on div "Starter For growing startups and agile SMEs looking to get started with AEO $49…" at bounding box center [273, 326] width 191 height 370
click at [323, 192] on div "For growing startups and agile SMEs looking to get started with AEO" at bounding box center [273, 187] width 159 height 24
drag, startPoint x: 190, startPoint y: 159, endPoint x: 300, endPoint y: 175, distance: 111.4
click at [300, 175] on div "Starter For growing startups and agile SMEs looking to get started with AEO $49…" at bounding box center [273, 326] width 191 height 370
click at [305, 175] on div "Starter For growing startups and agile SMEs looking to get started with AEO $49…" at bounding box center [273, 199] width 159 height 85
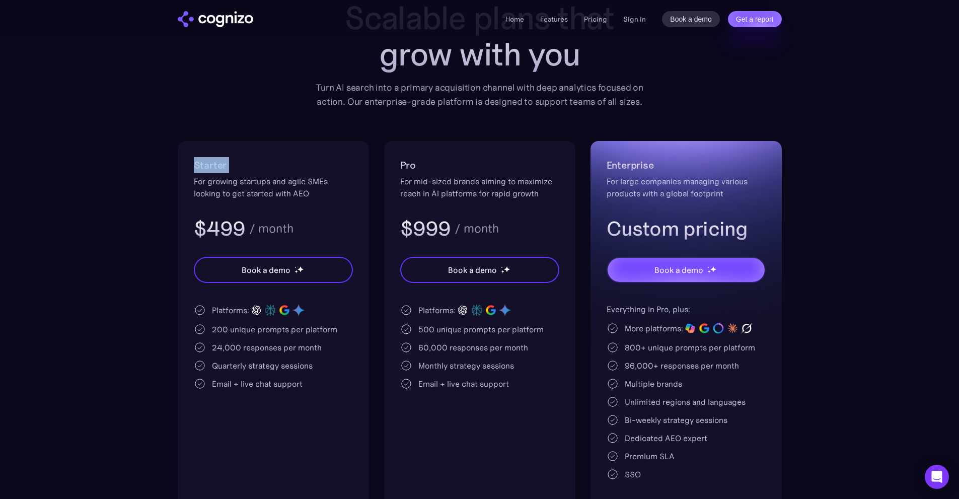
drag, startPoint x: 60, startPoint y: 155, endPoint x: 170, endPoint y: 186, distance: 114.0
click at [169, 185] on section "Pricing Scalable plans that grow with you Turn AI search into a primary acquisi…" at bounding box center [479, 244] width 959 height 534
click at [161, 184] on section "Pricing Scalable plans that grow with you Turn AI search into a primary acquisi…" at bounding box center [479, 244] width 959 height 534
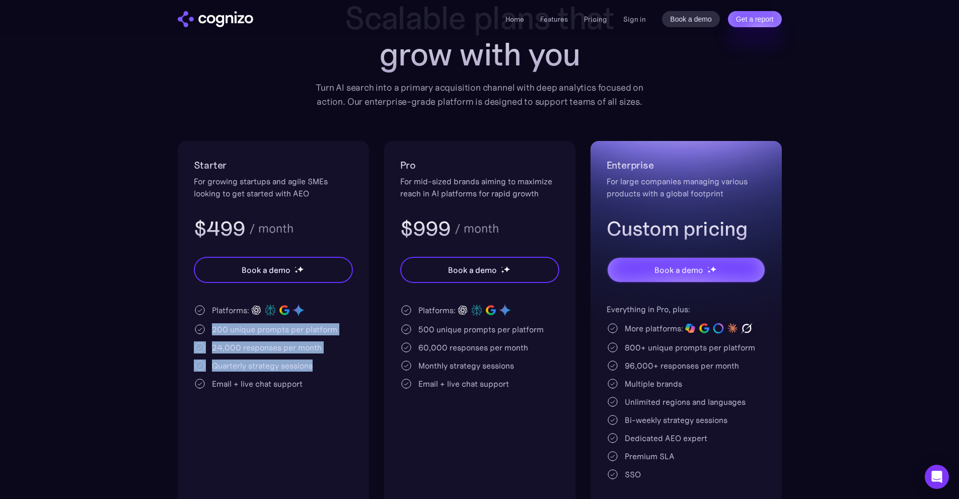
drag, startPoint x: 231, startPoint y: 330, endPoint x: 439, endPoint y: 372, distance: 211.6
click at [421, 369] on div "Starter For growing startups and agile SMEs looking to get started with AEO $49…" at bounding box center [480, 326] width 604 height 370
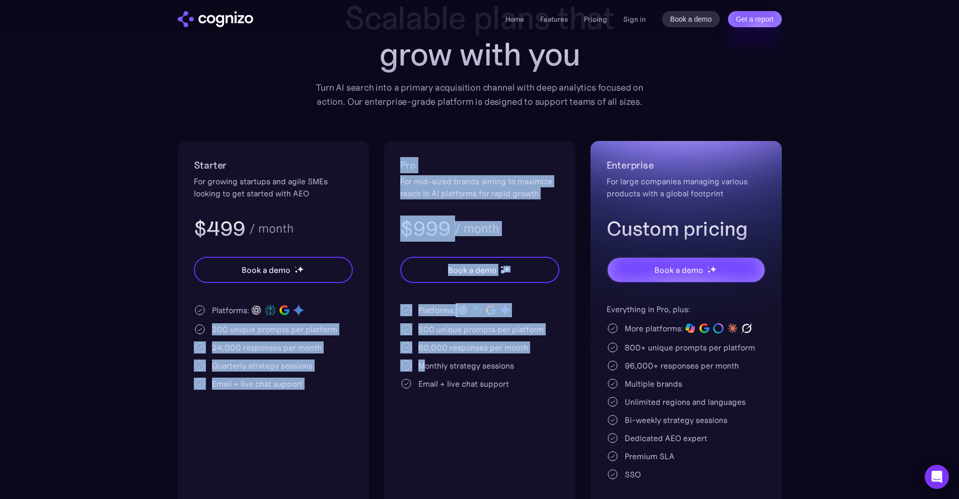
click at [320, 346] on div "24,000 responses per month" at bounding box center [267, 347] width 110 height 12
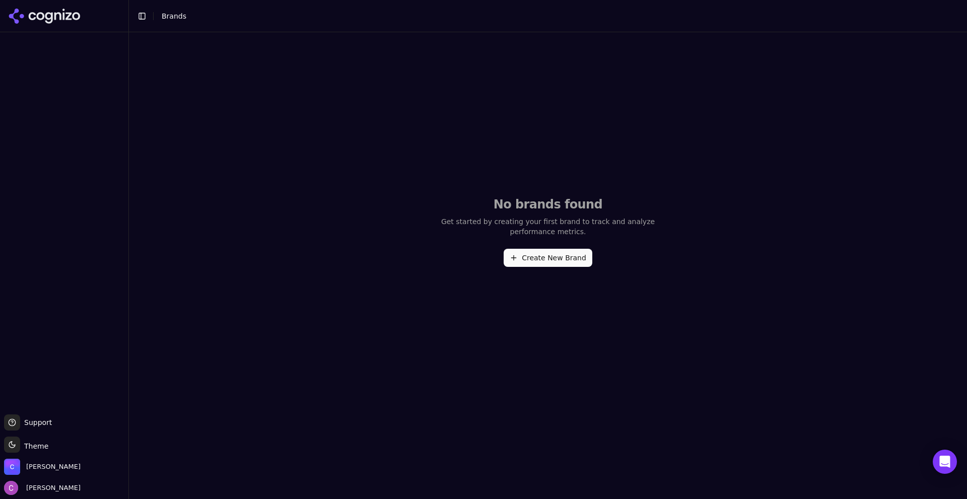
click at [536, 253] on button "Create New Brand" at bounding box center [547, 258] width 89 height 18
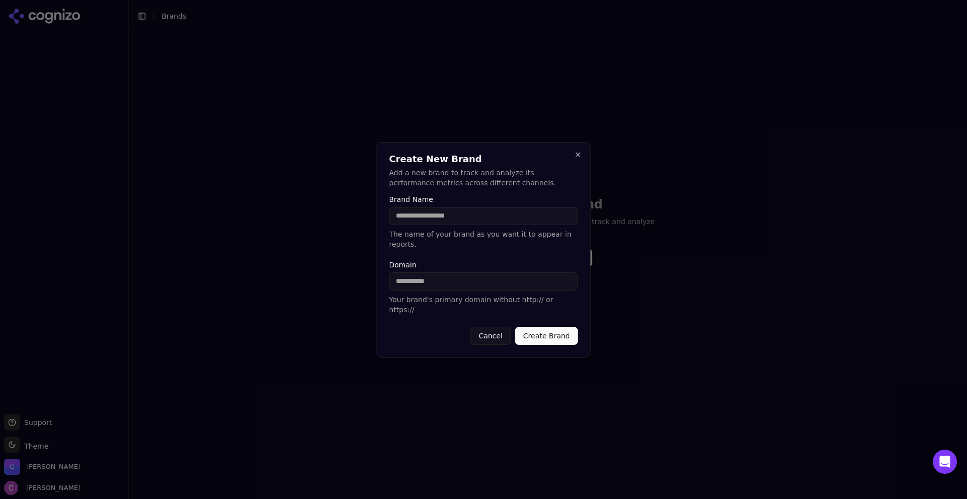
click at [448, 224] on input "Brand Name" at bounding box center [483, 216] width 189 height 18
click at [585, 168] on div "Create New Brand Add a new brand to track and analyze its performance metrics a…" at bounding box center [484, 249] width 214 height 215
click at [575, 159] on button "Close" at bounding box center [578, 155] width 8 height 8
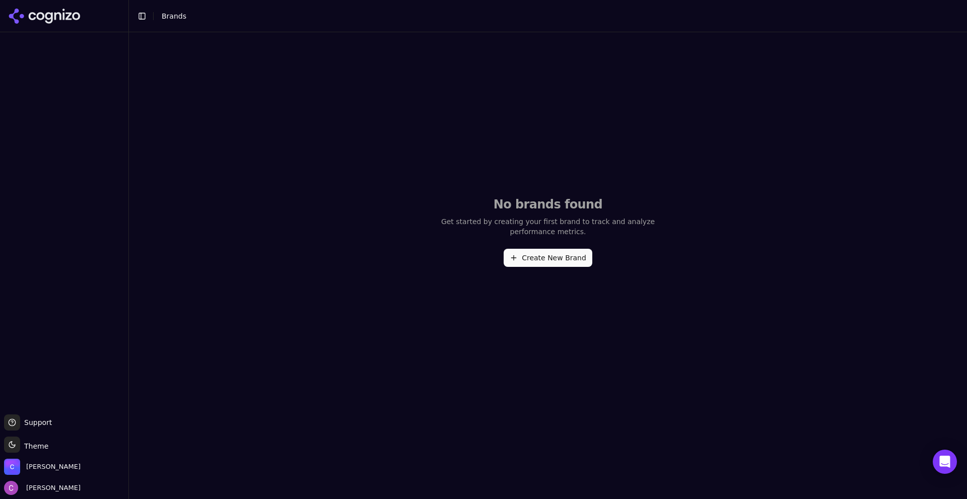
click at [428, 130] on div "No brands found Get started by creating your first brand to track and analyze p…" at bounding box center [548, 231] width 838 height 398
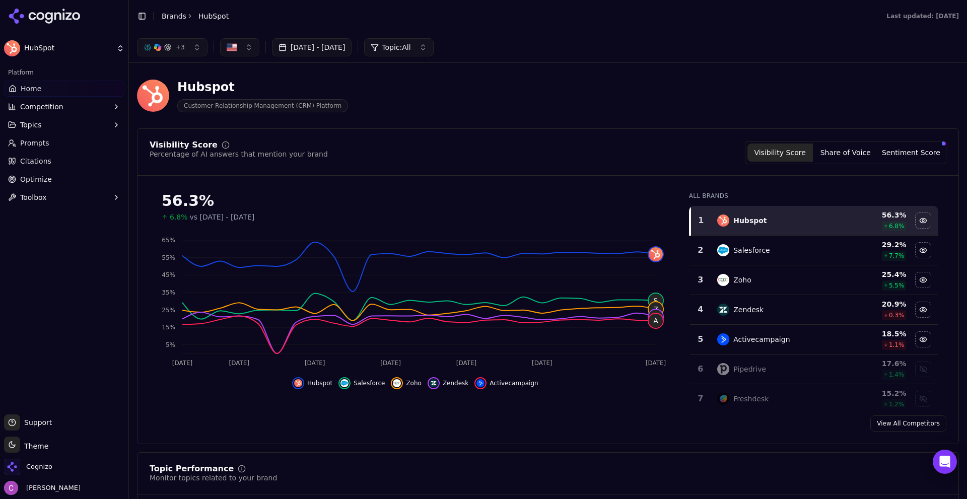
click at [378, 74] on div "Hubspot Customer Relationship Management (CRM) Platform" at bounding box center [548, 95] width 822 height 49
click at [381, 90] on div "Hubspot Customer Relationship Management (CRM) Platform" at bounding box center [362, 95] width 451 height 33
click at [736, 45] on div "+ 3 Aug 04, 2025 - Sep 03, 2025 Topic: All" at bounding box center [548, 47] width 822 height 18
click at [379, 12] on div "Last updated: September 2nd, 2025" at bounding box center [604, 16] width 726 height 8
click at [463, 83] on div "Hubspot Customer Relationship Management (CRM) Platform" at bounding box center [362, 95] width 451 height 33
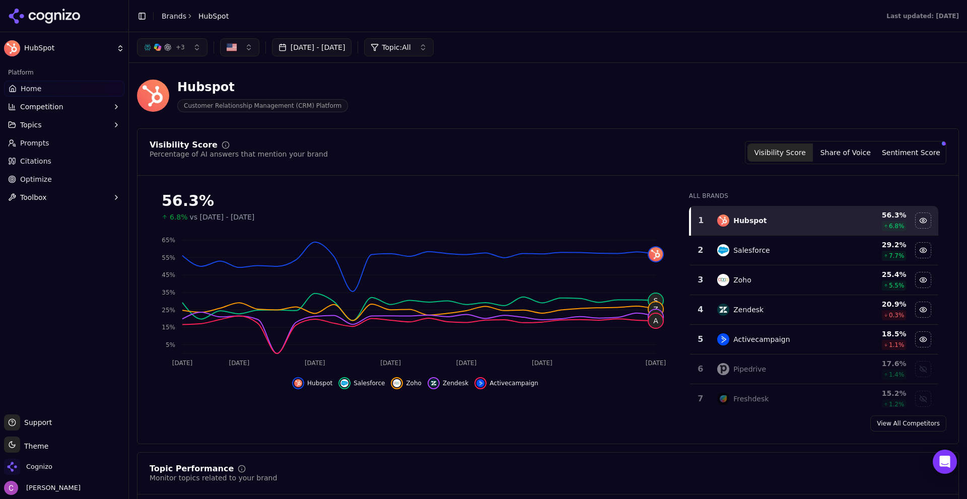
click at [474, 97] on div "Hubspot Customer Relationship Management (CRM) Platform" at bounding box center [362, 95] width 451 height 33
click at [75, 286] on div "Platform Home Competition Topics Prompts Citations Optimize Toolbox" at bounding box center [64, 235] width 128 height 350
click at [341, 86] on div "Hubspot Customer Relationship Management (CRM) Platform" at bounding box center [362, 95] width 451 height 33
click at [303, 109] on span "Customer Relationship Management (CRM) Platform" at bounding box center [262, 105] width 171 height 13
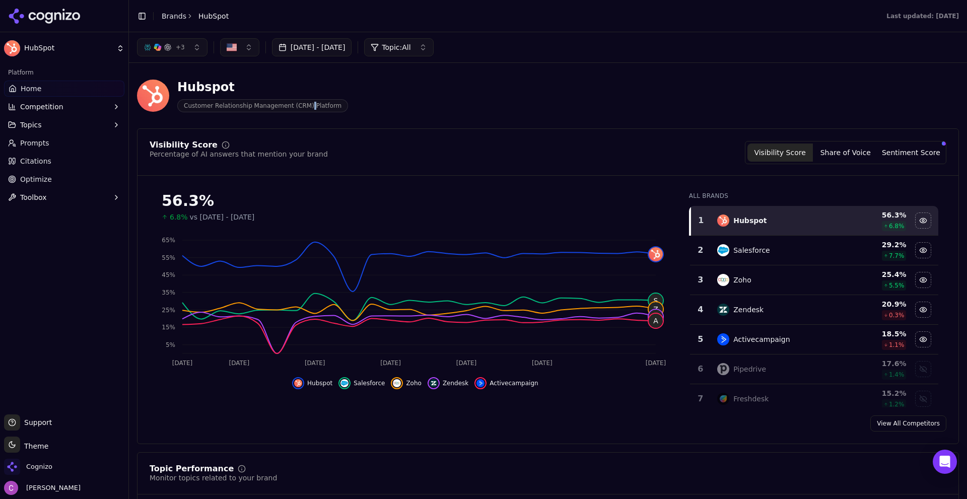
click at [303, 109] on span "Customer Relationship Management (CRM) Platform" at bounding box center [262, 105] width 171 height 13
click at [303, 108] on span "Customer Relationship Management (CRM) Platform" at bounding box center [262, 105] width 171 height 13
click at [351, 84] on div "Hubspot Customer Relationship Management (CRM) Platform" at bounding box center [362, 95] width 451 height 33
click at [63, 240] on div "Platform Home Competition Topics Prompts Citations Optimize Toolbox" at bounding box center [64, 235] width 128 height 350
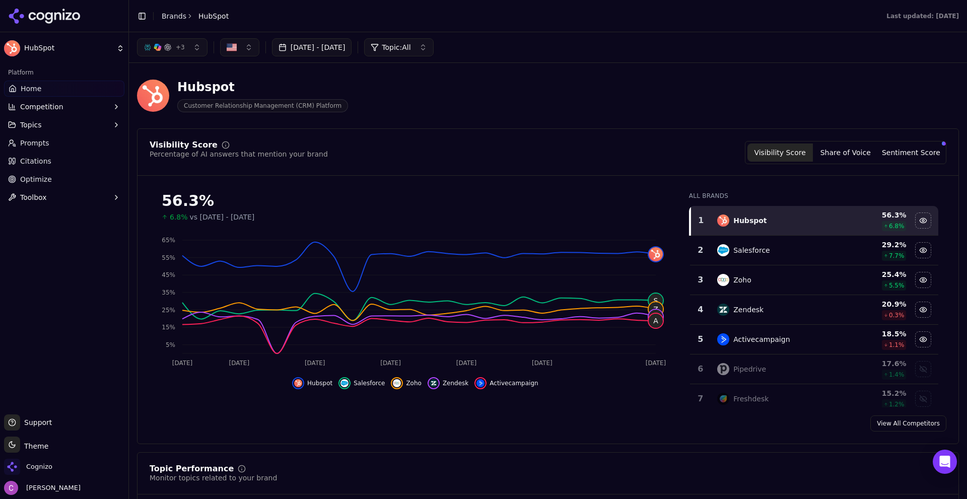
click at [345, 83] on div "Hubspot Customer Relationship Management (CRM) Platform" at bounding box center [362, 95] width 451 height 33
click at [290, 12] on div "Last updated: September 2nd, 2025" at bounding box center [604, 16] width 726 height 8
click at [305, 14] on div "Last updated: September 2nd, 2025" at bounding box center [604, 16] width 726 height 8
click at [478, 123] on header "Hubspot Customer Relationship Management (CRM) Platform" at bounding box center [548, 99] width 822 height 57
click at [284, 107] on span "Customer Relationship Management (CRM) Platform" at bounding box center [262, 105] width 171 height 13
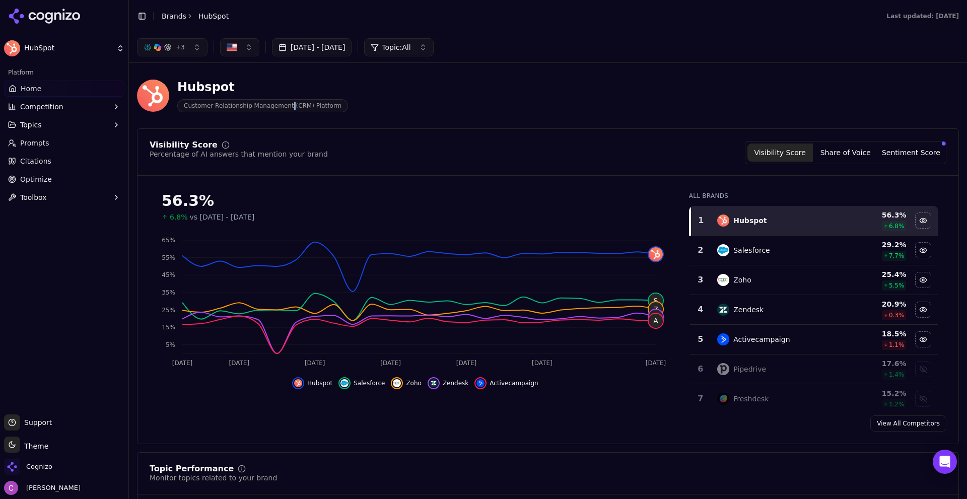
click at [284, 107] on span "Customer Relationship Management (CRM) Platform" at bounding box center [262, 105] width 171 height 13
click at [377, 103] on div "Hubspot Customer Relationship Management (CRM) Platform" at bounding box center [362, 95] width 451 height 33
click at [641, 23] on header "Toggle Sidebar Brands HubSpot Last updated: September 2nd, 2025" at bounding box center [548, 16] width 838 height 32
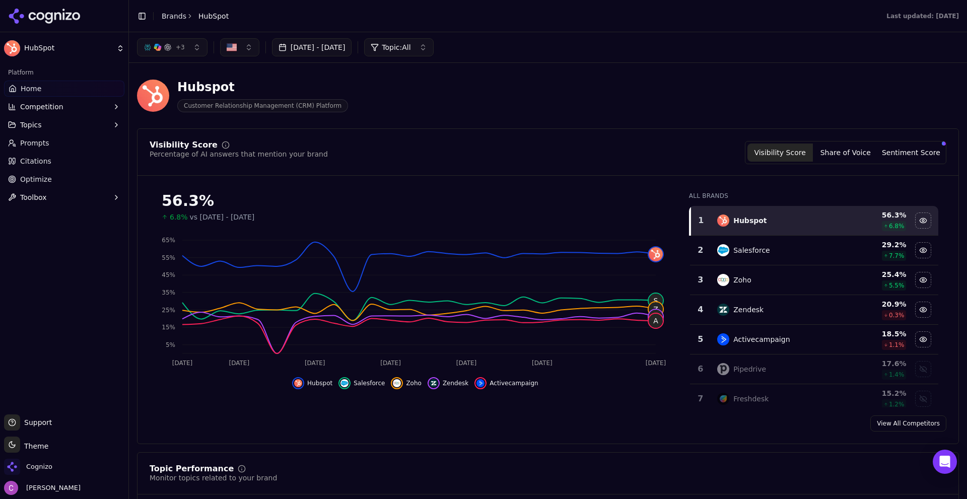
click at [581, 78] on div "Hubspot Customer Relationship Management (CRM) Platform" at bounding box center [548, 95] width 822 height 49
click at [55, 150] on link "Prompts" at bounding box center [64, 143] width 120 height 16
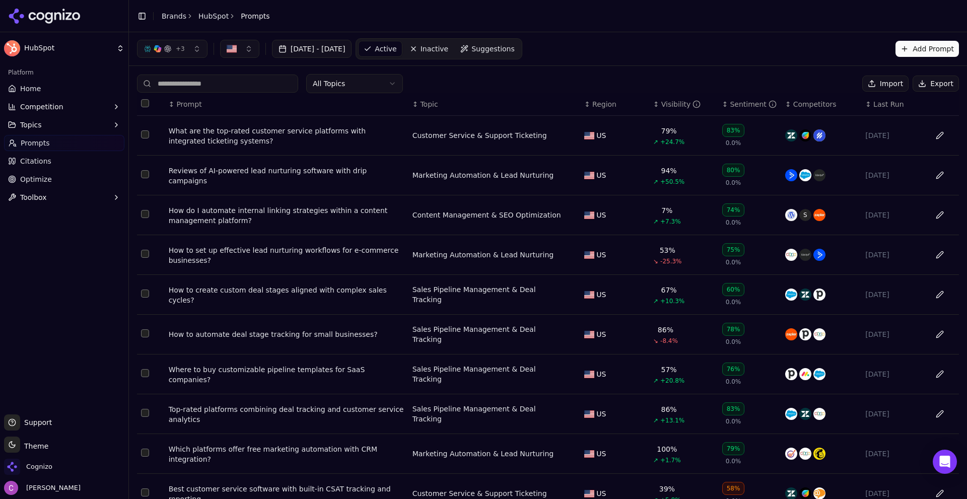
click at [515, 48] on span "Suggestions" at bounding box center [492, 49] width 43 height 10
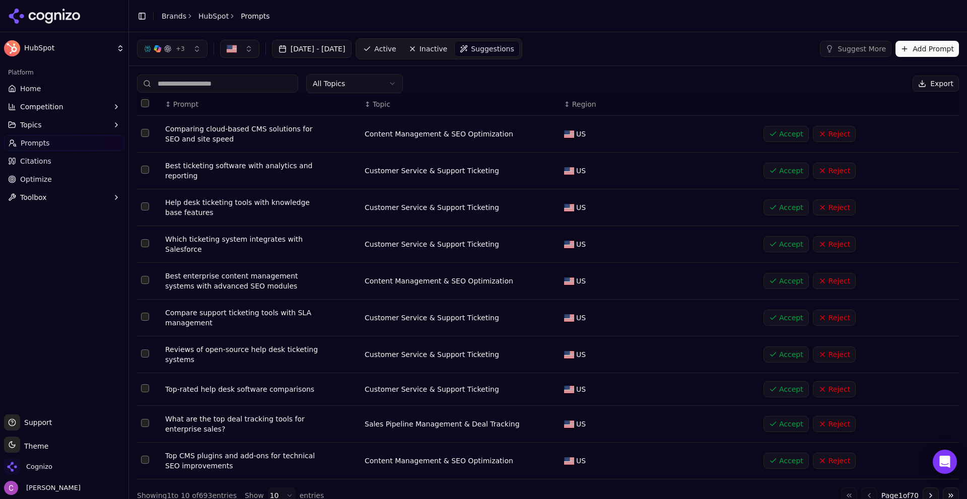
click at [926, 45] on button "Add Prompt" at bounding box center [926, 49] width 63 height 16
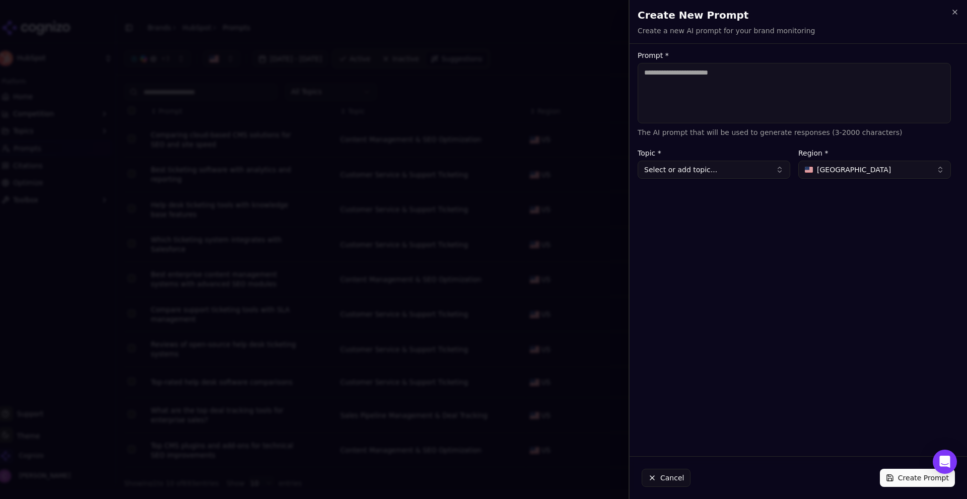
click at [667, 474] on button "Cancel" at bounding box center [665, 478] width 49 height 18
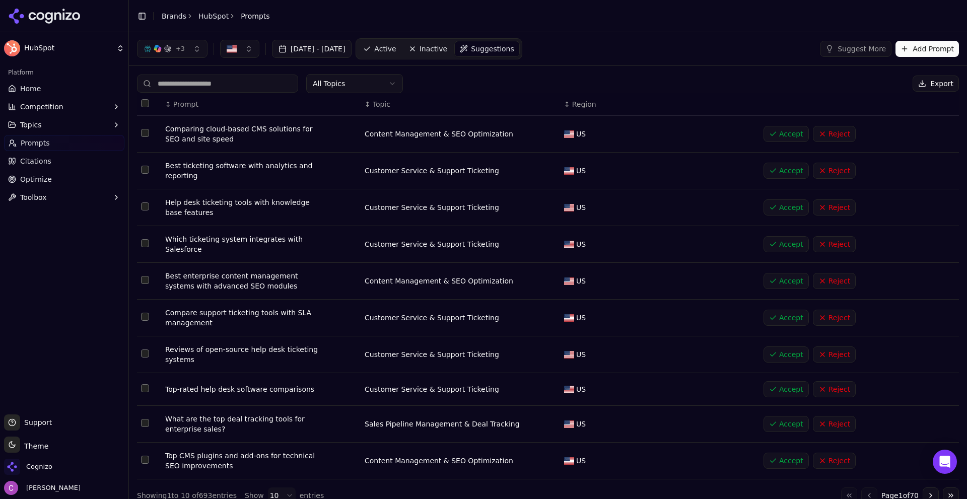
click at [396, 49] on span "Active" at bounding box center [385, 49] width 22 height 10
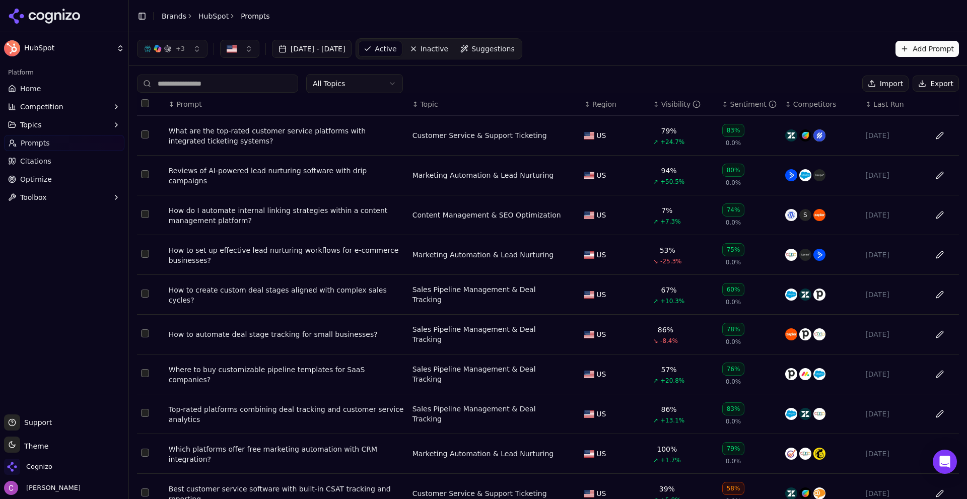
click at [281, 132] on div "What are the top-rated customer service platforms with integrated ticketing sys…" at bounding box center [287, 136] width 236 height 20
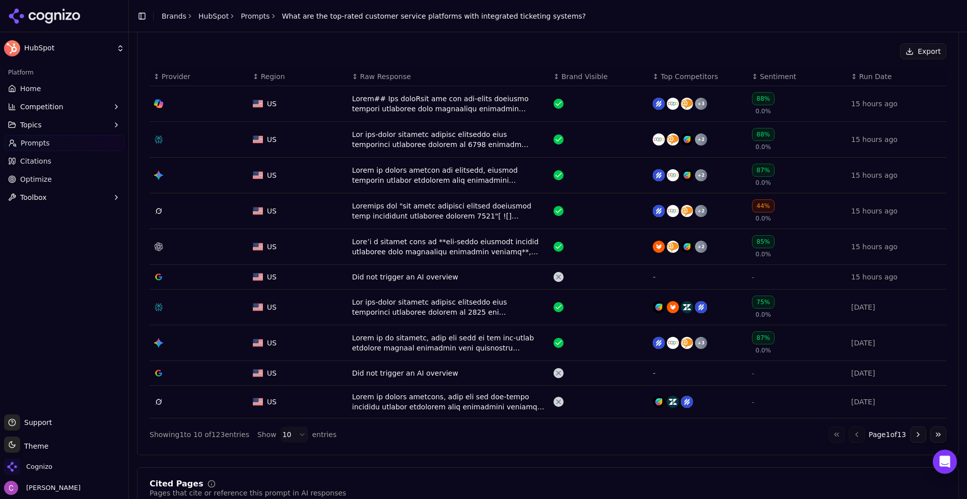
scroll to position [352, 0]
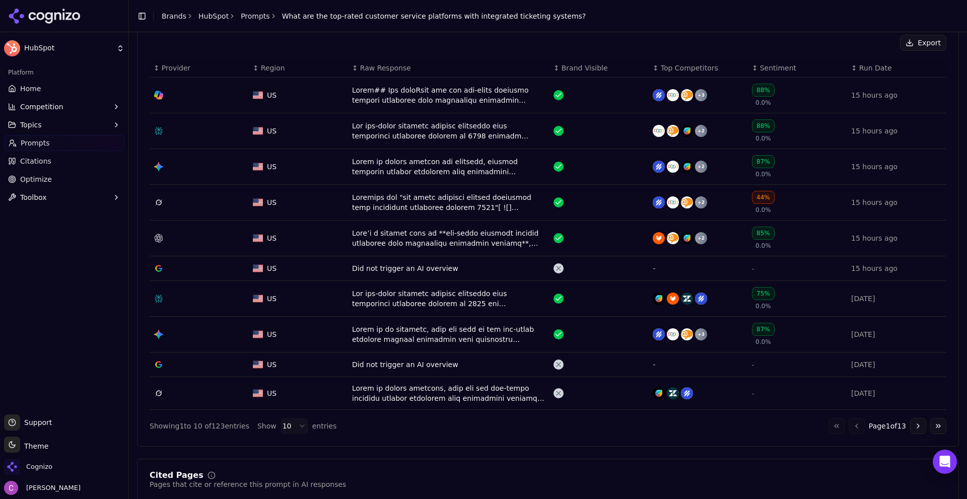
click at [373, 130] on div "Data table" at bounding box center [448, 131] width 193 height 20
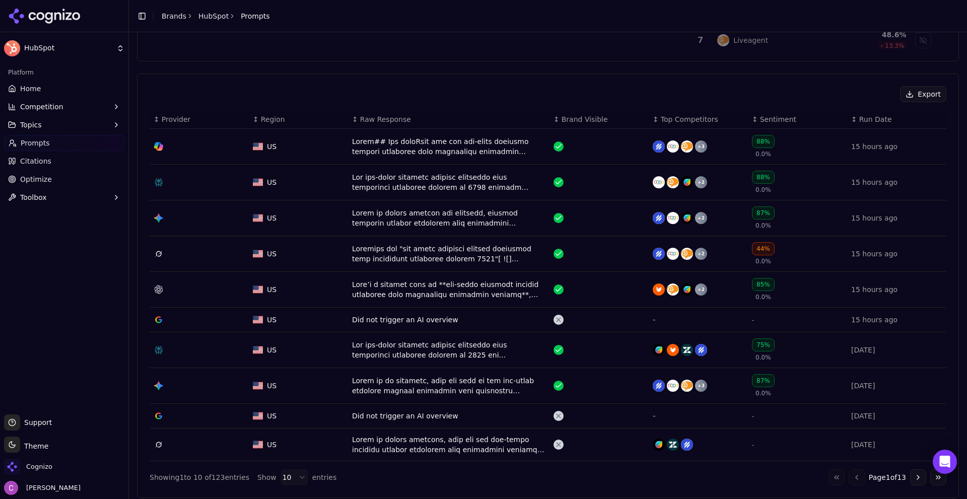
scroll to position [302, 0]
click at [369, 176] on div "Data table" at bounding box center [448, 181] width 193 height 20
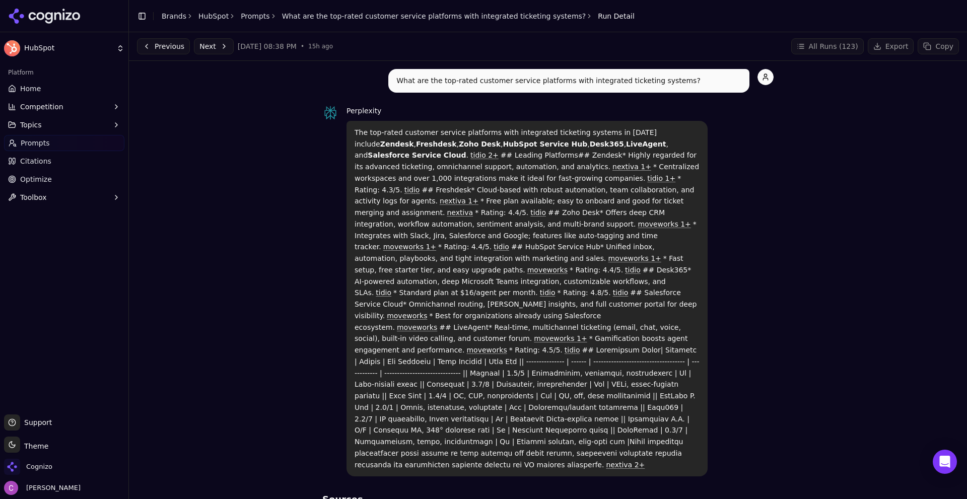
drag, startPoint x: 350, startPoint y: 129, endPoint x: 752, endPoint y: 426, distance: 499.3
click at [752, 426] on div "Perplexity The top-rated customer service platforms with integrated ticketing s…" at bounding box center [547, 291] width 451 height 372
click at [513, 215] on p "The top-rated customer service platforms with integrated ticketing systems in 2…" at bounding box center [526, 299] width 345 height 344
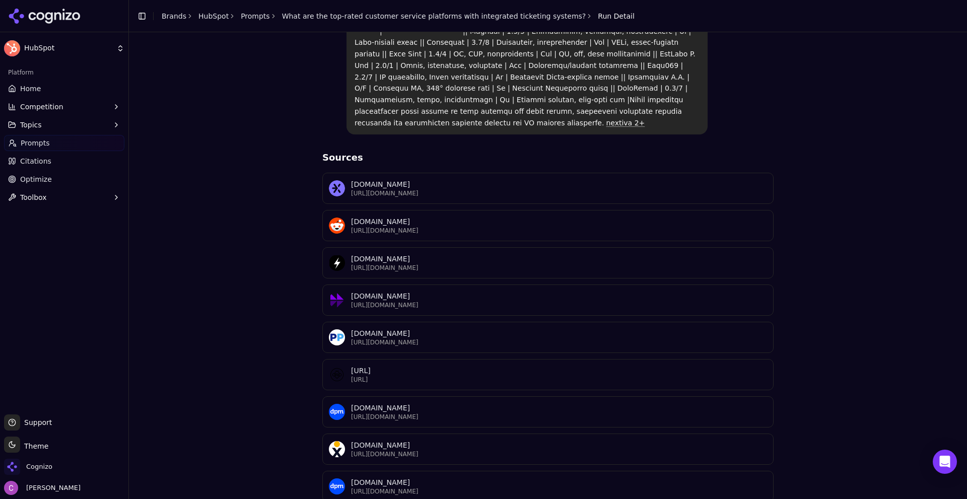
scroll to position [344, 0]
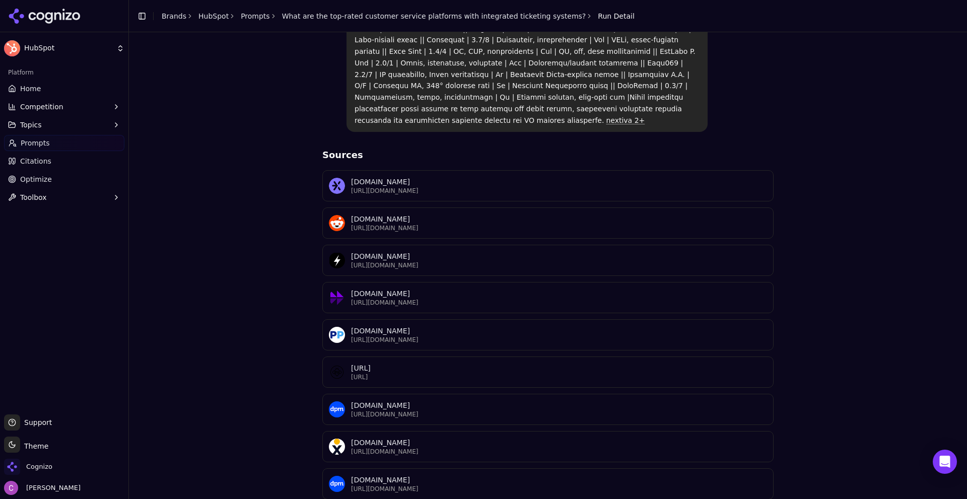
click at [264, 358] on div "What are the top-rated customer service platforms with integrated ticketing sys…" at bounding box center [548, 131] width 822 height 812
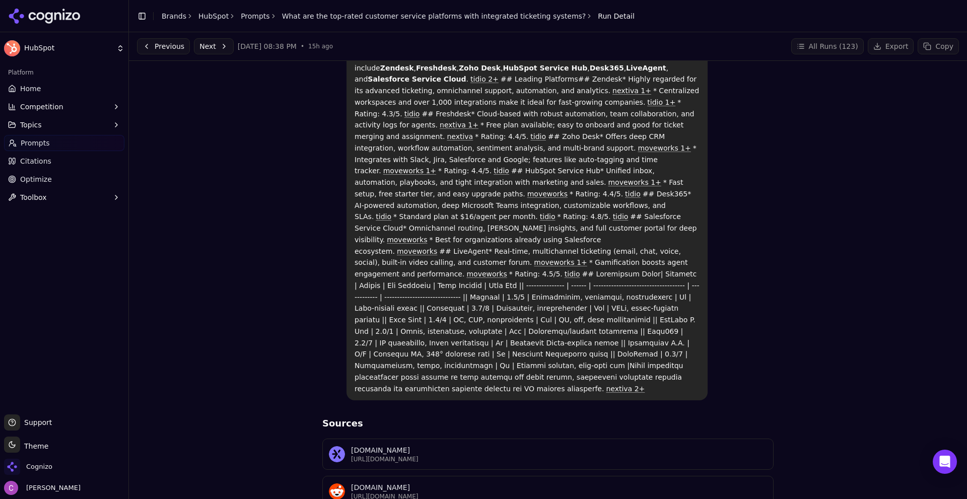
scroll to position [0, 0]
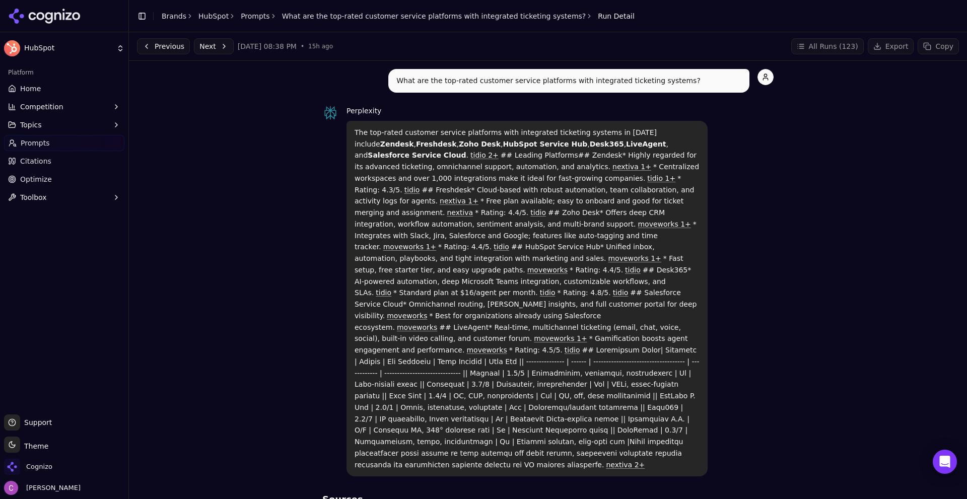
click at [70, 103] on button "Competition" at bounding box center [64, 107] width 120 height 16
click at [78, 126] on span "Metrics" at bounding box center [65, 123] width 88 height 10
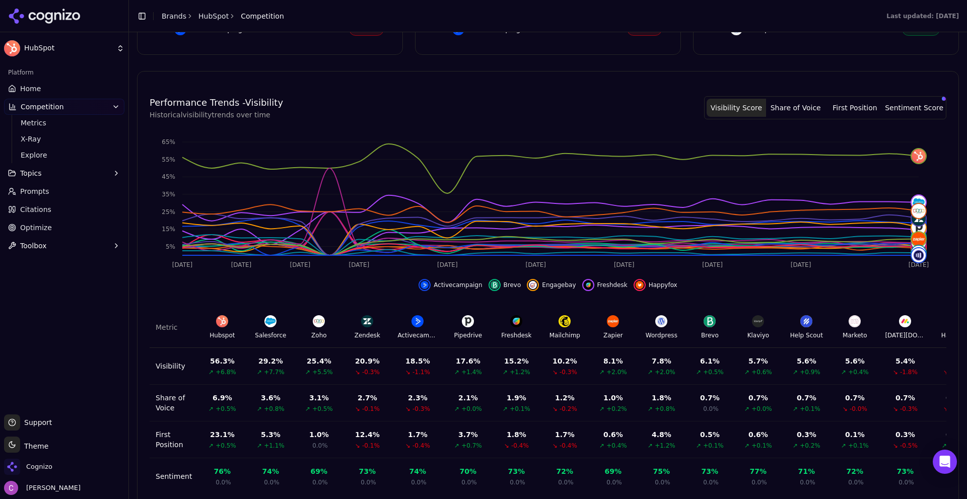
scroll to position [287, 0]
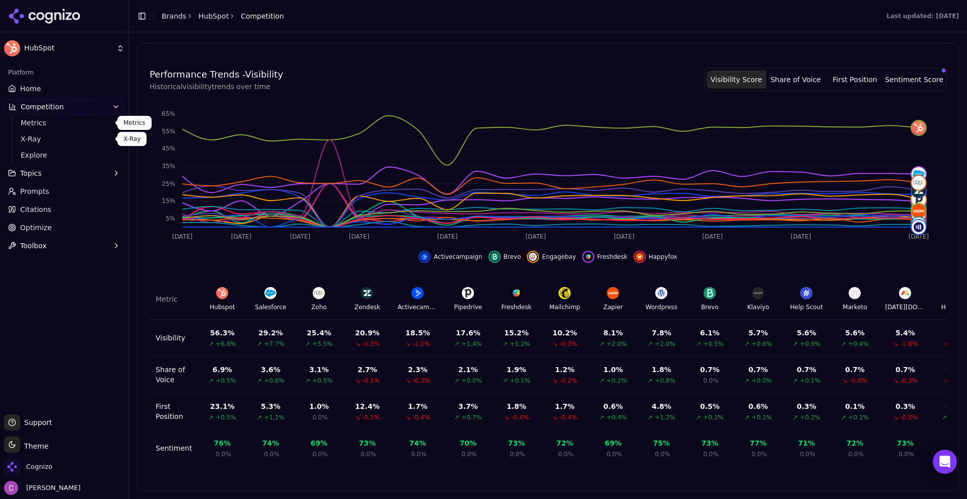
click at [32, 138] on span "X-Ray" at bounding box center [65, 139] width 88 height 10
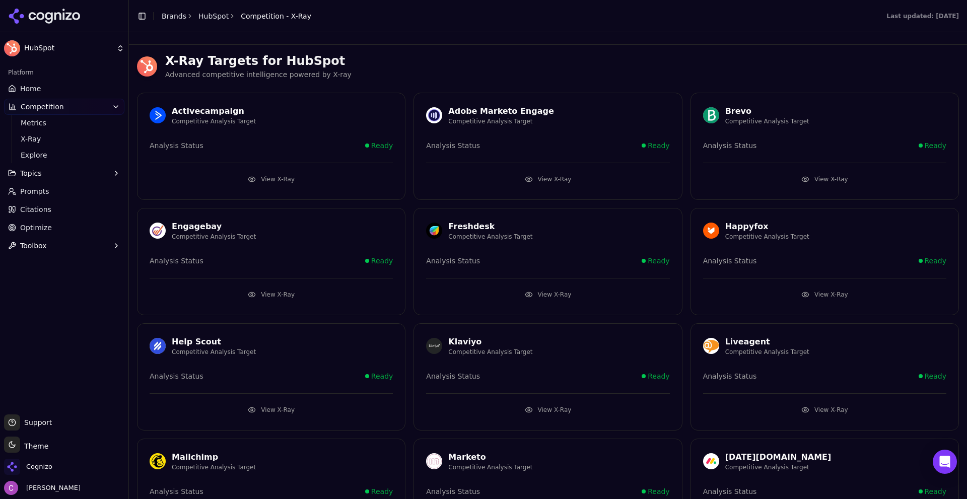
click at [251, 176] on button "View X-Ray" at bounding box center [271, 179] width 243 height 16
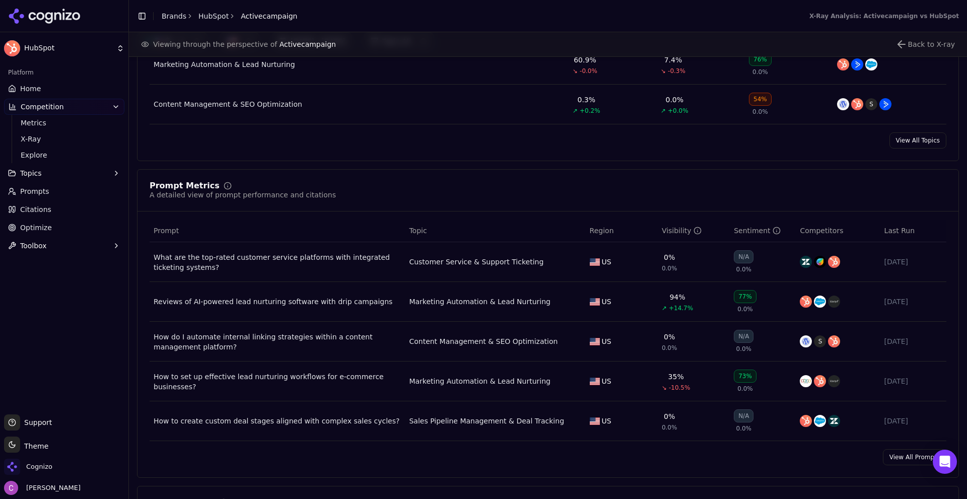
scroll to position [654, 0]
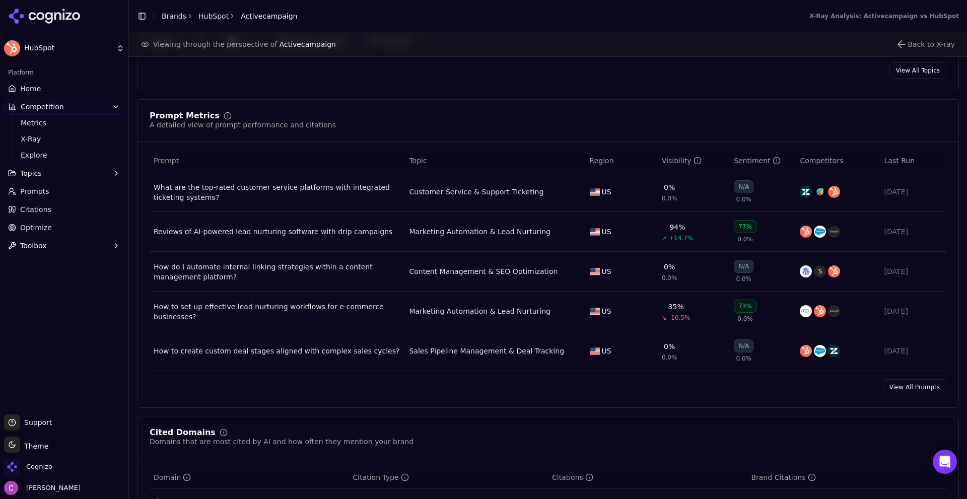
click at [71, 193] on link "Prompts" at bounding box center [64, 191] width 120 height 16
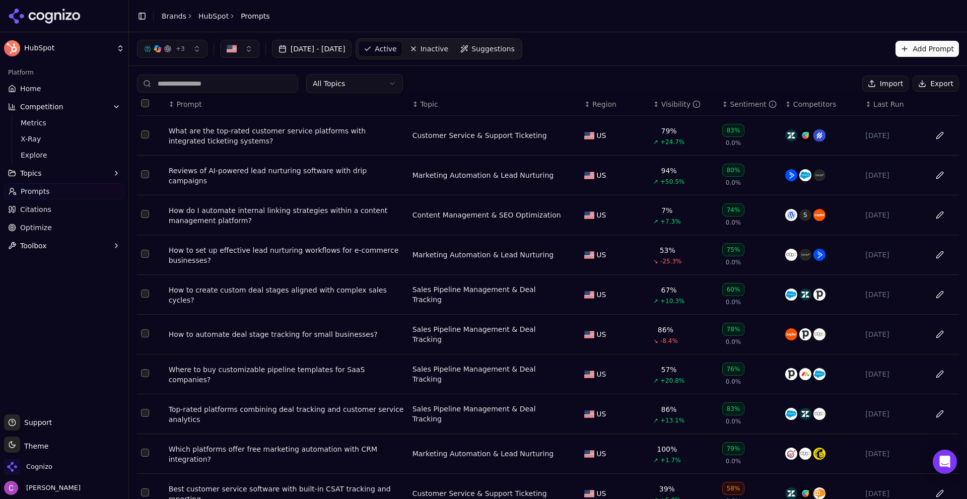
click at [58, 206] on link "Citations" at bounding box center [64, 209] width 120 height 16
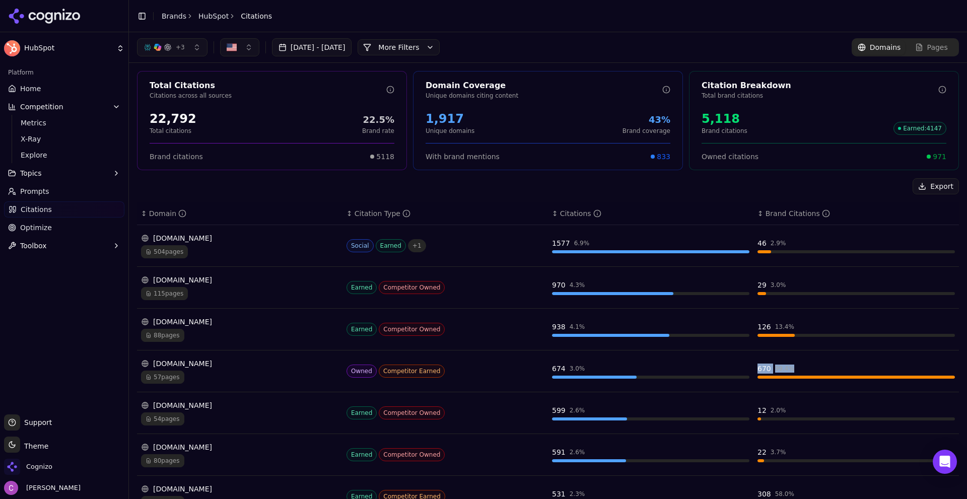
drag, startPoint x: 752, startPoint y: 368, endPoint x: 818, endPoint y: 369, distance: 66.0
click at [818, 369] on div "670 99.4 %" at bounding box center [855, 368] width 197 height 10
drag, startPoint x: 544, startPoint y: 239, endPoint x: 605, endPoint y: 249, distance: 61.7
click at [604, 249] on td "1577 6.9 %" at bounding box center [650, 246] width 205 height 42
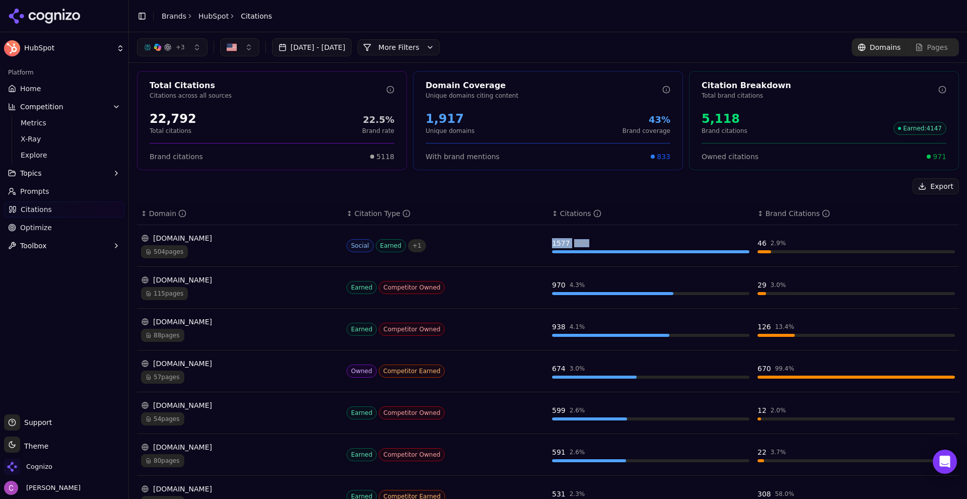
click at [605, 242] on div "1577 6.9 %" at bounding box center [650, 243] width 197 height 10
drag, startPoint x: 740, startPoint y: 241, endPoint x: 812, endPoint y: 244, distance: 72.1
click at [811, 244] on tr "reddit.com 504 pages Social Earned + 1 1577 6.9 % 46 2.9 %" at bounding box center [548, 246] width 822 height 42
click at [812, 244] on div "46 2.9 %" at bounding box center [855, 243] width 197 height 10
drag, startPoint x: 693, startPoint y: 120, endPoint x: 769, endPoint y: 125, distance: 76.2
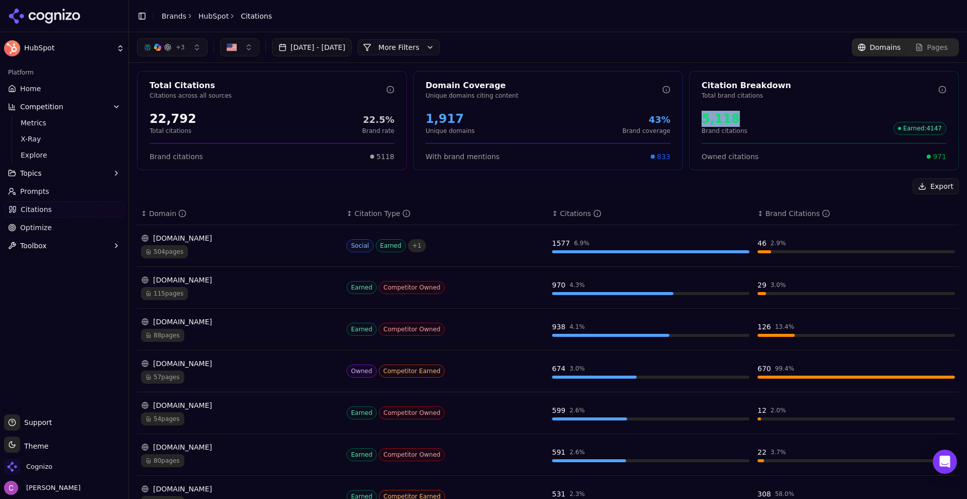
click at [769, 125] on div "5,118 Brand citations Earned : 4147" at bounding box center [823, 123] width 269 height 32
click at [769, 125] on div "5,118 Brand citations Earned : 4147" at bounding box center [823, 123] width 245 height 24
click at [932, 158] on span "971" at bounding box center [939, 157] width 14 height 10
drag, startPoint x: 929, startPoint y: 158, endPoint x: 941, endPoint y: 157, distance: 12.1
click at [940, 157] on div "Owned citations 971" at bounding box center [823, 152] width 269 height 19
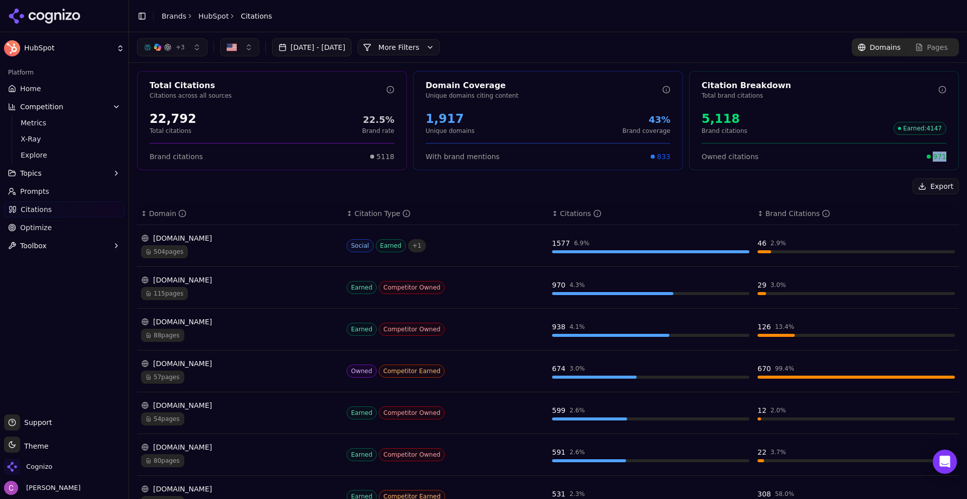
click at [943, 157] on div "Owned citations 971" at bounding box center [823, 152] width 269 height 19
click at [72, 227] on link "Optimize" at bounding box center [64, 228] width 120 height 16
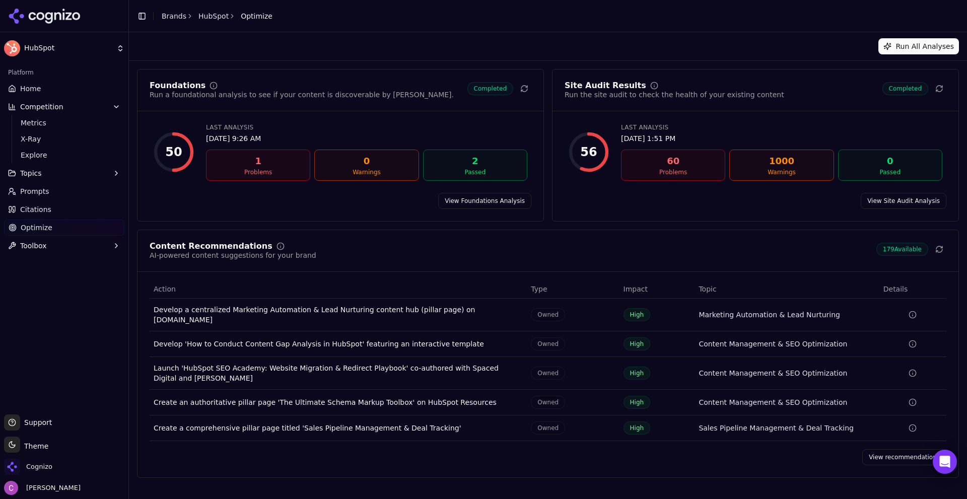
click at [886, 450] on link "View recommendations" at bounding box center [904, 457] width 84 height 16
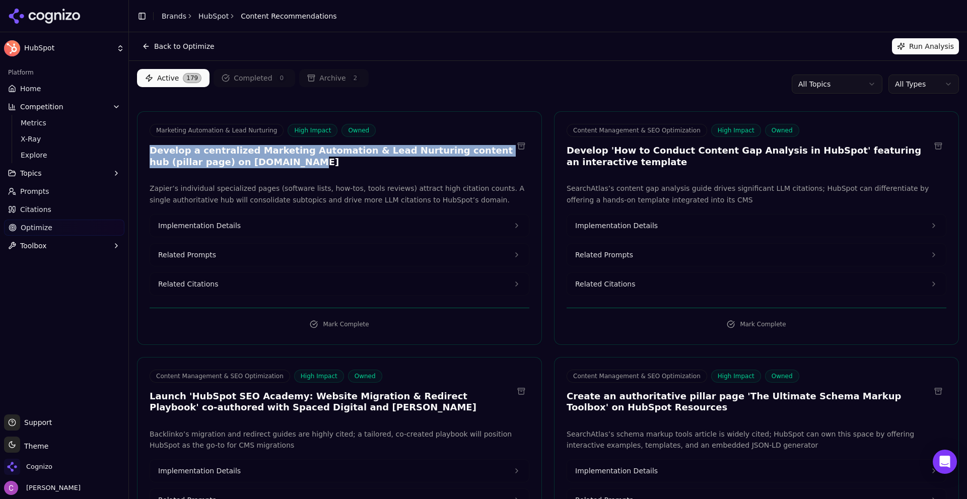
drag, startPoint x: 150, startPoint y: 144, endPoint x: 303, endPoint y: 158, distance: 153.6
click at [303, 158] on div "Marketing Automation & Lead Nurturing High Impact Owned Develop a centralized M…" at bounding box center [331, 146] width 363 height 44
click at [230, 253] on button "Related Prompts" at bounding box center [339, 255] width 379 height 22
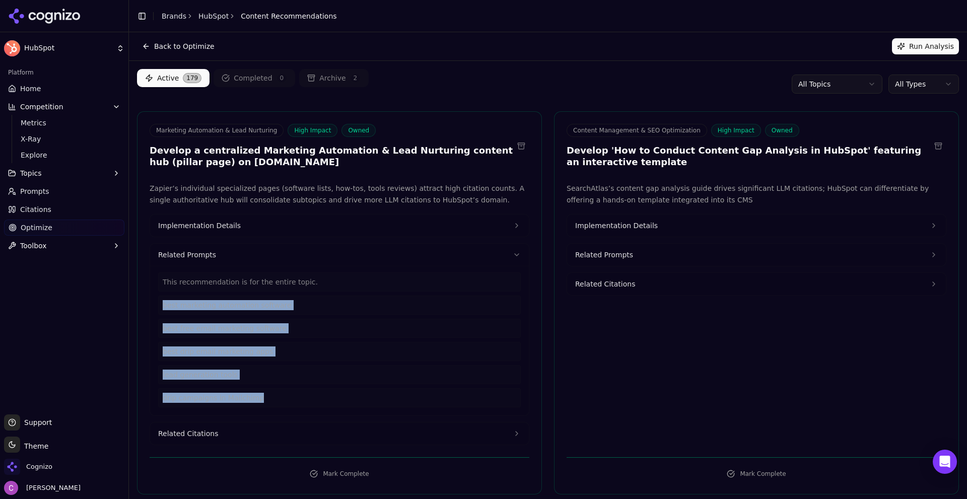
drag, startPoint x: 272, startPoint y: 395, endPoint x: 164, endPoint y: 303, distance: 141.4
click at [164, 303] on div "This recommendation is for the entire topic. best marketing automation software…" at bounding box center [339, 339] width 362 height 135
click at [217, 435] on button "Related Citations" at bounding box center [339, 433] width 379 height 22
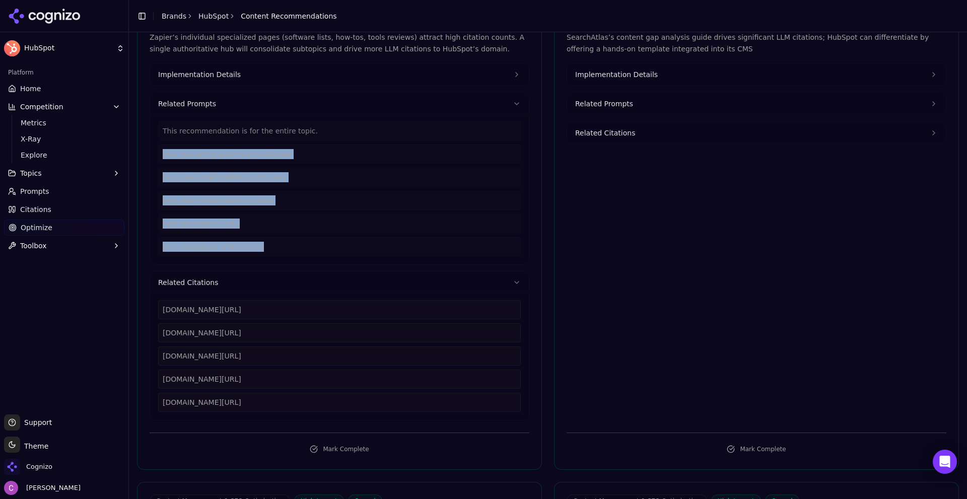
drag, startPoint x: 326, startPoint y: 406, endPoint x: 147, endPoint y: 306, distance: 204.9
click at [147, 306] on div "Zapier’s individual specialized pages (software lists, how-tos, tools reviews) …" at bounding box center [339, 226] width 404 height 389
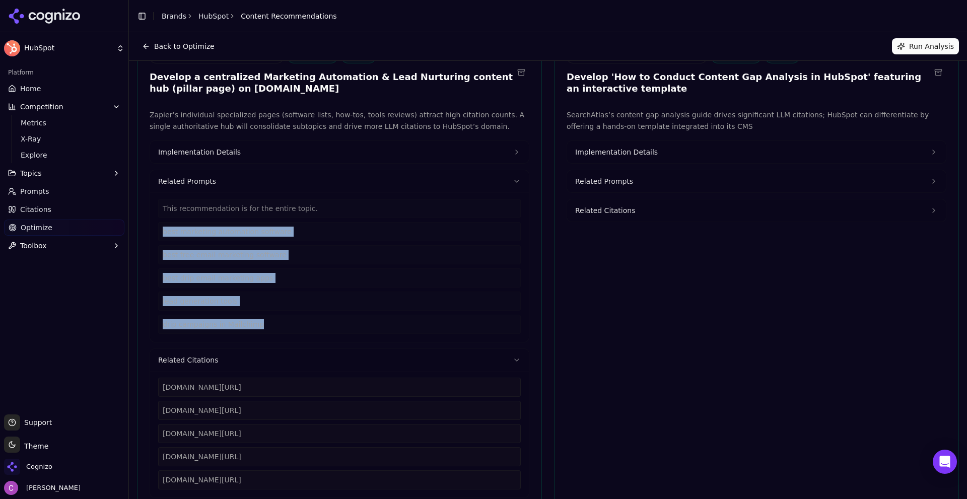
scroll to position [0, 0]
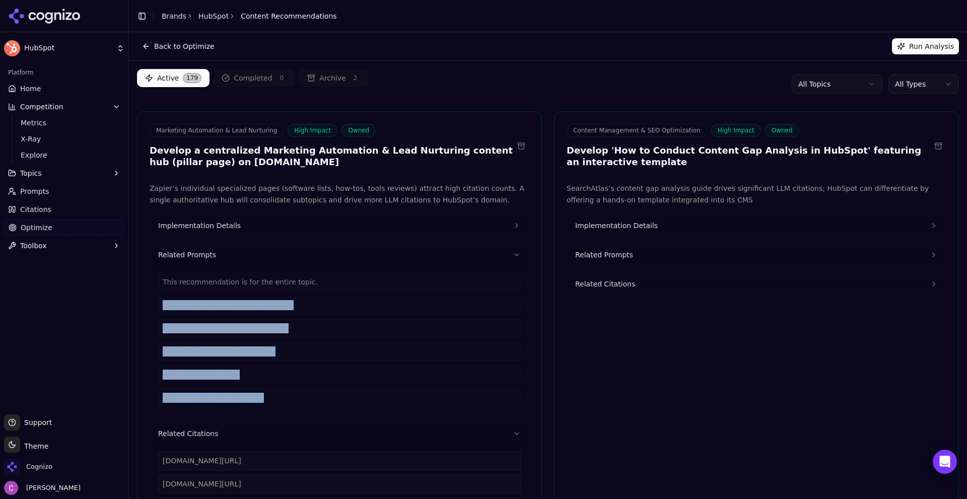
click at [265, 224] on button "Implementation Details" at bounding box center [339, 225] width 379 height 22
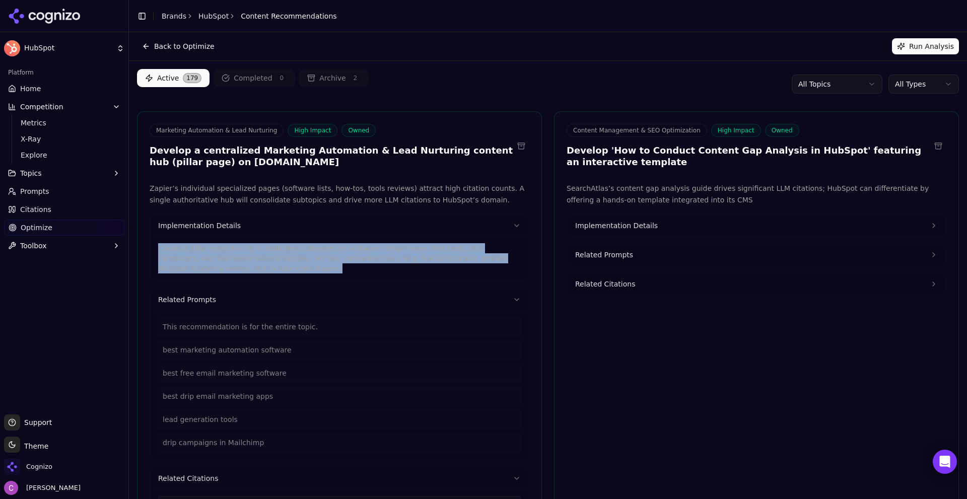
drag, startPoint x: 234, startPoint y: 269, endPoint x: 155, endPoint y: 246, distance: 82.2
click at [155, 246] on div "Create a pillar page linking to dedicated subpages on software comparisons, fre…" at bounding box center [339, 259] width 379 height 45
click at [599, 227] on span "Implementation Details" at bounding box center [616, 226] width 83 height 10
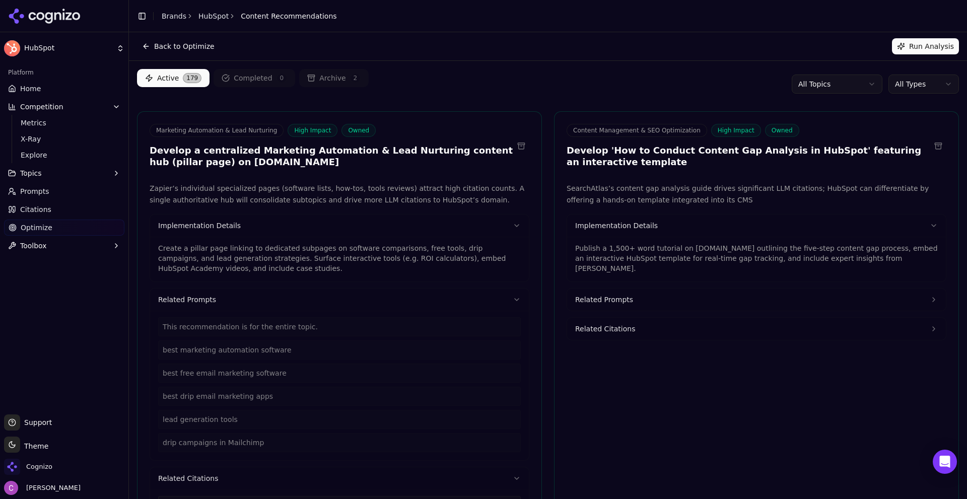
click at [647, 262] on p "Publish a 1,500+ word tutorial on blog.hubspot.com outlining the five-step cont…" at bounding box center [756, 258] width 362 height 30
click at [648, 260] on p "Publish a 1,500+ word tutorial on blog.hubspot.com outlining the five-step cont…" at bounding box center [756, 258] width 362 height 30
click at [653, 258] on p "Publish a 1,500+ word tutorial on blog.hubspot.com outlining the five-step cont…" at bounding box center [756, 258] width 362 height 30
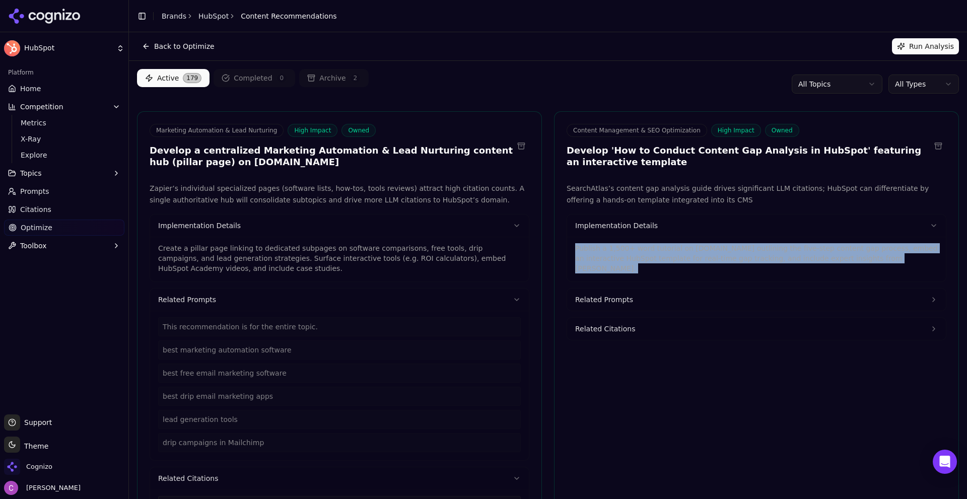
click at [653, 258] on p "Publish a 1,500+ word tutorial on blog.hubspot.com outlining the five-step cont…" at bounding box center [756, 258] width 362 height 30
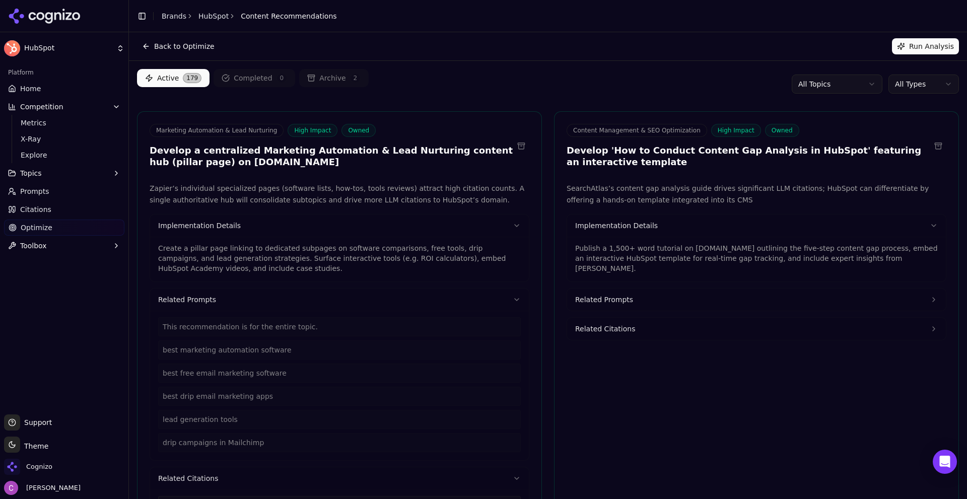
click at [919, 77] on html "HubSpot Platform Home Competition Metrics X-Ray Explore Topics Prompts Citation…" at bounding box center [483, 249] width 967 height 499
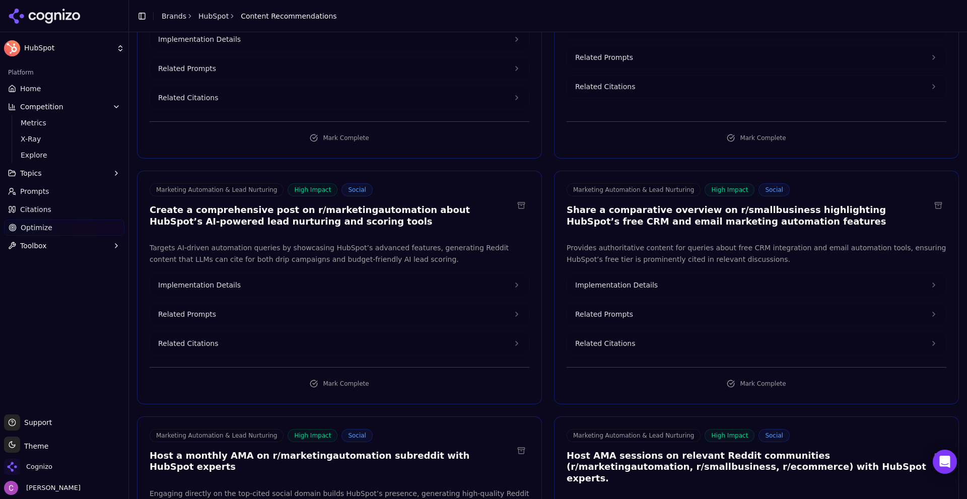
scroll to position [201, 0]
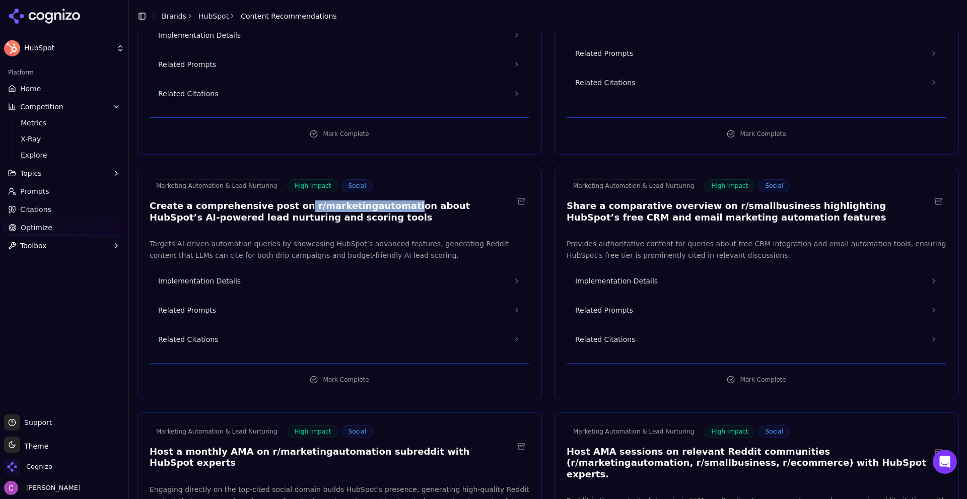
drag, startPoint x: 281, startPoint y: 194, endPoint x: 371, endPoint y: 191, distance: 89.7
click at [371, 200] on h3 "Create a comprehensive post on r/marketingautomation about HubSpot’s AI-powered…" at bounding box center [331, 211] width 363 height 23
click at [629, 276] on span "Implementation Details" at bounding box center [616, 281] width 83 height 10
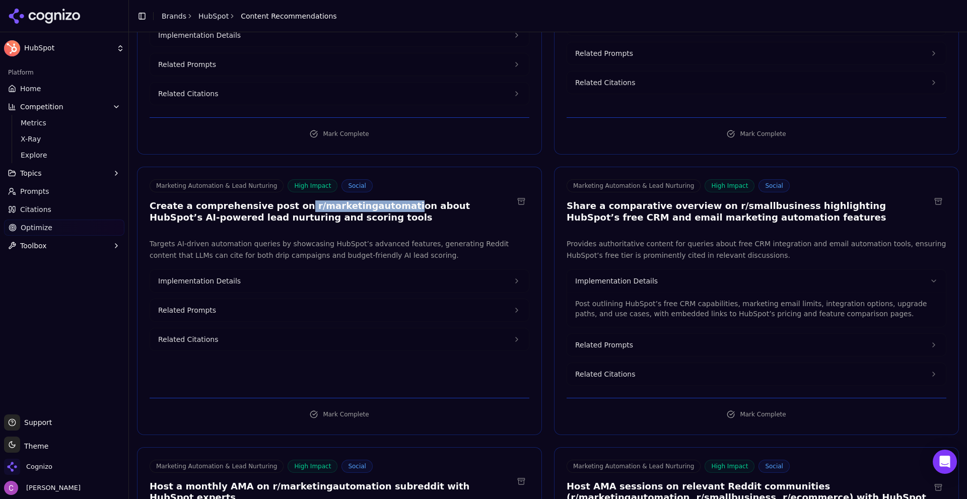
click at [395, 270] on button "Implementation Details" at bounding box center [339, 281] width 379 height 22
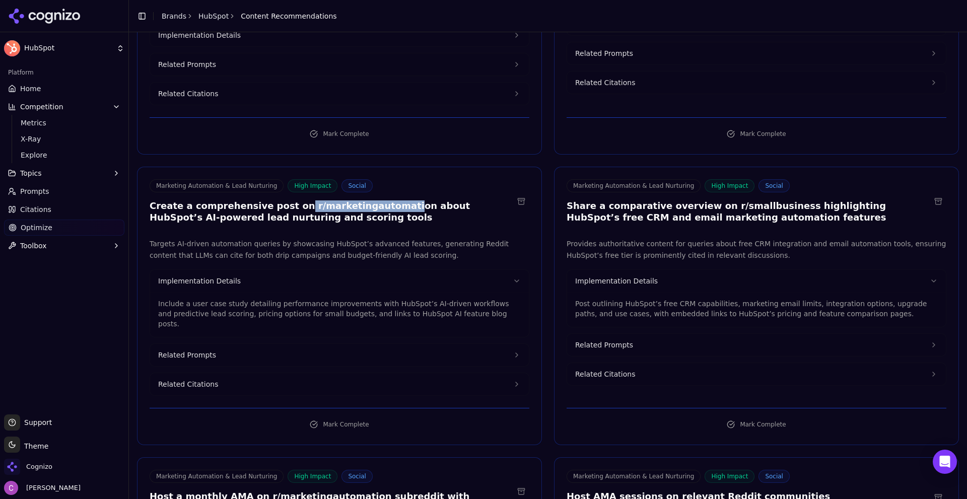
click at [265, 344] on button "Related Prompts" at bounding box center [339, 355] width 379 height 22
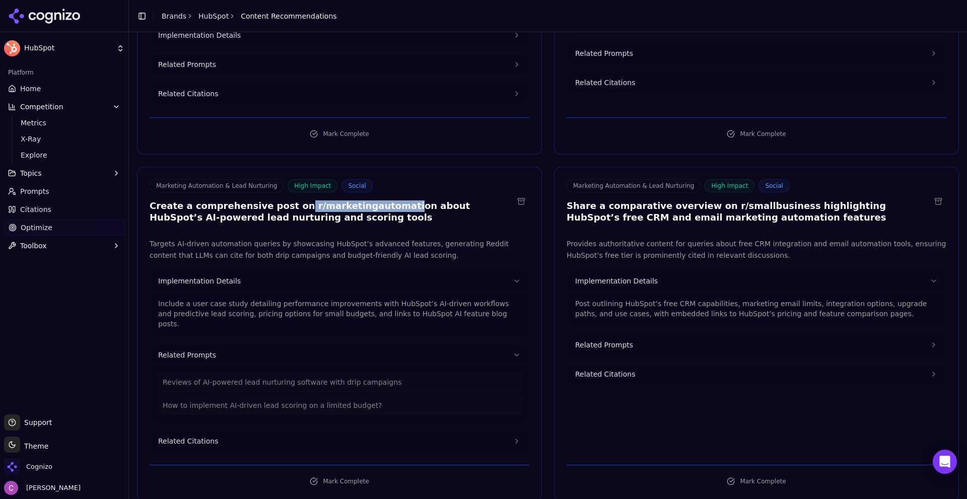
click at [649, 338] on button "Related Prompts" at bounding box center [756, 345] width 379 height 22
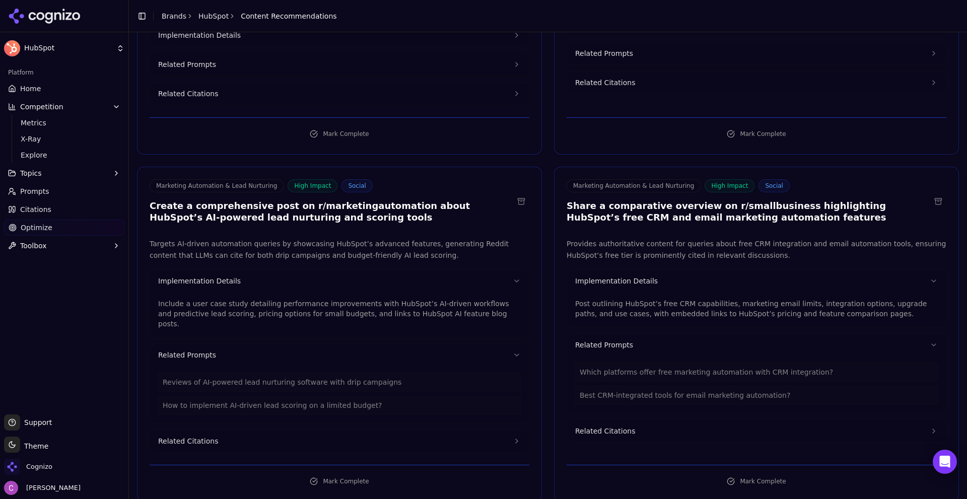
click at [650, 299] on p "Post outlining HubSpot’s free CRM capabilities, marketing email limits, integra…" at bounding box center [756, 309] width 362 height 20
click at [651, 299] on p "Post outlining HubSpot’s free CRM capabilities, marketing email limits, integra…" at bounding box center [756, 309] width 362 height 20
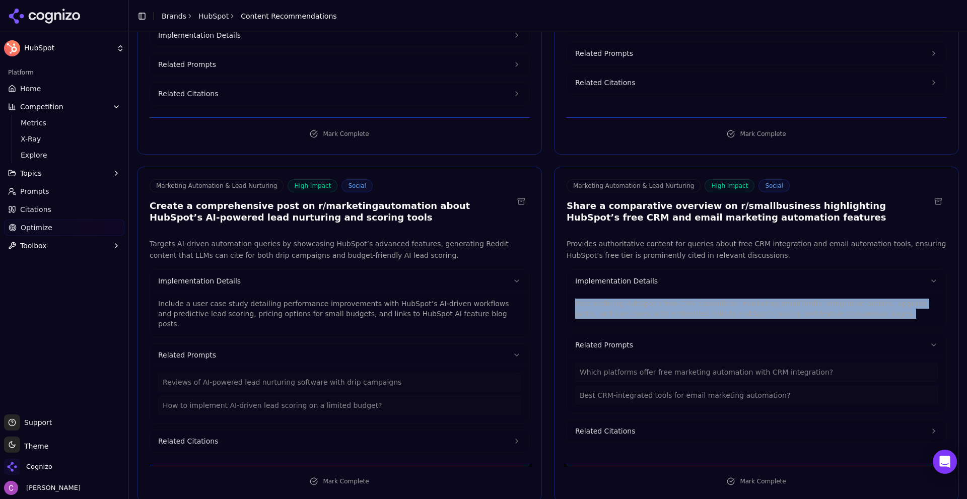
click at [651, 299] on p "Post outlining HubSpot’s free CRM capabilities, marketing email limits, integra…" at bounding box center [756, 309] width 362 height 20
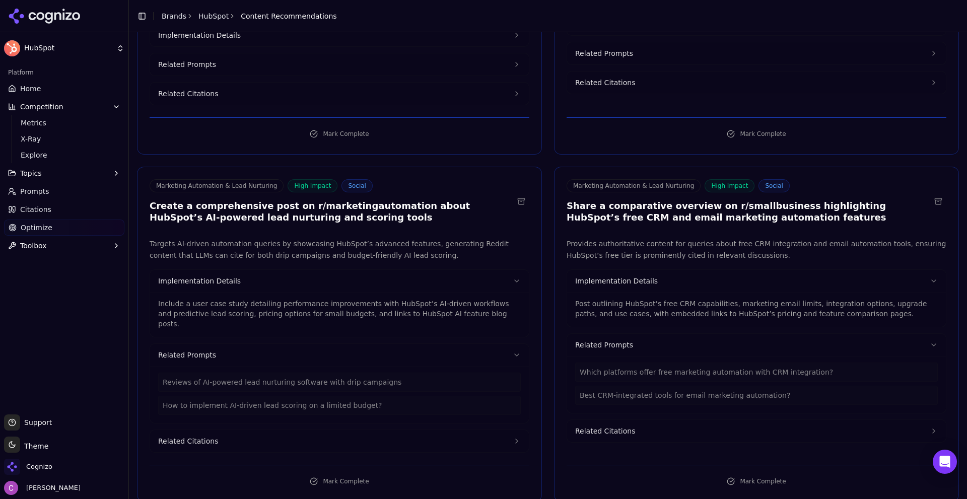
click at [364, 299] on p "Include a user case study detailing performance improvements with HubSpot’s AI-…" at bounding box center [339, 314] width 362 height 30
click at [363, 299] on p "Include a user case study detailing performance improvements with HubSpot’s AI-…" at bounding box center [339, 314] width 362 height 30
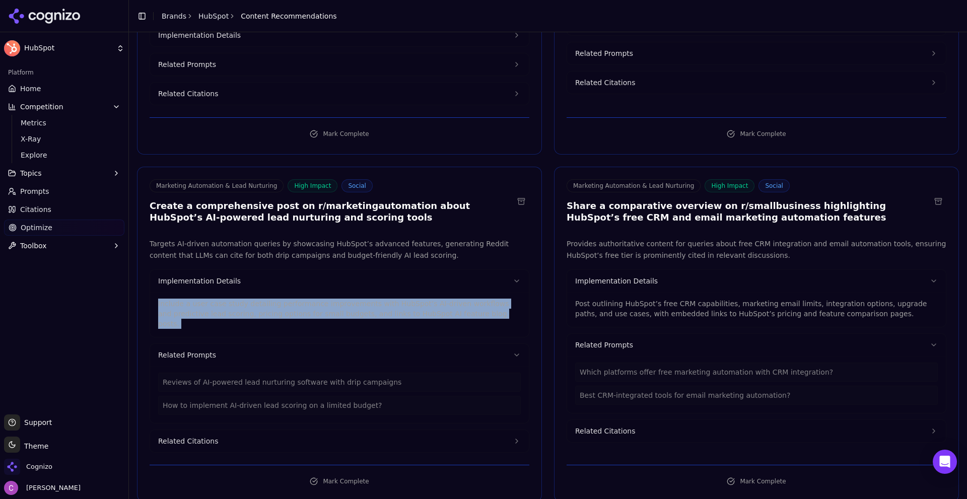
click at [363, 299] on p "Include a user case study detailing performance improvements with HubSpot’s AI-…" at bounding box center [339, 314] width 362 height 30
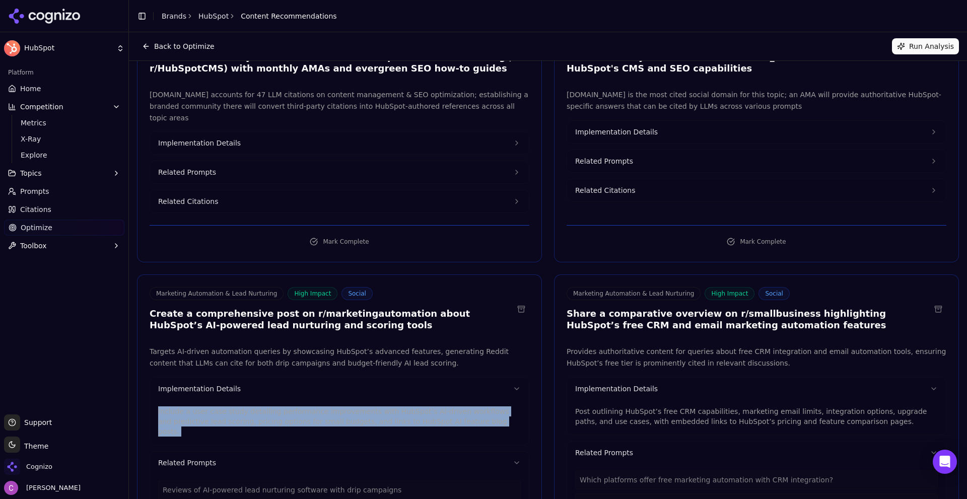
scroll to position [0, 0]
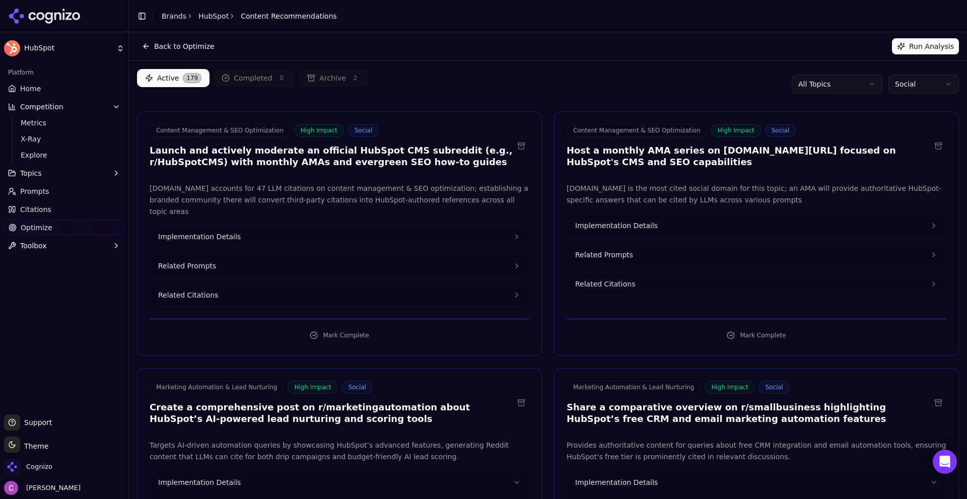
click at [58, 228] on link "Optimize" at bounding box center [64, 228] width 120 height 16
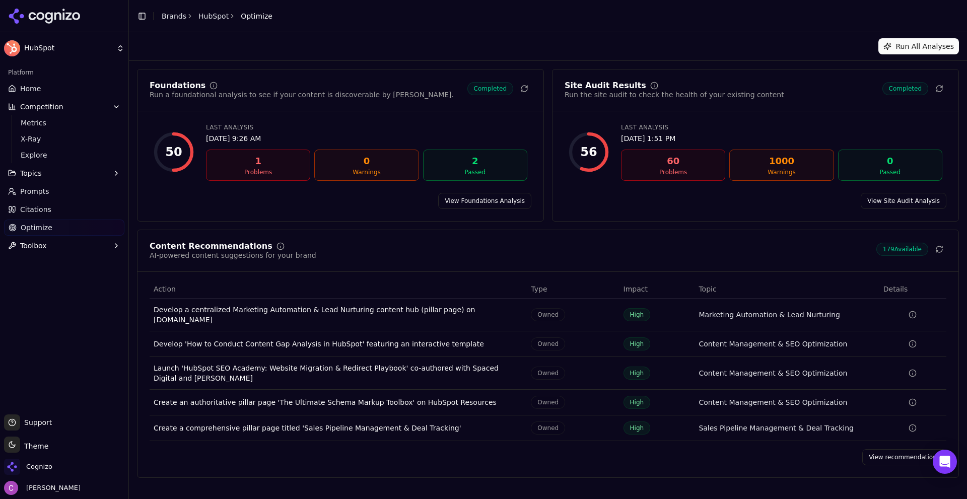
click at [524, 207] on link "View Foundations Analysis" at bounding box center [484, 201] width 93 height 16
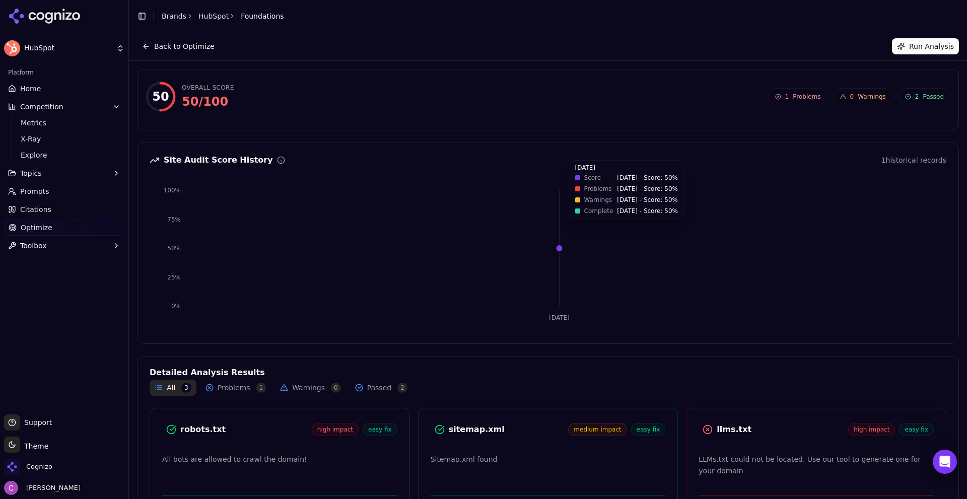
scroll to position [66, 0]
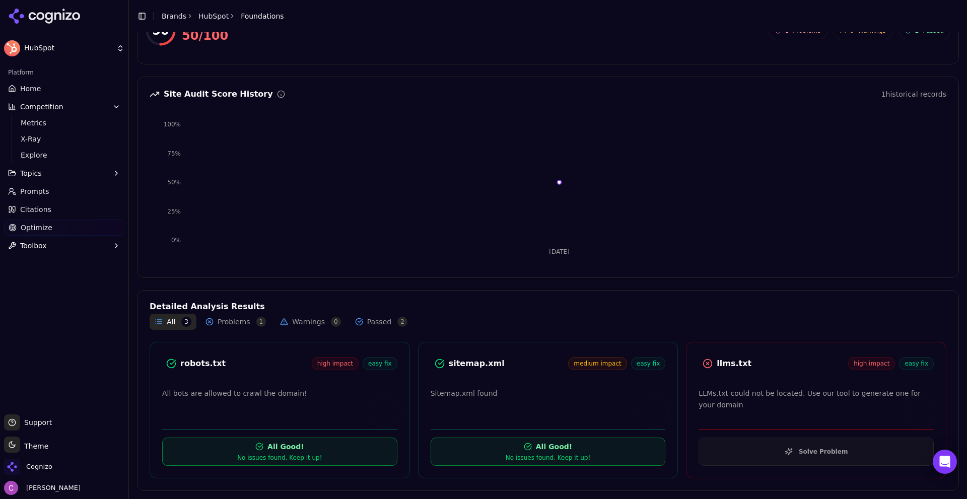
click at [718, 368] on div "llms.txt" at bounding box center [781, 363] width 131 height 12
click at [760, 454] on button "Solve Problem" at bounding box center [815, 451] width 235 height 28
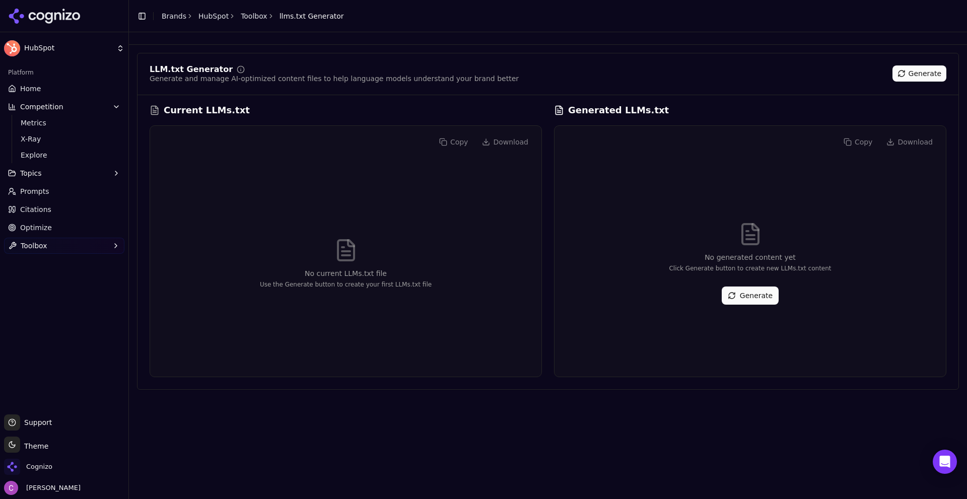
click at [751, 294] on button "Generate" at bounding box center [749, 295] width 57 height 18
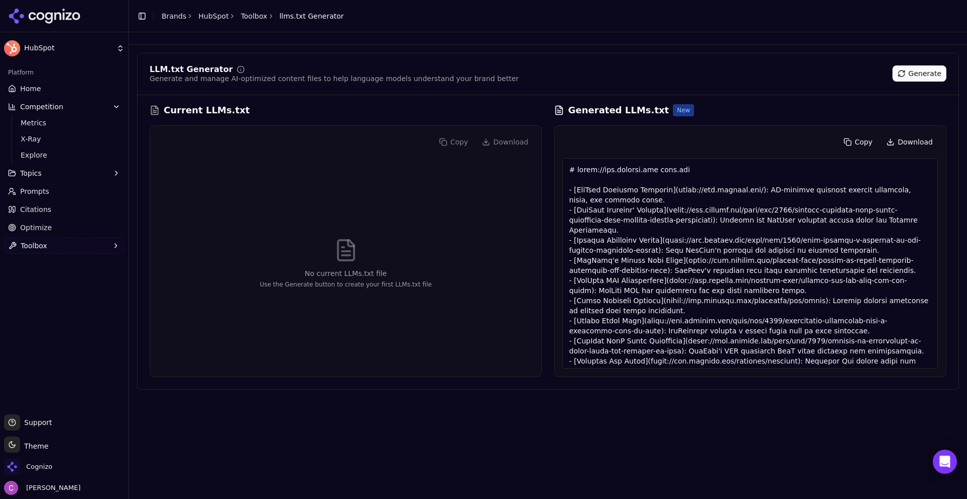
click at [57, 223] on link "Optimize" at bounding box center [64, 228] width 120 height 16
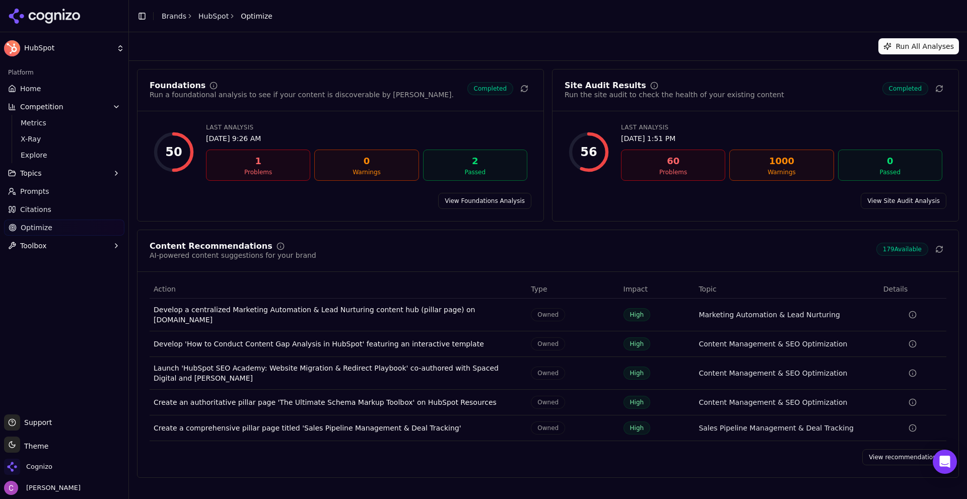
click at [892, 191] on div "Site Audit Results Run the site audit to check the health of your existing cont…" at bounding box center [755, 145] width 407 height 153
click at [892, 209] on div "Site Audit Results Run the site audit to check the health of your existing cont…" at bounding box center [755, 145] width 407 height 153
click at [893, 205] on link "View Site Audit Analysis" at bounding box center [903, 201] width 86 height 16
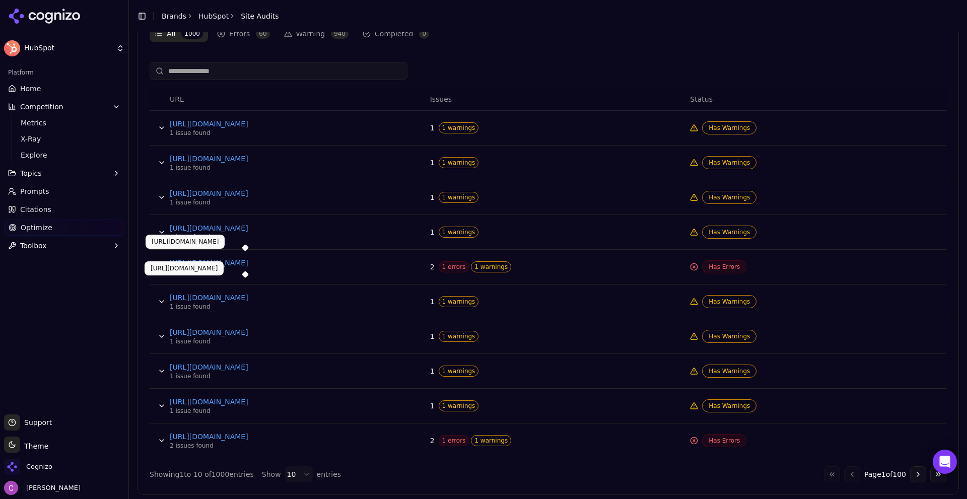
scroll to position [366, 0]
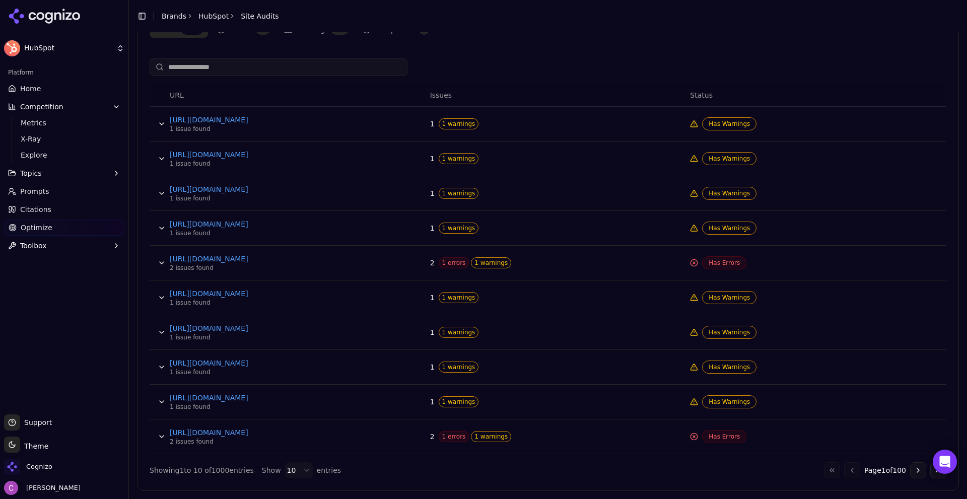
click at [161, 262] on button "Data table" at bounding box center [162, 263] width 16 height 16
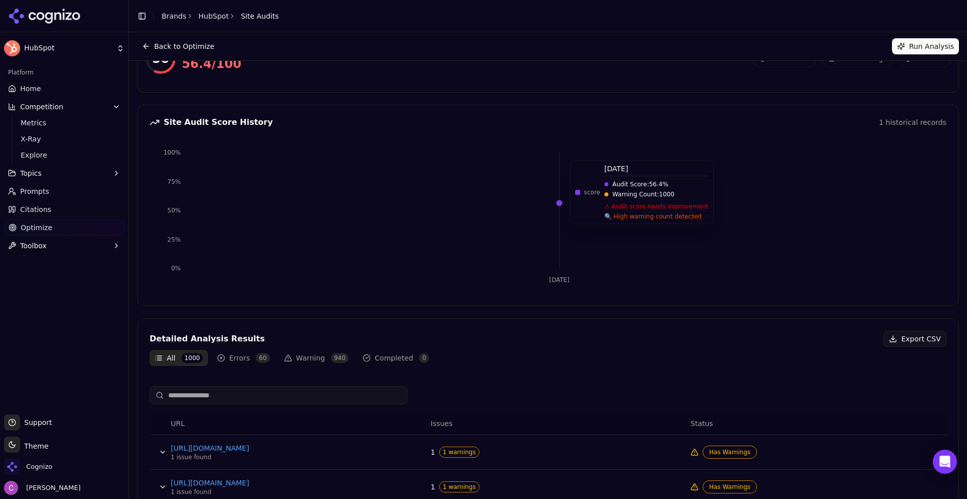
scroll to position [0, 0]
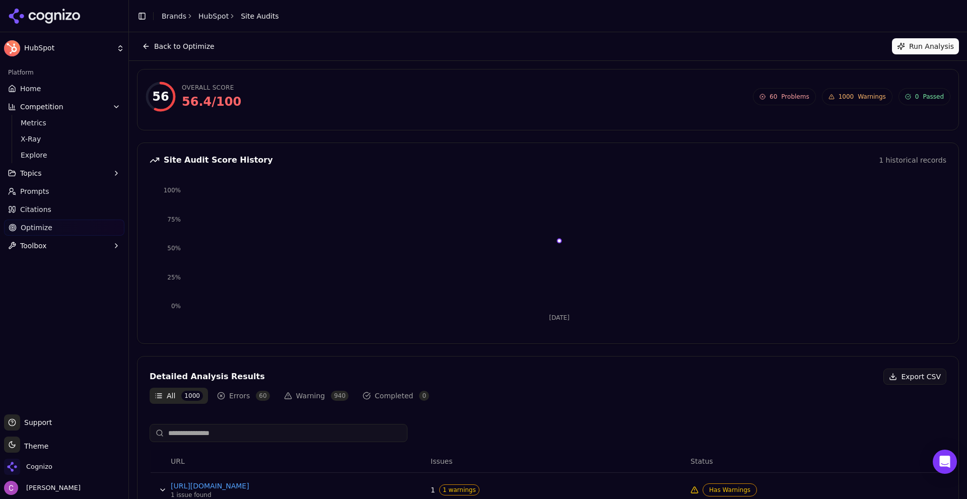
click at [202, 99] on div "56.4 / 100" at bounding box center [211, 102] width 59 height 16
drag, startPoint x: 42, startPoint y: 91, endPoint x: 49, endPoint y: 91, distance: 7.0
click at [41, 91] on link "Home" at bounding box center [64, 89] width 120 height 16
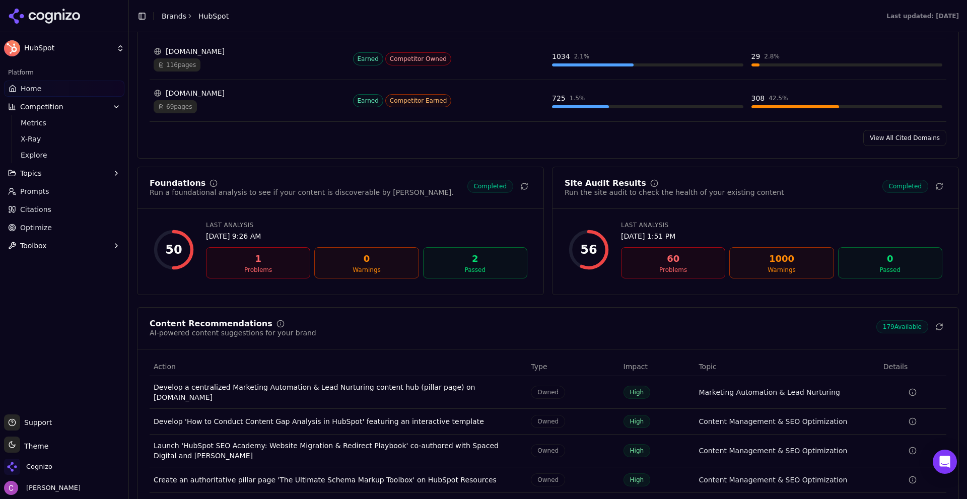
scroll to position [1208, 0]
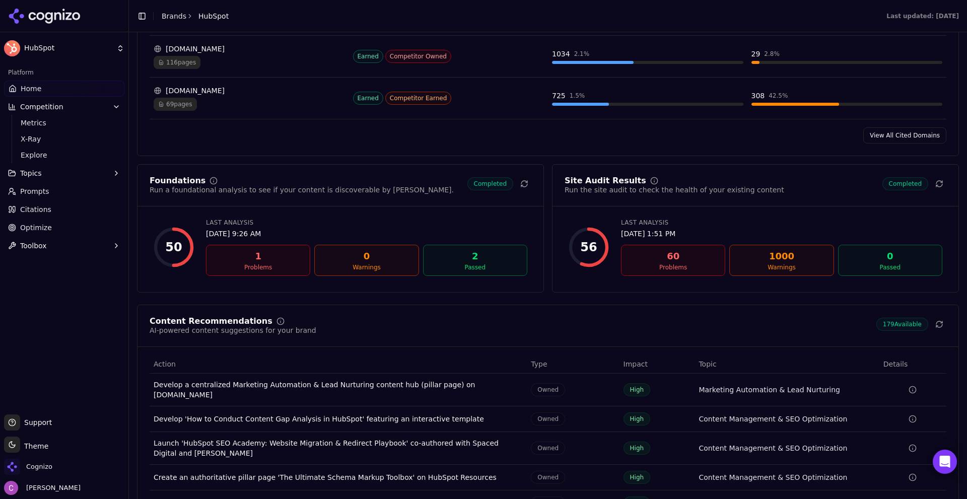
click at [57, 227] on link "Optimize" at bounding box center [64, 228] width 120 height 16
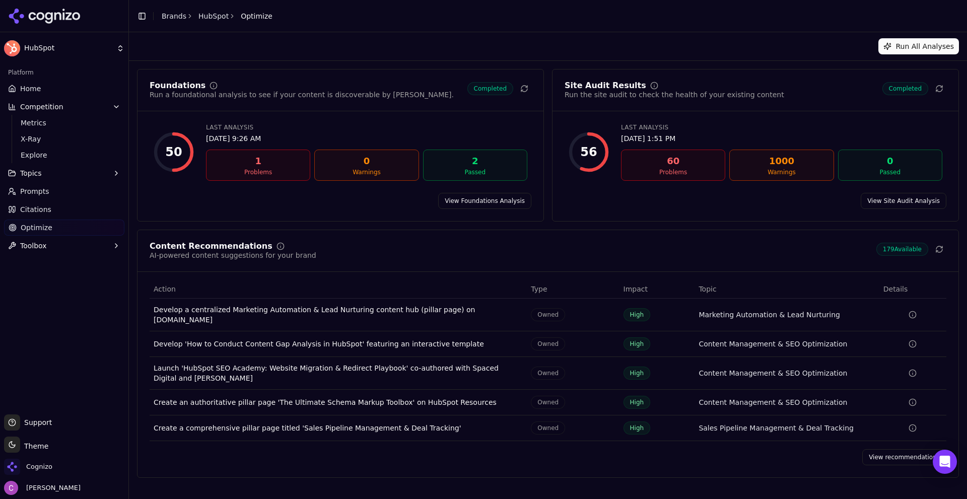
click at [895, 449] on link "View recommendations" at bounding box center [904, 457] width 84 height 16
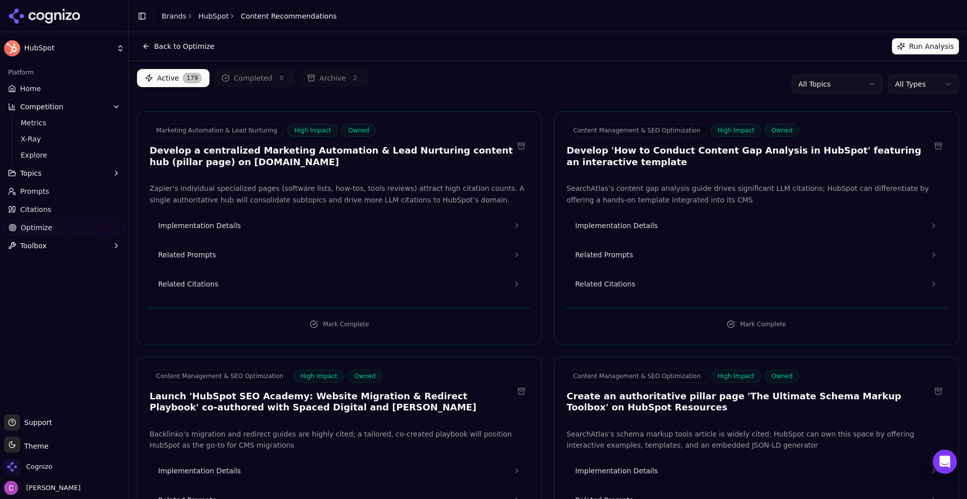
click at [26, 91] on span "Home" at bounding box center [30, 89] width 21 height 10
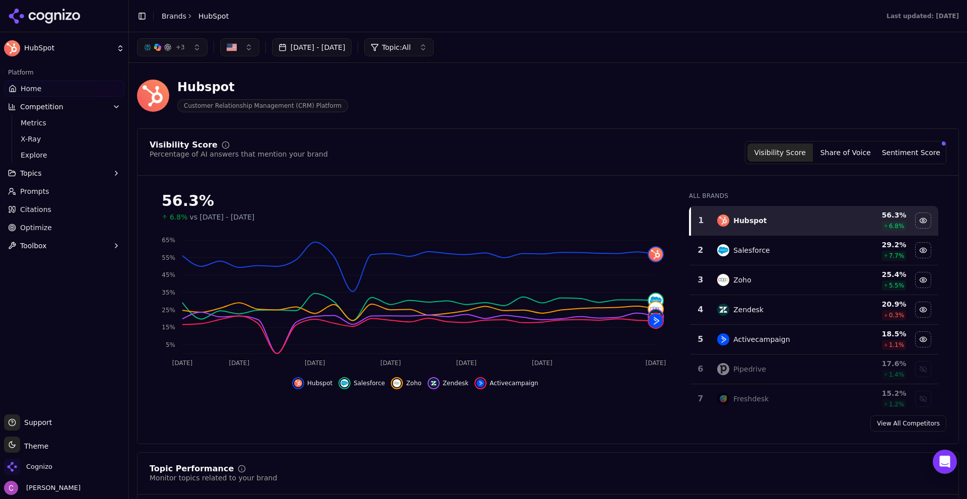
click at [355, 77] on div "Hubspot Customer Relationship Management (CRM) Platform" at bounding box center [548, 95] width 822 height 49
click at [352, 80] on div "Hubspot Customer Relationship Management (CRM) Platform" at bounding box center [362, 95] width 451 height 33
click at [375, 111] on div "Hubspot Customer Relationship Management (CRM) Platform" at bounding box center [362, 95] width 451 height 33
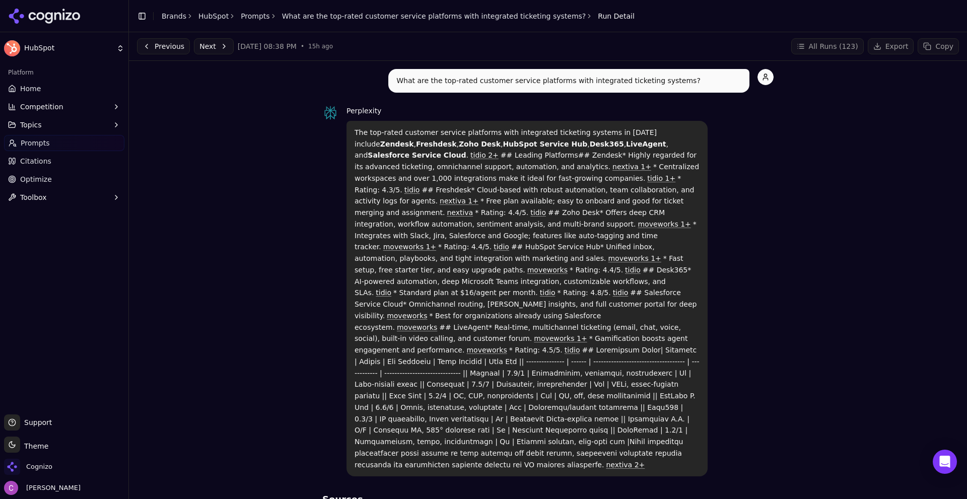
click at [174, 53] on button "Previous" at bounding box center [163, 46] width 53 height 16
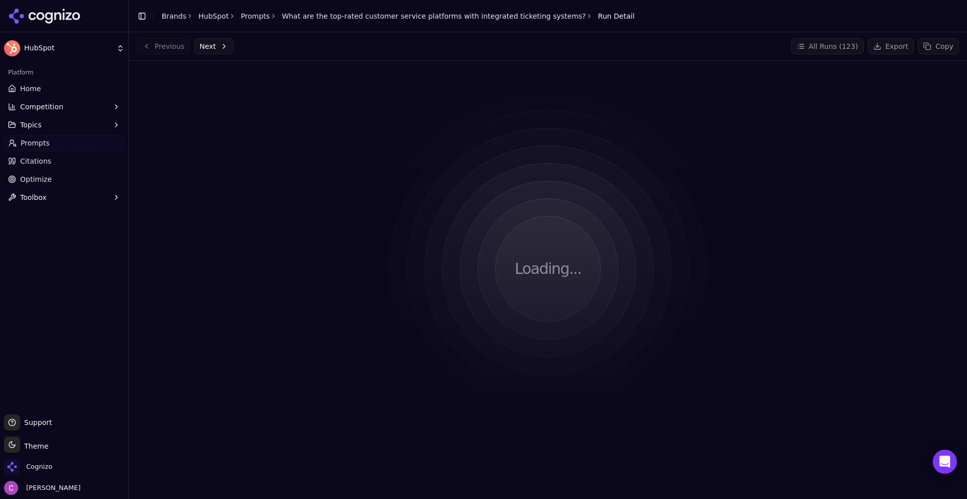
click at [216, 45] on button "Next" at bounding box center [214, 46] width 40 height 16
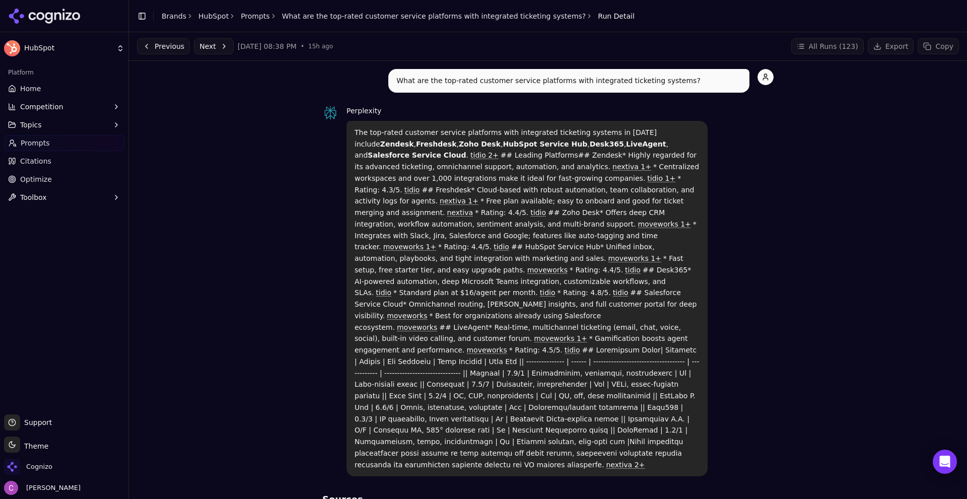
click at [245, 19] on link "Prompts" at bounding box center [255, 16] width 29 height 10
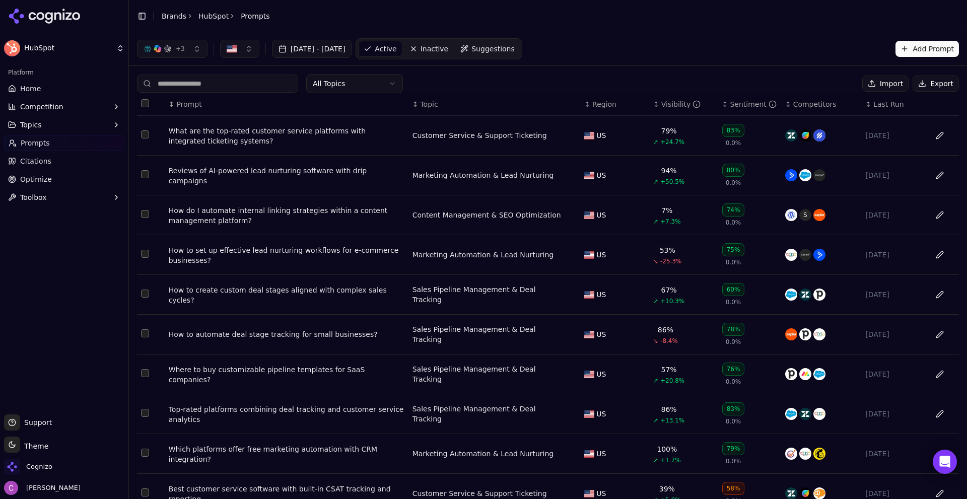
click at [248, 125] on td "What are the top-rated customer service platforms with integrated ticketing sys…" at bounding box center [287, 136] width 244 height 40
click at [246, 147] on td "What are the top-rated customer service platforms with integrated ticketing sys…" at bounding box center [287, 136] width 244 height 40
click at [248, 133] on div "What are the top-rated customer service platforms with integrated ticketing sys…" at bounding box center [287, 136] width 236 height 20
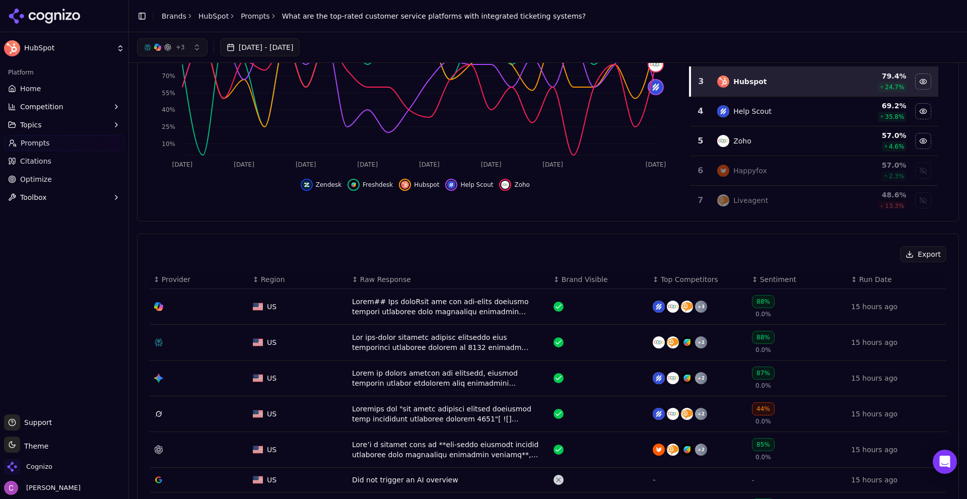
scroll to position [201, 0]
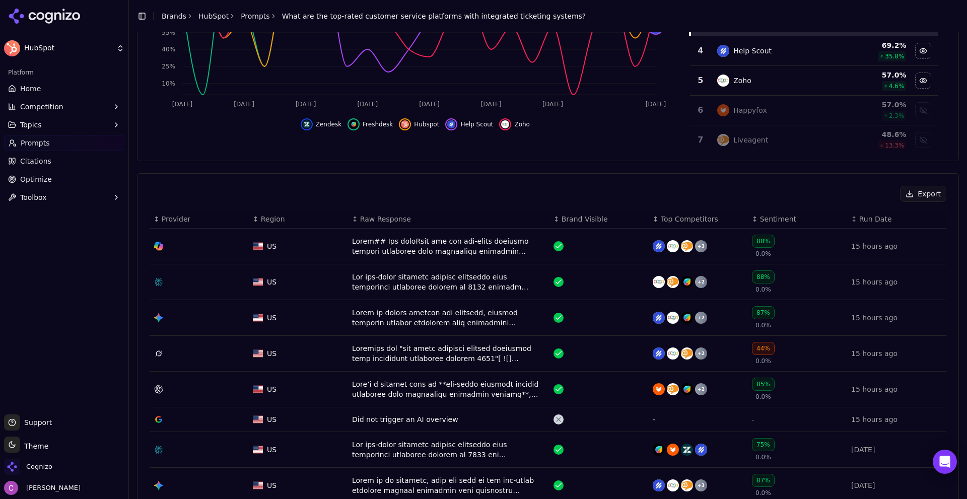
click at [371, 282] on div "Data table" at bounding box center [448, 282] width 193 height 20
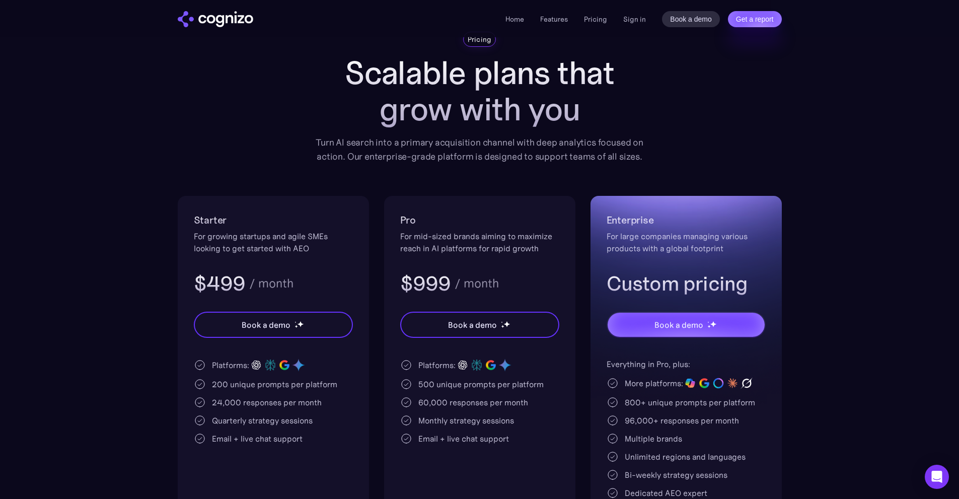
scroll to position [101, 0]
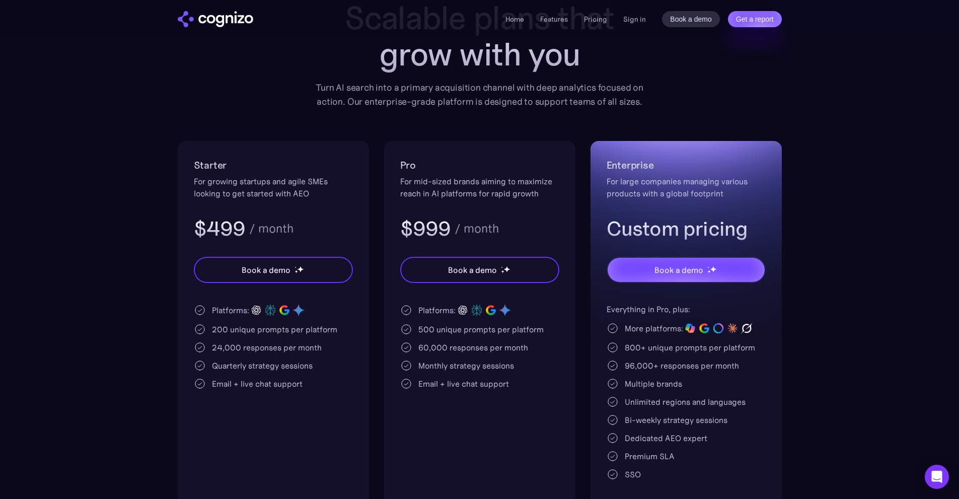
click at [227, 200] on div "Starter For growing startups and agile SMEs looking to get started with AEO $49…" at bounding box center [273, 199] width 159 height 85
click at [229, 192] on div "For growing startups and agile SMEs looking to get started with AEO" at bounding box center [273, 187] width 159 height 24
drag, startPoint x: 197, startPoint y: 166, endPoint x: 244, endPoint y: 166, distance: 46.8
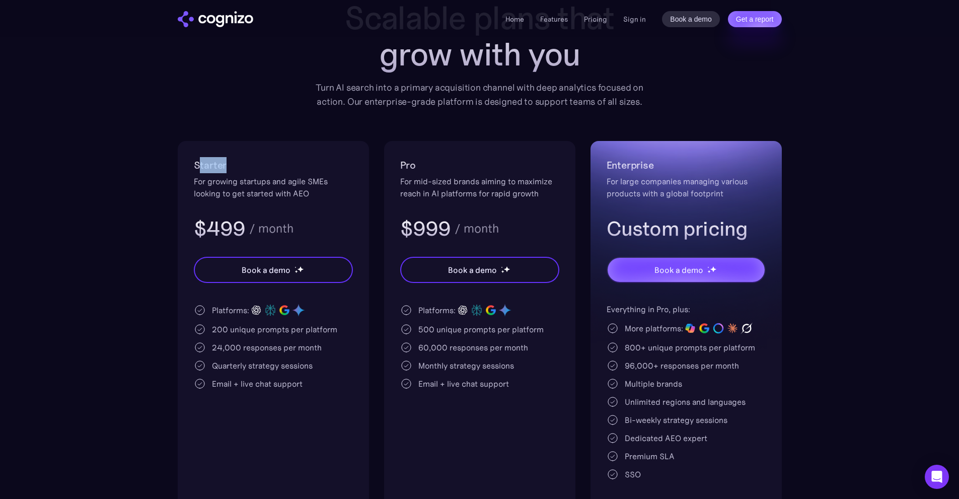
click at [242, 166] on h2 "Starter" at bounding box center [273, 165] width 159 height 16
click at [244, 165] on h2 "Starter" at bounding box center [273, 165] width 159 height 16
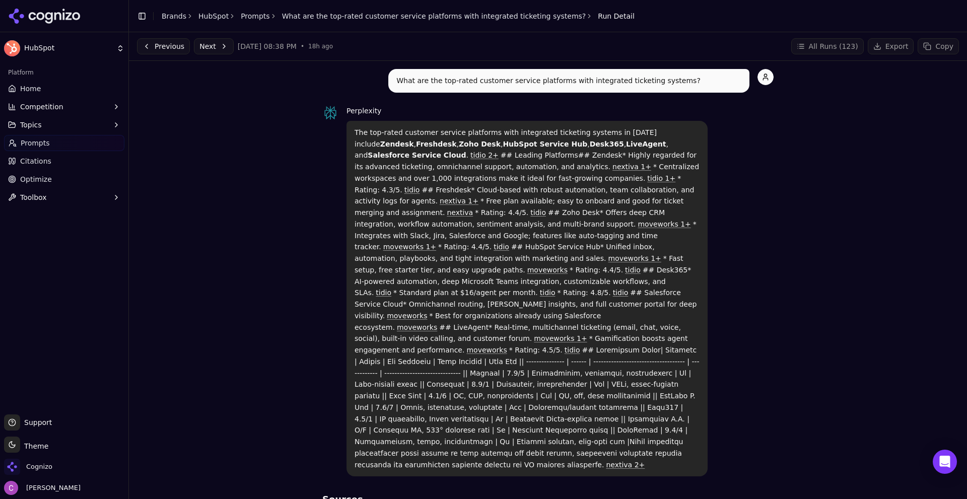
click at [158, 43] on button "Previous" at bounding box center [163, 46] width 53 height 16
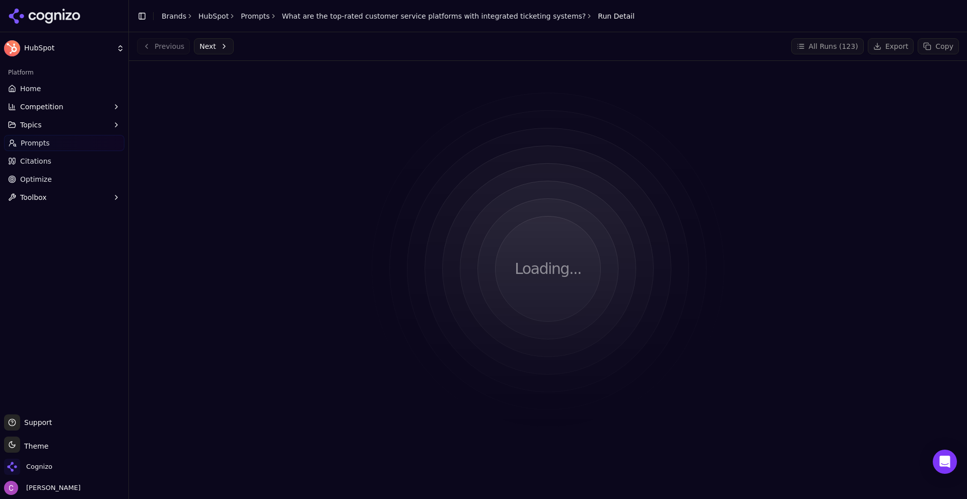
click at [251, 20] on link "Prompts" at bounding box center [255, 16] width 29 height 10
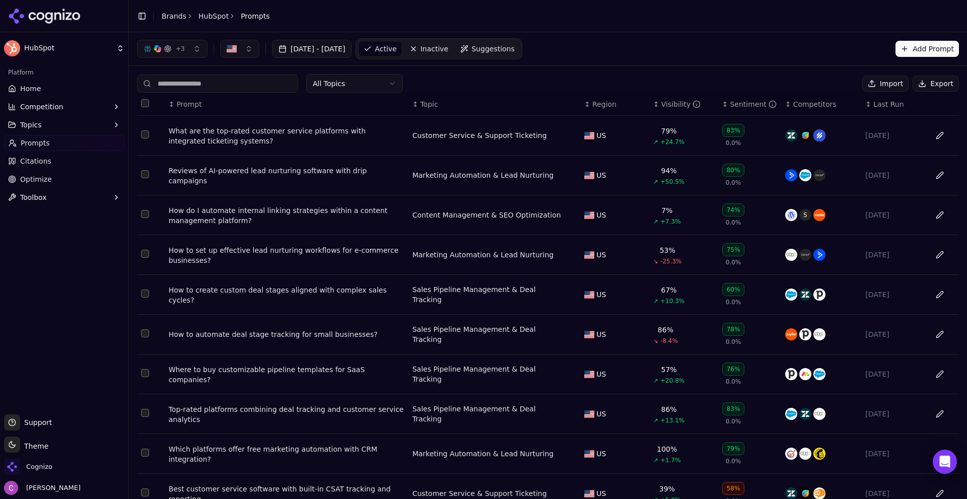
click at [218, 133] on div "What are the top-rated customer service platforms with integrated ticketing sys…" at bounding box center [287, 136] width 236 height 20
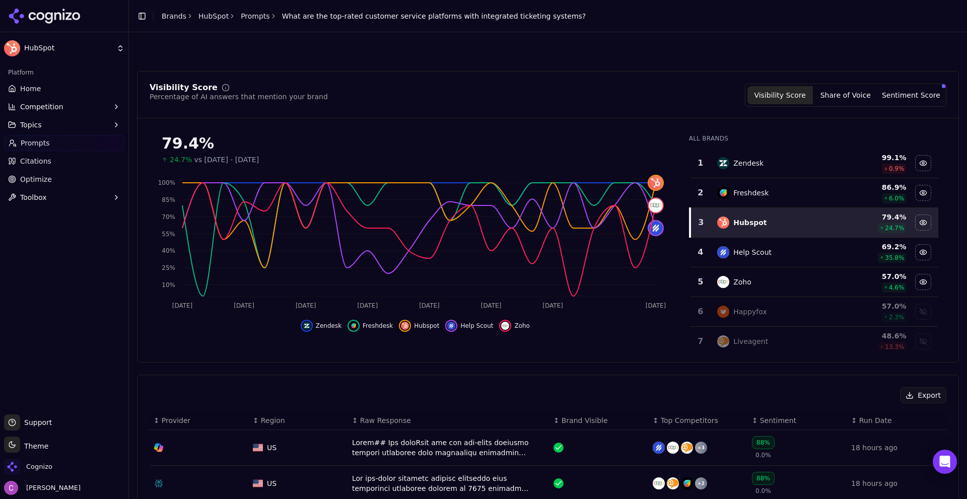
scroll to position [201, 0]
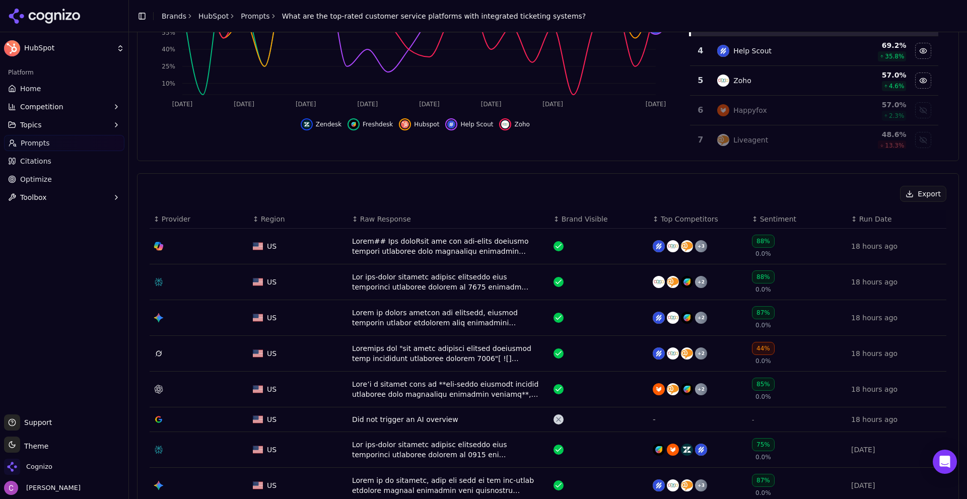
click at [399, 289] on div "Data table" at bounding box center [448, 282] width 193 height 20
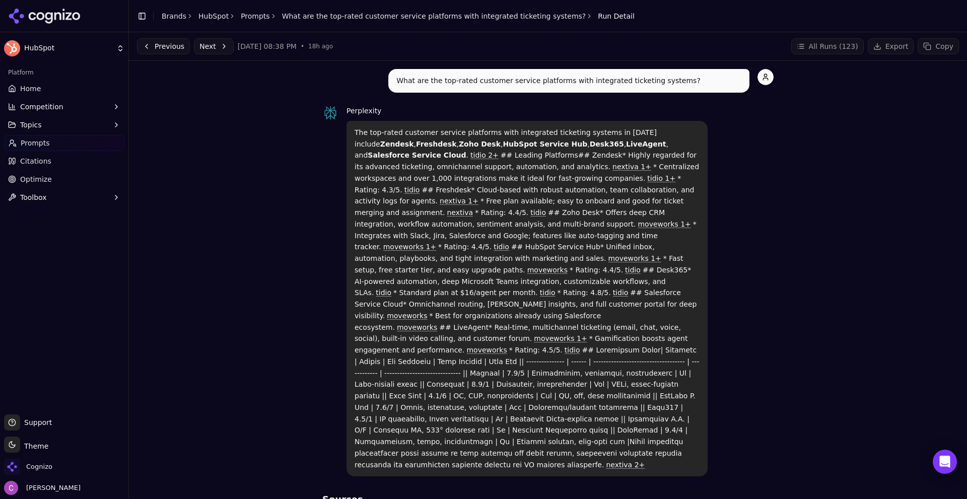
click at [207, 49] on button "Next" at bounding box center [214, 46] width 40 height 16
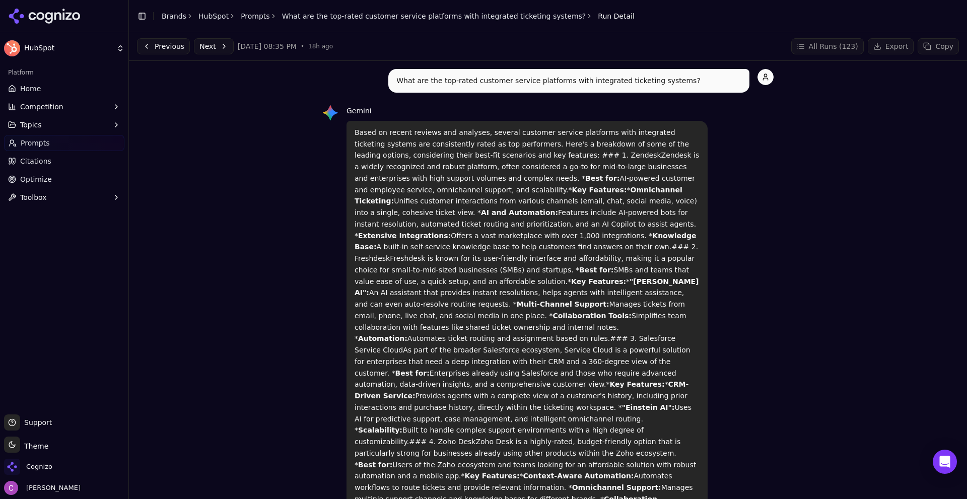
click at [156, 46] on button "Previous" at bounding box center [163, 46] width 53 height 16
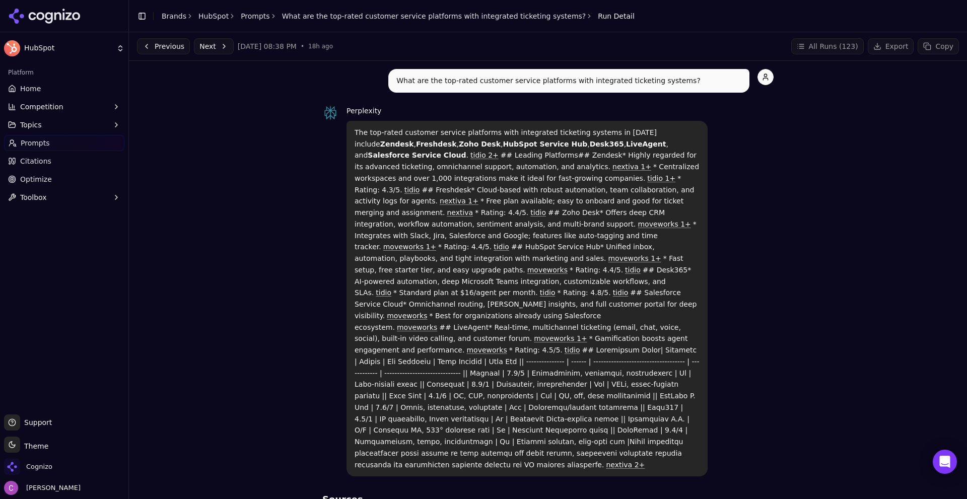
click at [167, 51] on button "Previous" at bounding box center [163, 46] width 53 height 16
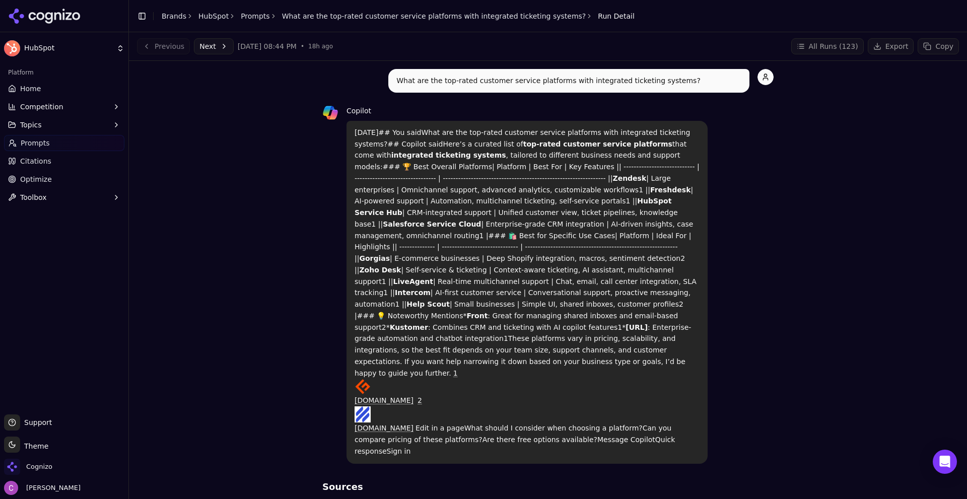
click at [203, 147] on div "What are the top-rated customer service platforms with integrated ticketing sys…" at bounding box center [548, 319] width 822 height 501
click at [202, 39] on button "Next" at bounding box center [214, 46] width 40 height 16
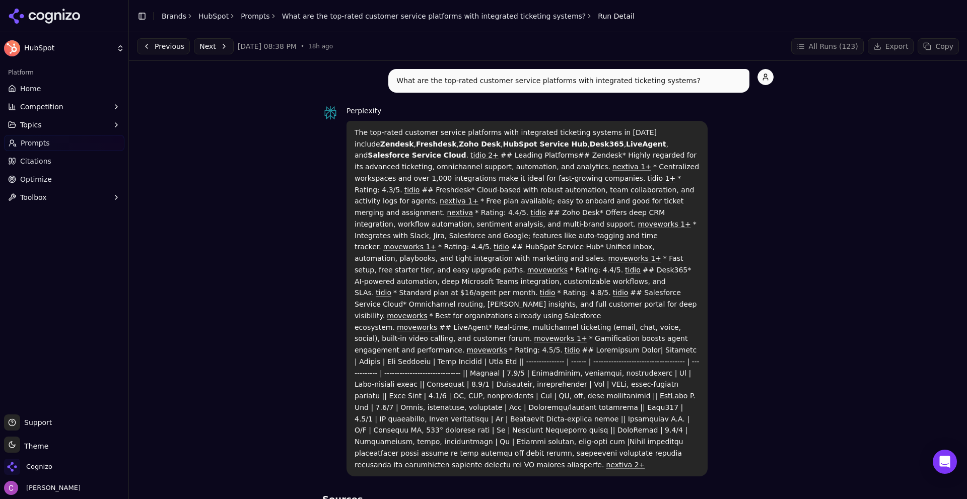
click at [166, 38] on button "Previous" at bounding box center [163, 46] width 53 height 16
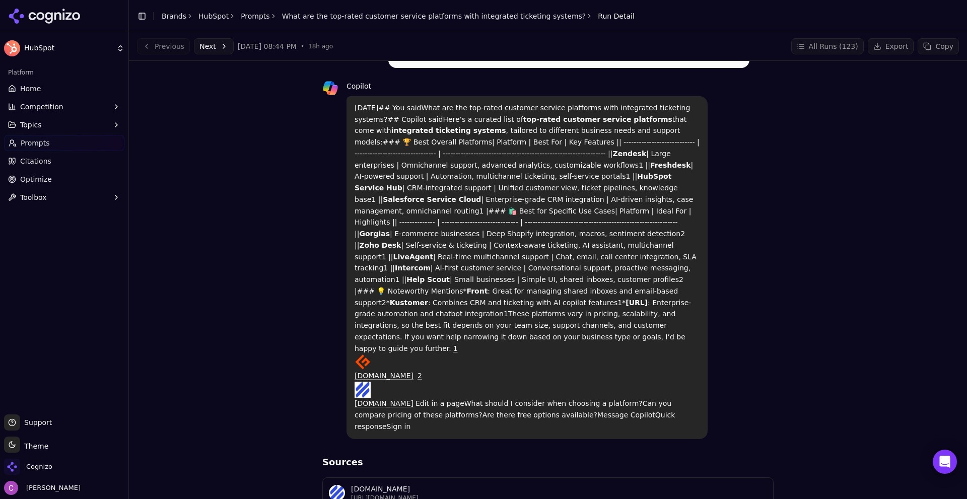
scroll to position [37, 0]
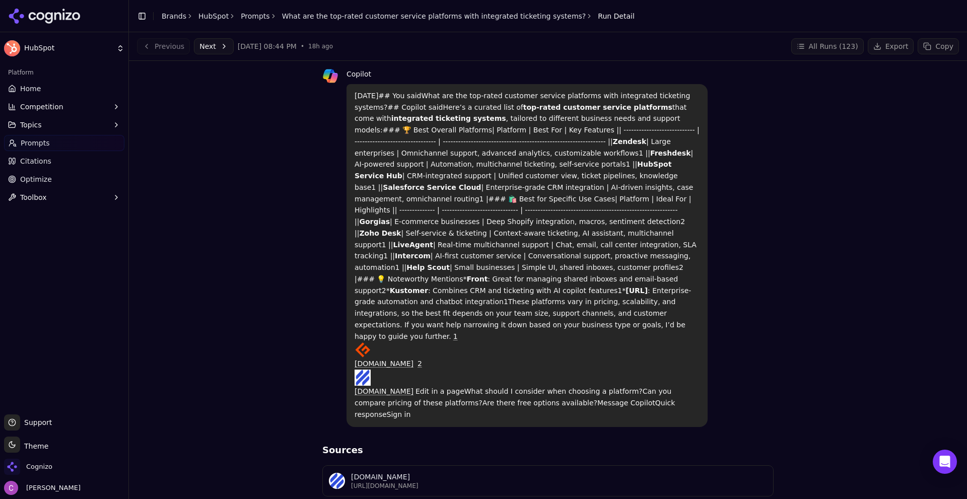
click at [203, 45] on button "Next" at bounding box center [214, 46] width 40 height 16
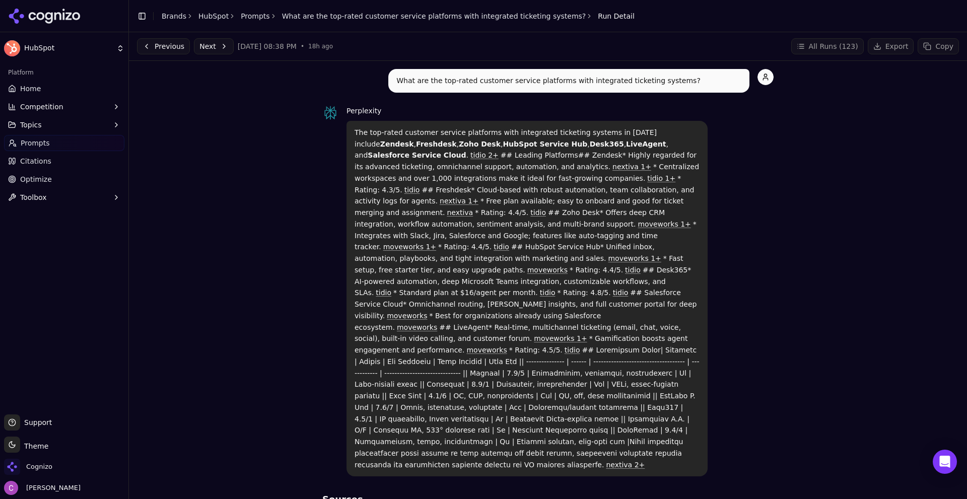
click at [202, 47] on button "Next" at bounding box center [214, 46] width 40 height 16
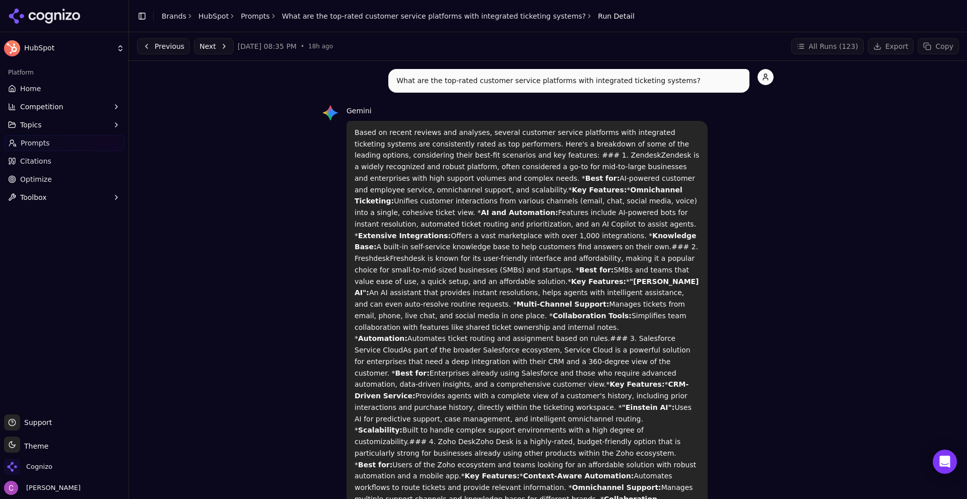
click at [212, 44] on button "Next" at bounding box center [214, 46] width 40 height 16
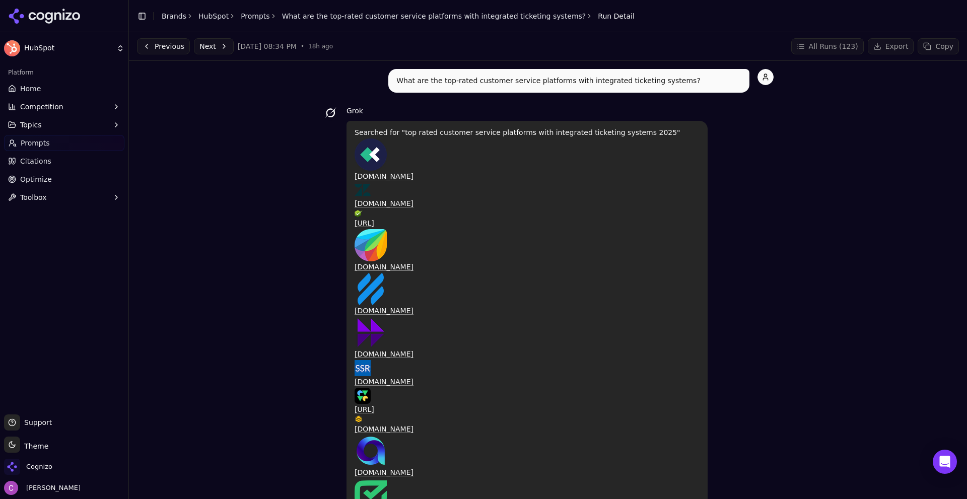
click at [218, 45] on button "Next" at bounding box center [214, 46] width 40 height 16
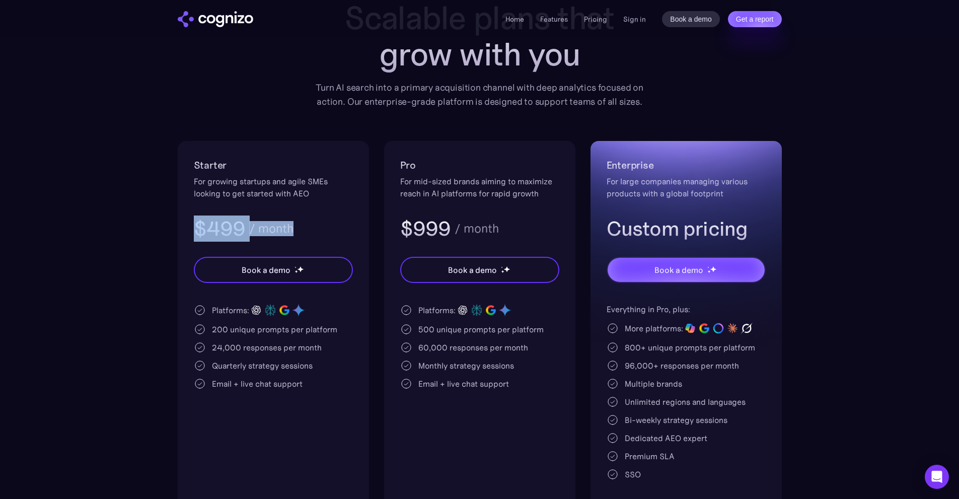
drag, startPoint x: 343, startPoint y: 235, endPoint x: 154, endPoint y: 191, distance: 194.9
click at [153, 194] on section "Pricing Scalable plans that grow with you Turn AI search into a primary acquisi…" at bounding box center [479, 244] width 959 height 534
click at [275, 187] on div "For growing startups and agile SMEs looking to get started with AEO" at bounding box center [273, 187] width 159 height 24
drag, startPoint x: 316, startPoint y: 222, endPoint x: 185, endPoint y: 207, distance: 131.7
click at [191, 211] on div "Starter For growing startups and agile SMEs looking to get started with AEO $49…" at bounding box center [273, 326] width 191 height 370
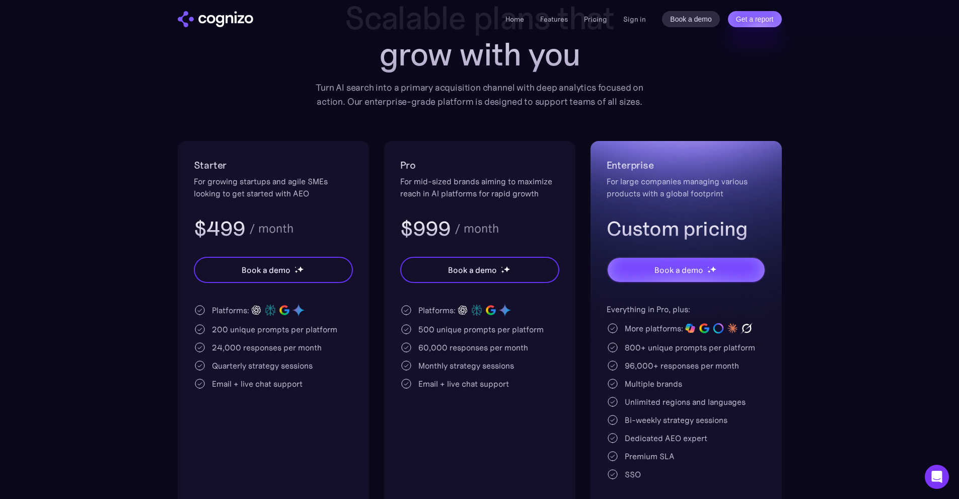
click at [267, 198] on div "For growing startups and agile SMEs looking to get started with AEO" at bounding box center [273, 187] width 159 height 24
click at [223, 332] on div "200 unique prompts per platform" at bounding box center [274, 329] width 125 height 12
click at [241, 331] on div "200 unique prompts per platform" at bounding box center [274, 329] width 125 height 12
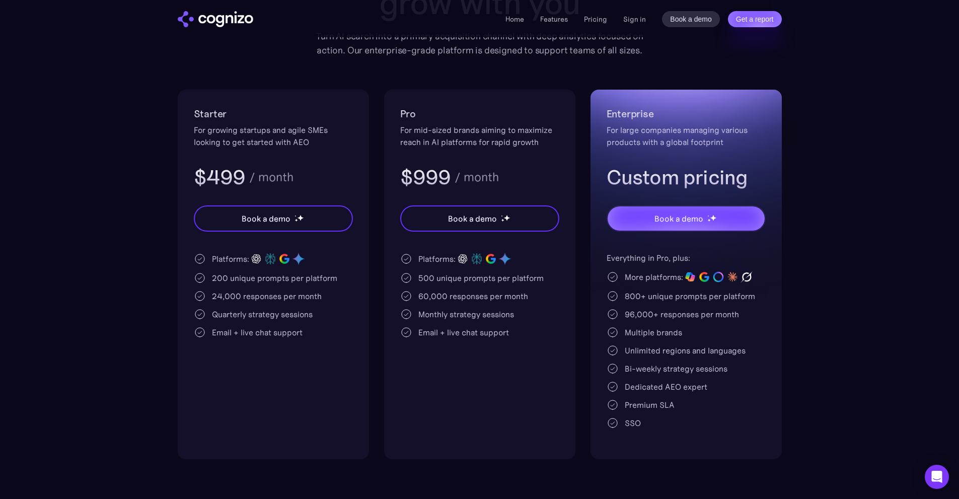
scroll to position [151, 0]
drag, startPoint x: 317, startPoint y: 259, endPoint x: 223, endPoint y: 249, distance: 94.2
click at [223, 249] on div "Starter For growing startups and agile SMEs looking to get started with AEO $49…" at bounding box center [273, 276] width 191 height 370
click at [328, 260] on div "Platforms:" at bounding box center [273, 260] width 159 height 14
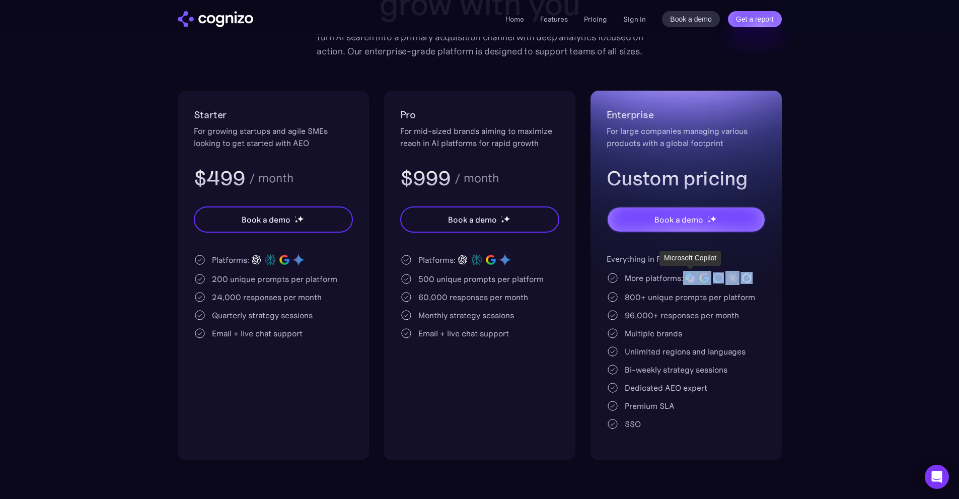
drag, startPoint x: 764, startPoint y: 283, endPoint x: 697, endPoint y: 278, distance: 67.7
click at [697, 278] on div "More platforms:" at bounding box center [686, 278] width 159 height 14
click at [761, 293] on div "800+ unique prompts per platform" at bounding box center [686, 297] width 159 height 12
drag, startPoint x: 764, startPoint y: 284, endPoint x: 679, endPoint y: 277, distance: 85.9
click at [679, 277] on div "More platforms:" at bounding box center [686, 278] width 159 height 14
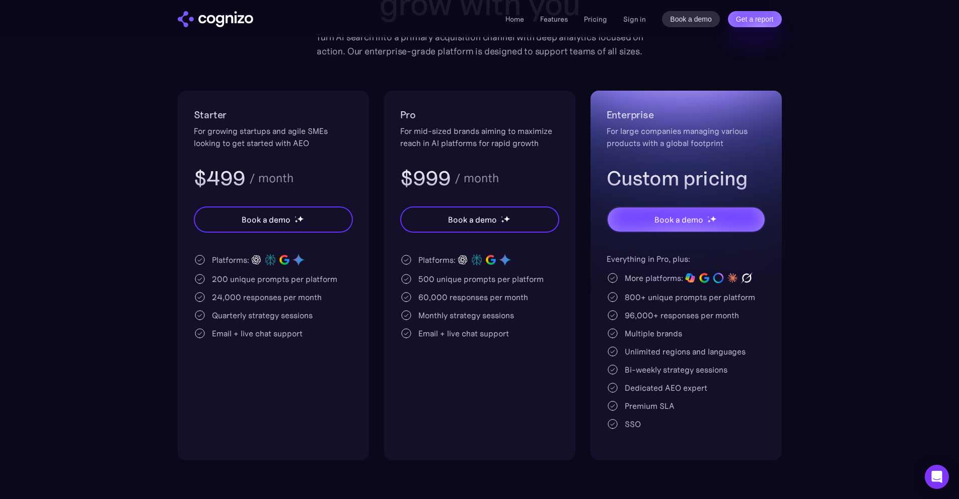
click at [741, 379] on div "Everything in Pro, plus: More platforms: 800+ unique prompts per platform 96,00…" at bounding box center [686, 341] width 159 height 177
drag, startPoint x: 339, startPoint y: 141, endPoint x: 291, endPoint y: 143, distance: 48.4
click at [291, 143] on div "For growing startups and agile SMEs looking to get started with AEO" at bounding box center [273, 137] width 159 height 24
click at [350, 143] on div "For growing startups and agile SMEs looking to get started with AEO" at bounding box center [273, 137] width 159 height 24
drag, startPoint x: 342, startPoint y: 141, endPoint x: 296, endPoint y: 145, distance: 47.0
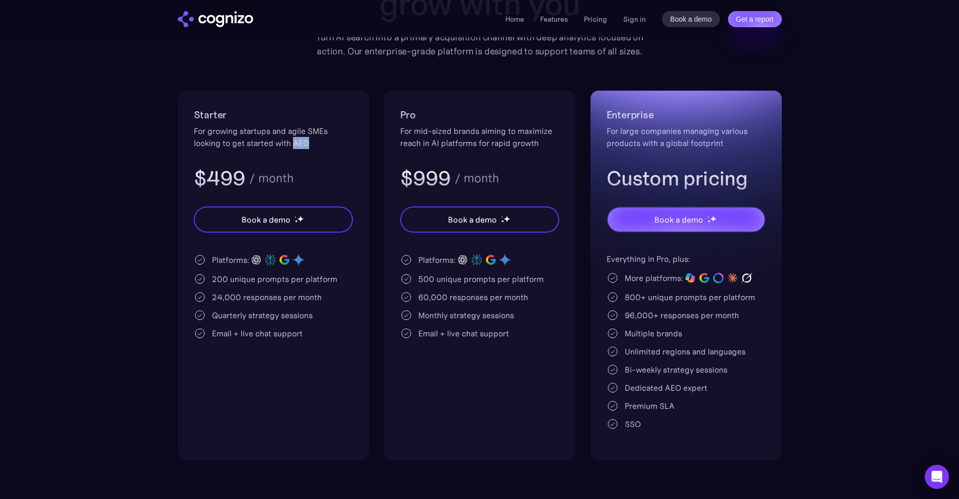
click at [294, 145] on div "For growing startups and agile SMEs looking to get started with AEO" at bounding box center [273, 137] width 159 height 24
click at [346, 146] on div "For growing startups and agile SMEs looking to get started with AEO" at bounding box center [273, 137] width 159 height 24
